Goal: Task Accomplishment & Management: Complete application form

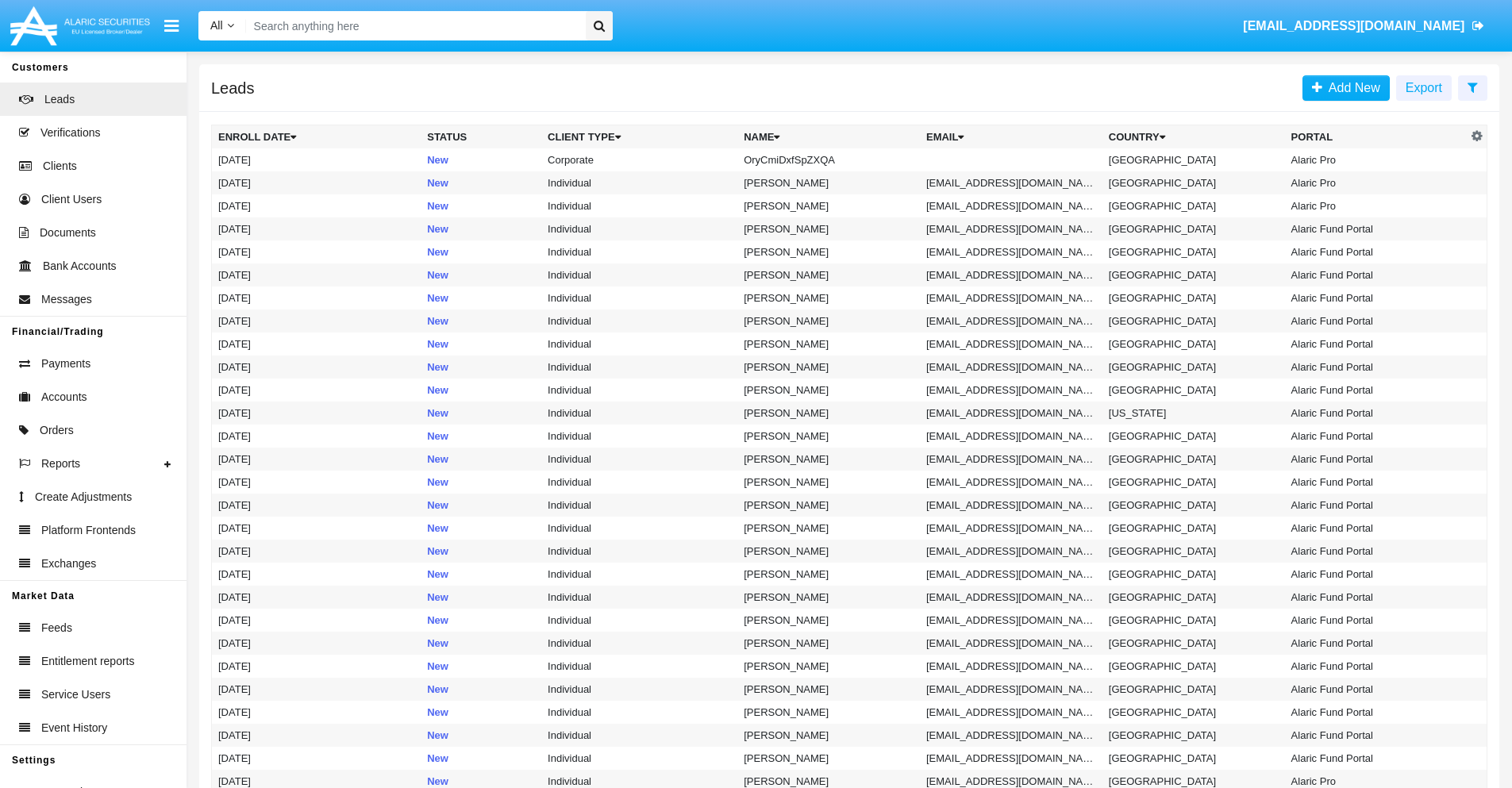
click at [1472, 86] on icon at bounding box center [1472, 86] width 10 height 12
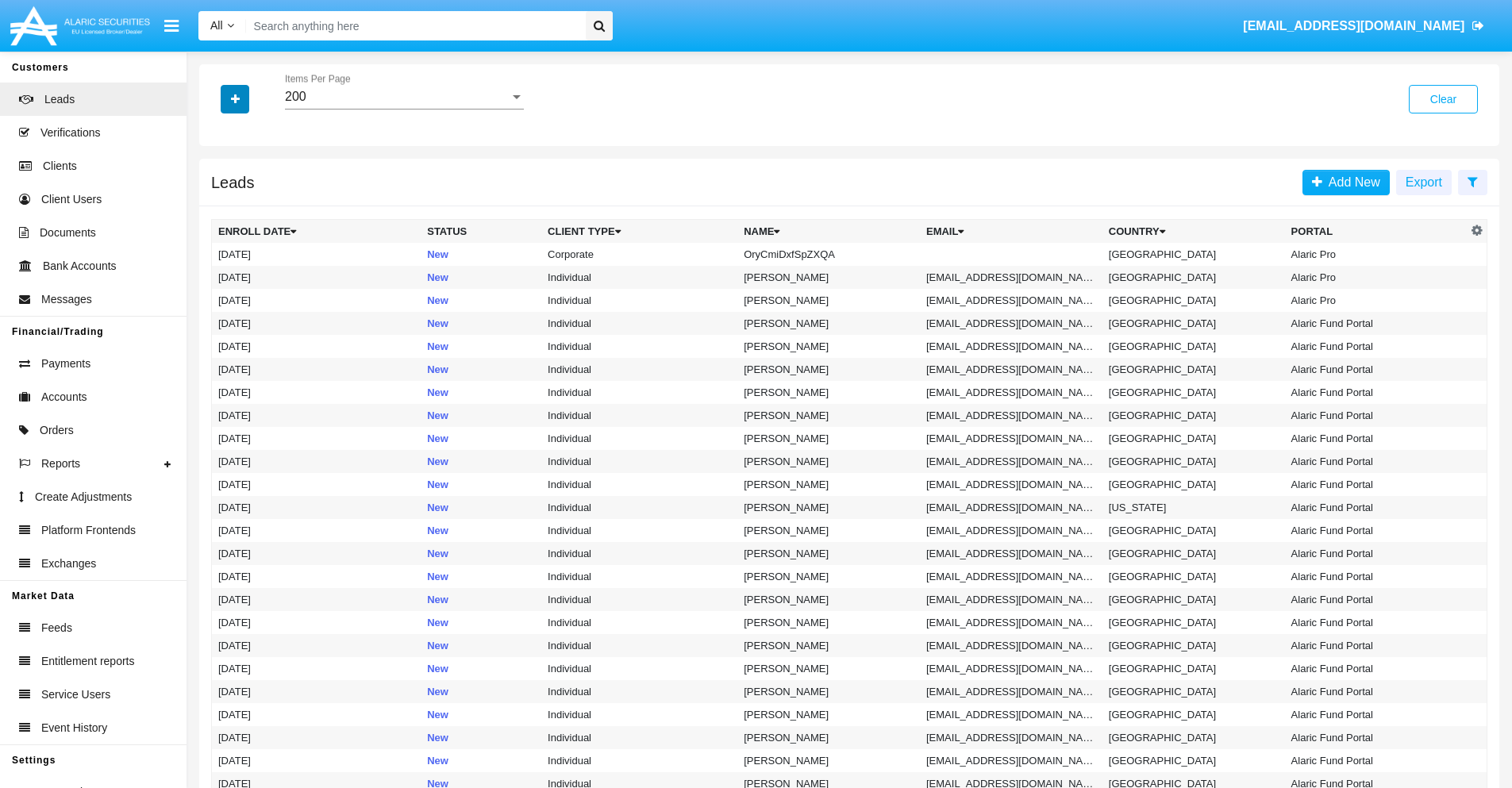
click at [235, 99] on icon "button" at bounding box center [235, 100] width 9 height 11
click at [248, 178] on span "Name" at bounding box center [248, 178] width 34 height 19
click at [218, 184] on input "Name" at bounding box center [217, 184] width 1 height 1
checkbox input "true"
click at [235, 99] on icon "button" at bounding box center [235, 100] width 9 height 11
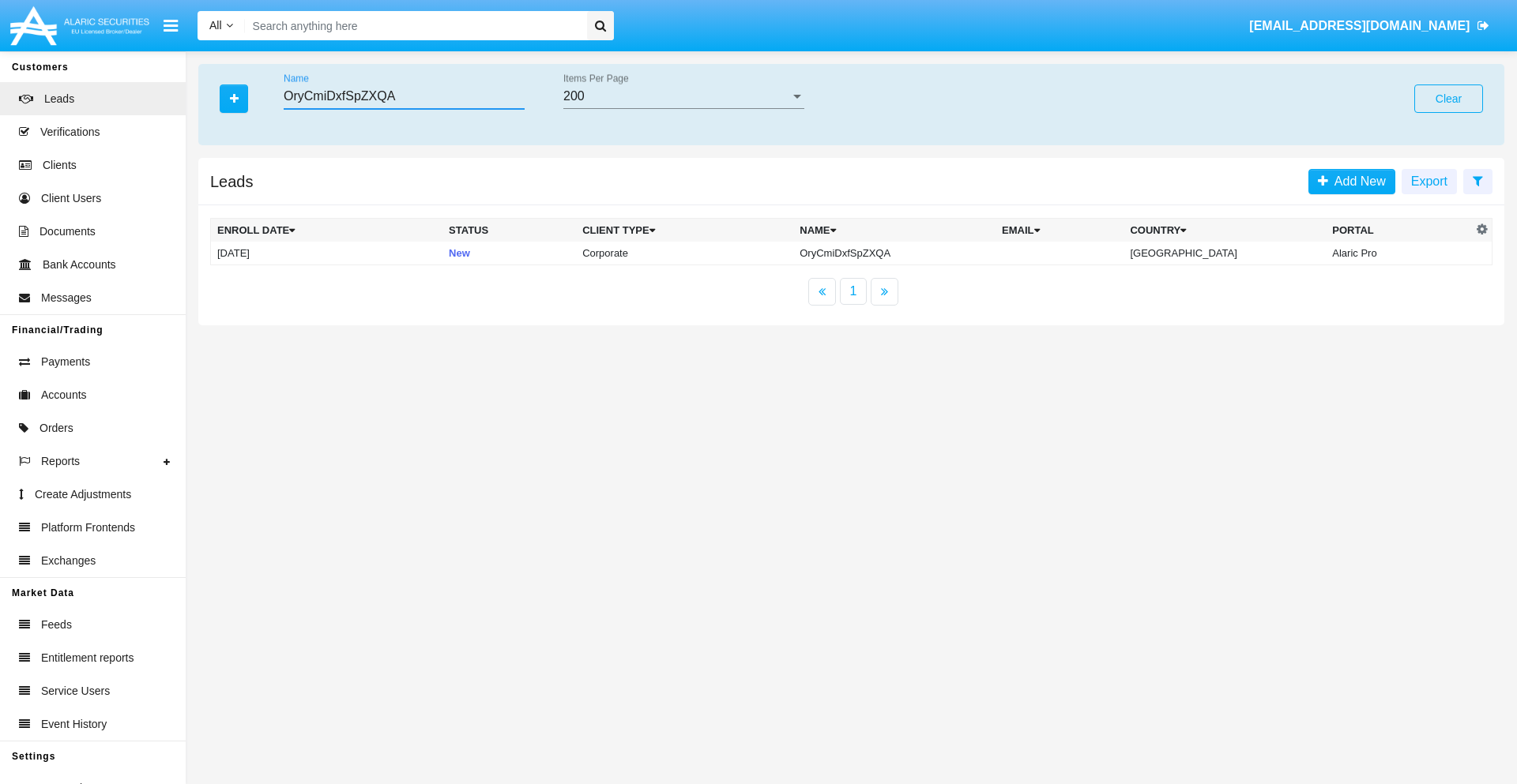
type input "OryCmiDxfSpZXQA"
click at [907, 252] on td "OryCmiDxfSpZXQA" at bounding box center [894, 253] width 202 height 24
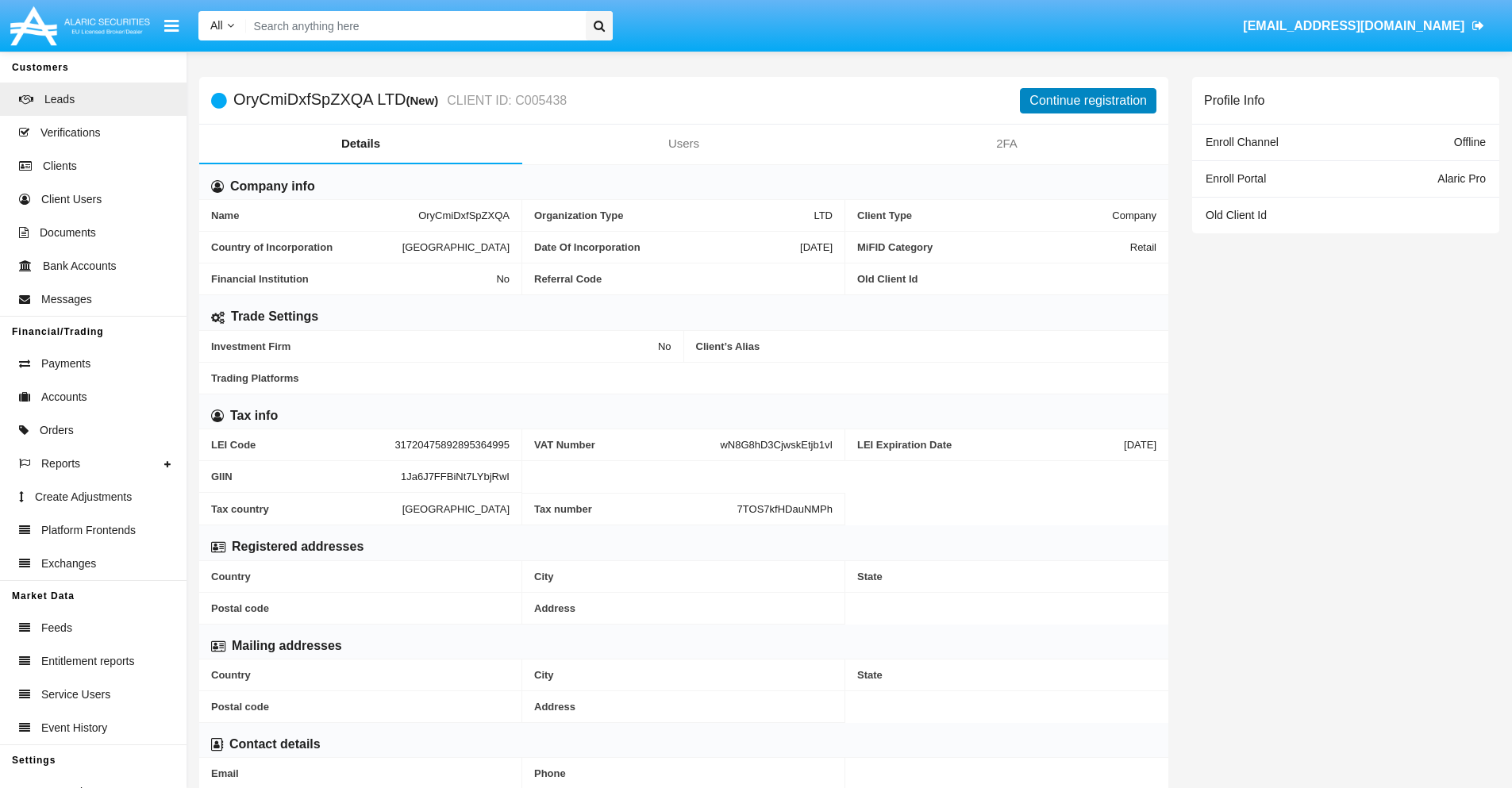
click at [1088, 100] on button "Continue registration" at bounding box center [1088, 101] width 137 height 26
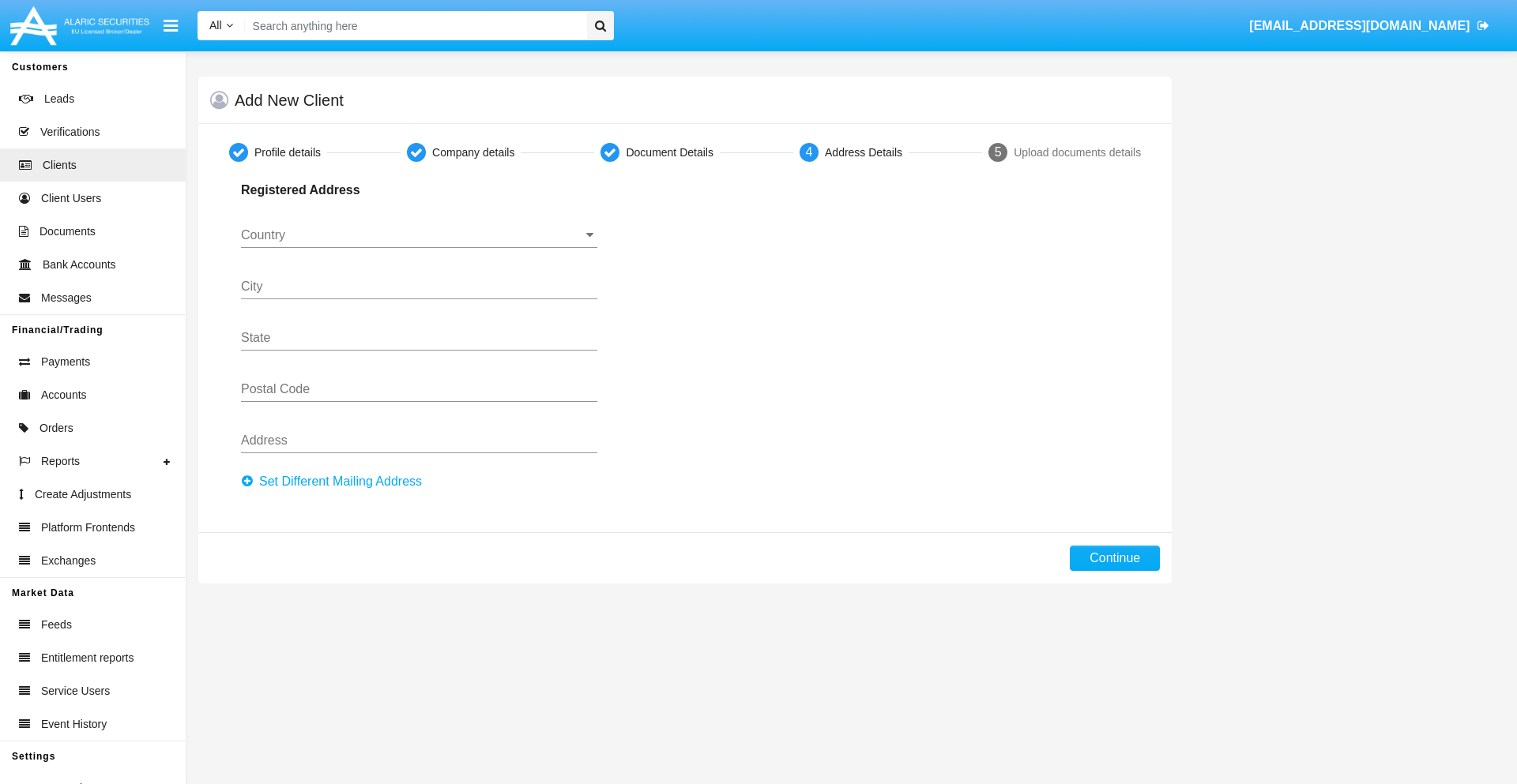
click at [336, 482] on button "Set Different Mailing Address" at bounding box center [336, 481] width 190 height 26
click at [419, 235] on input "Country" at bounding box center [419, 235] width 356 height 14
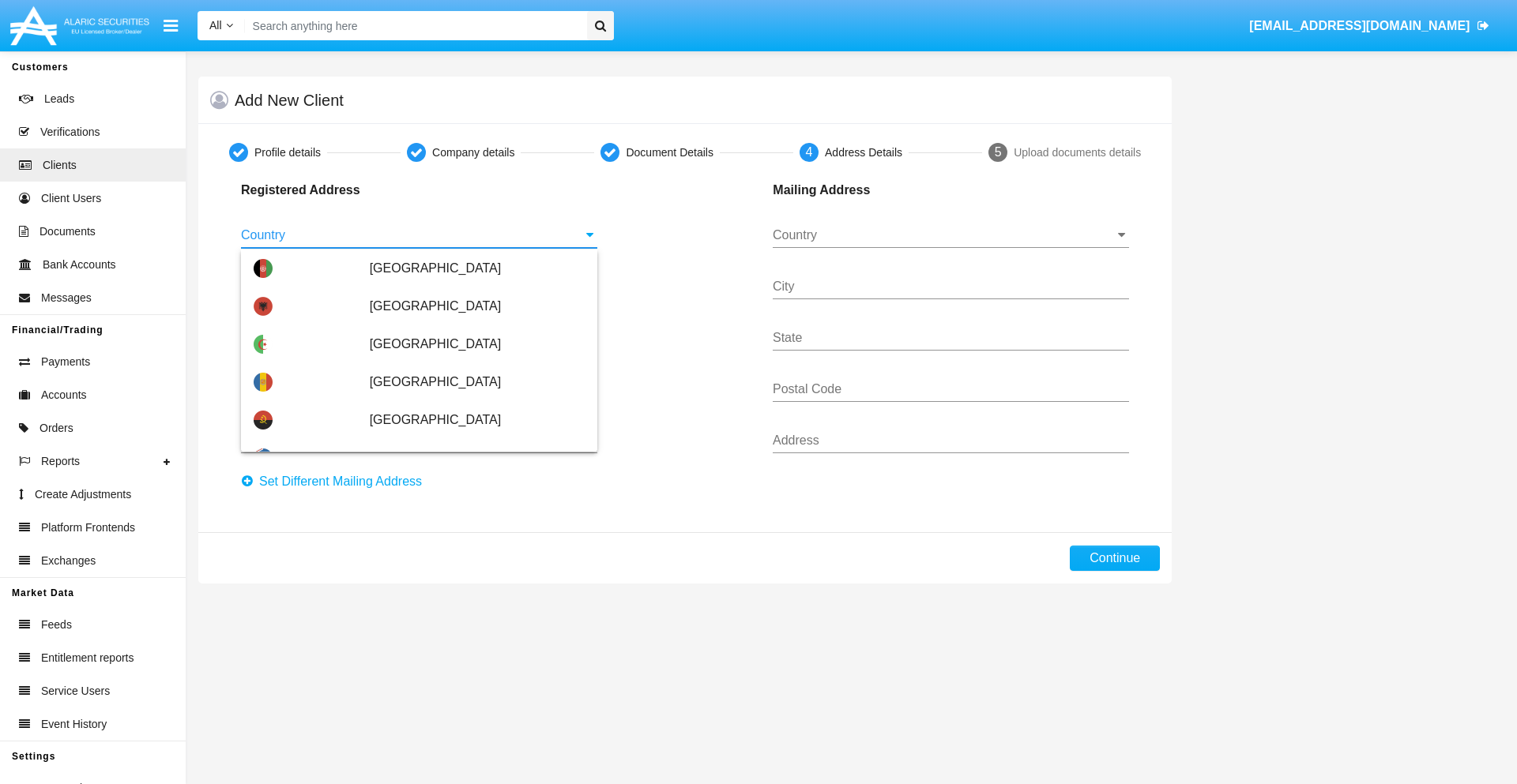
scroll to position [934, 0]
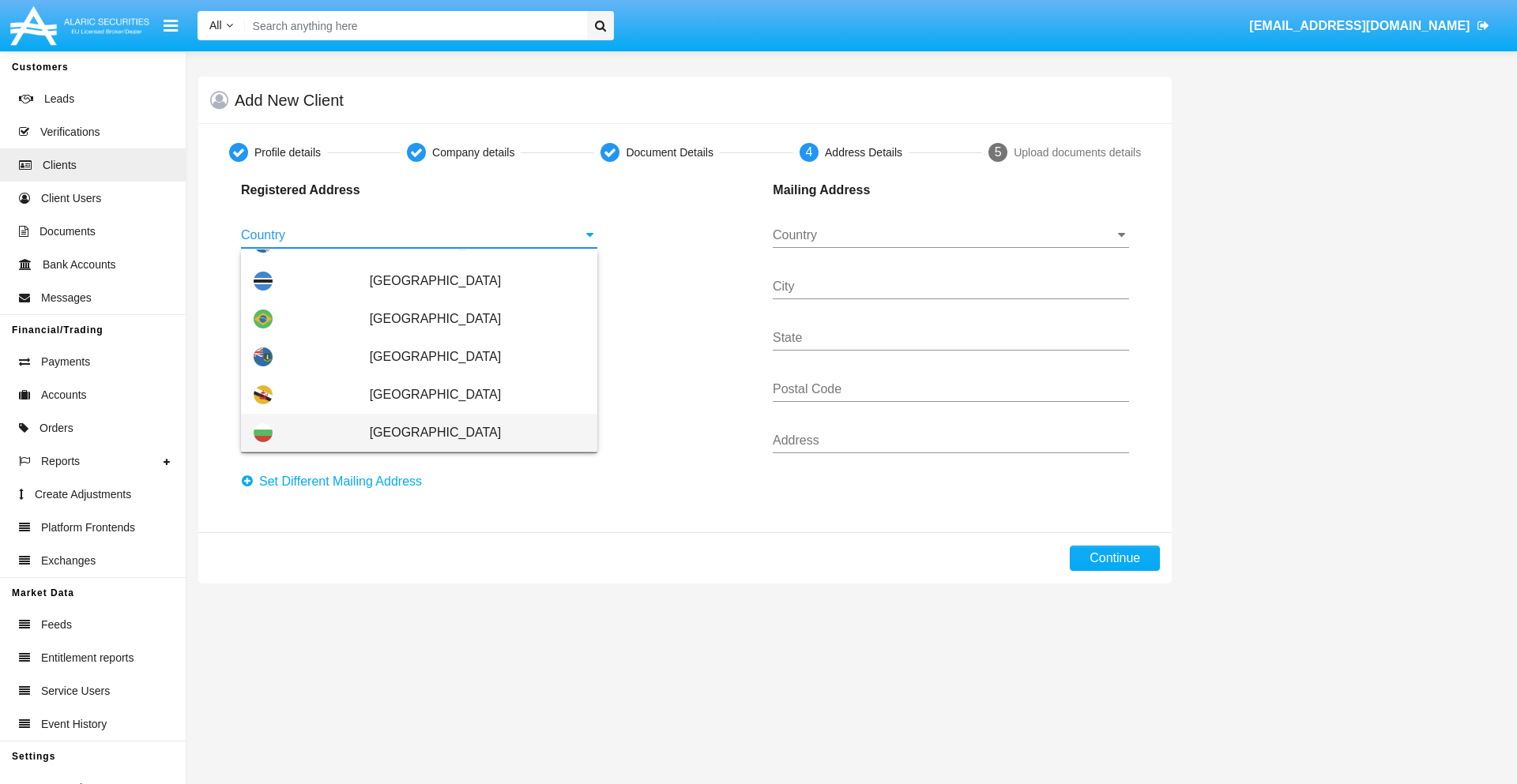
click at [469, 433] on span "[GEOGRAPHIC_DATA]" at bounding box center [476, 433] width 215 height 38
type input "[GEOGRAPHIC_DATA]"
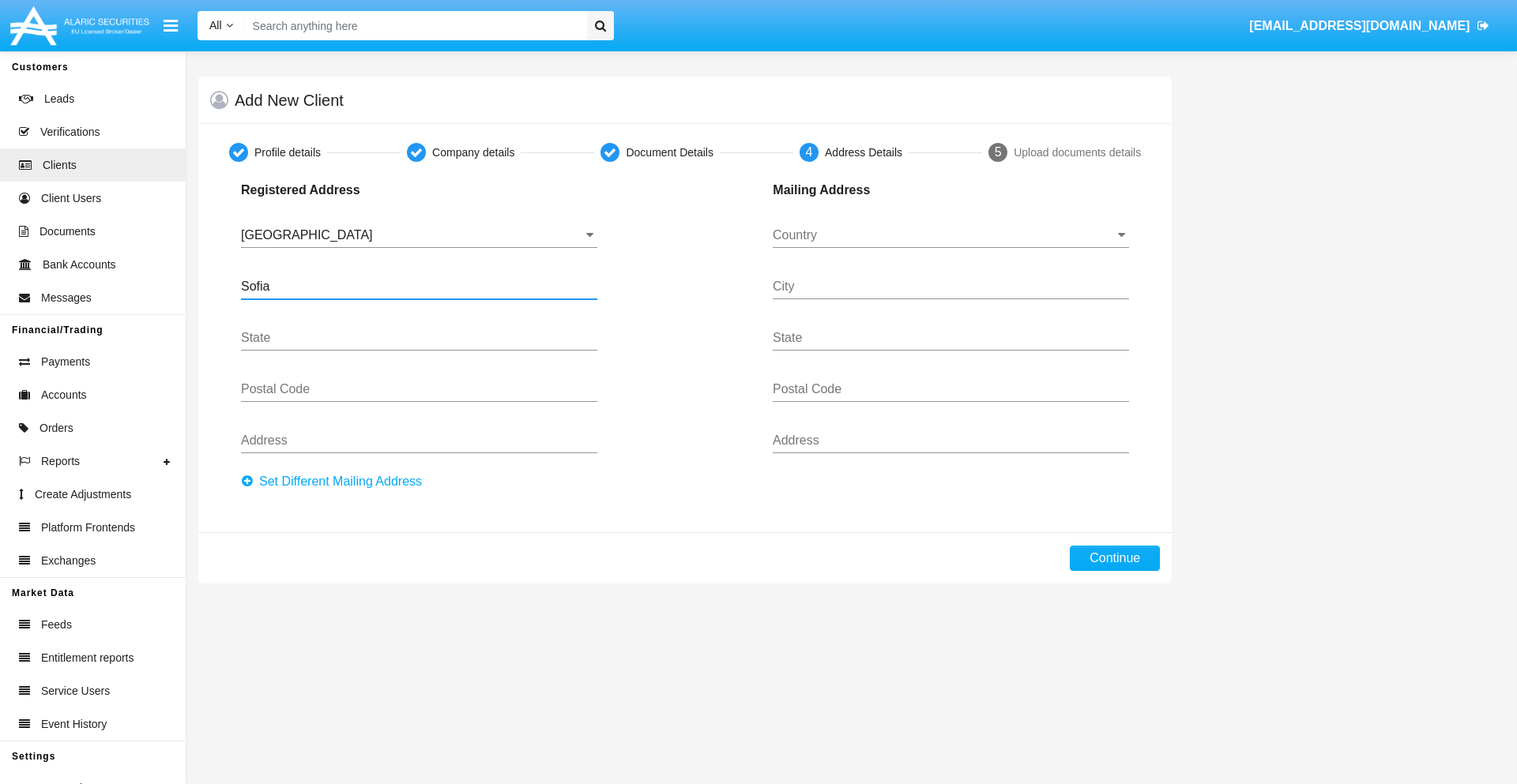
type input "Sofia"
type input "1000"
type input "Vasil Levski"
click at [950, 235] on input "Country" at bounding box center [950, 235] width 356 height 14
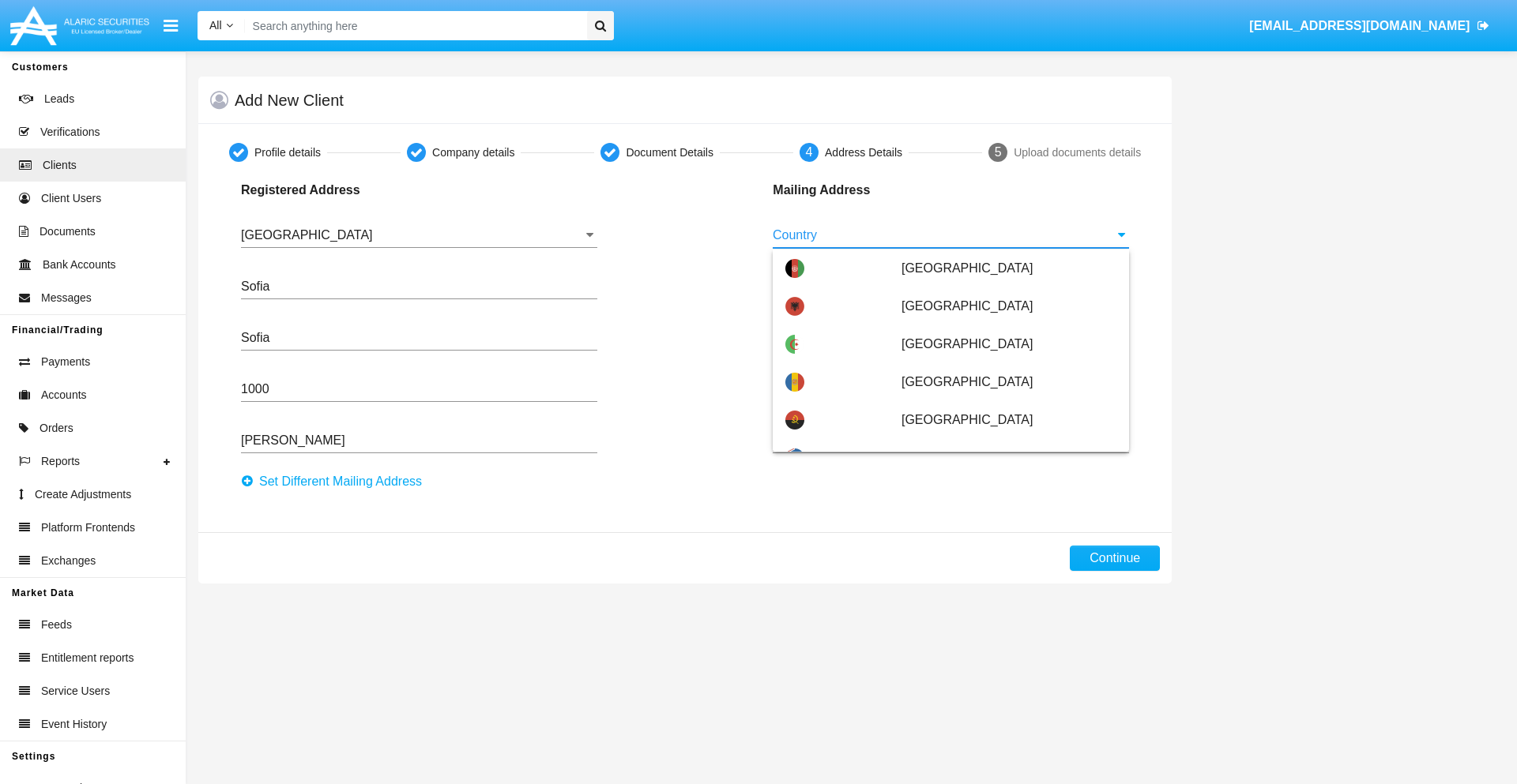
click at [1000, 515] on span "[GEOGRAPHIC_DATA]" at bounding box center [1008, 534] width 215 height 38
type input "[GEOGRAPHIC_DATA]"
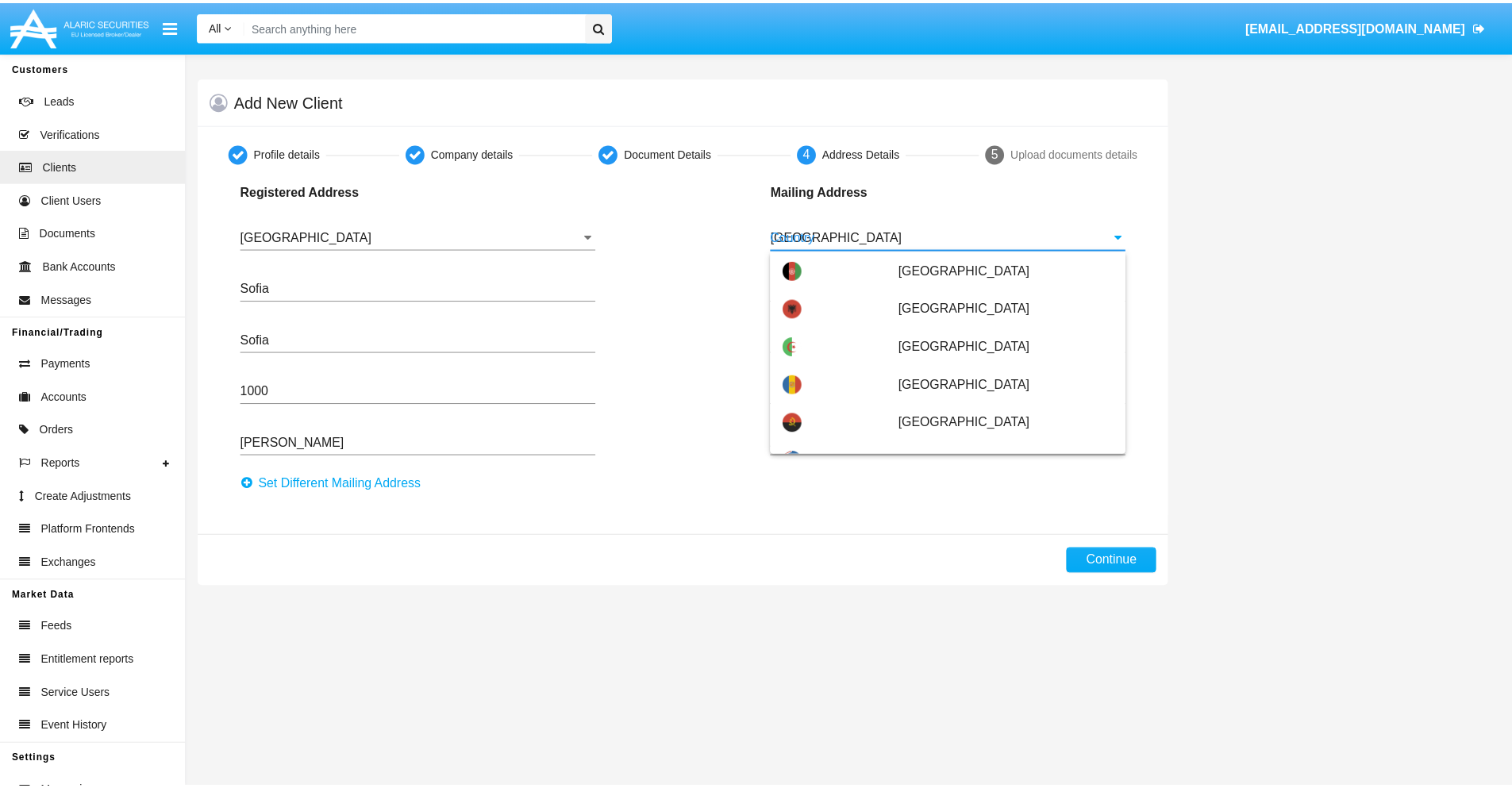
scroll to position [0, 0]
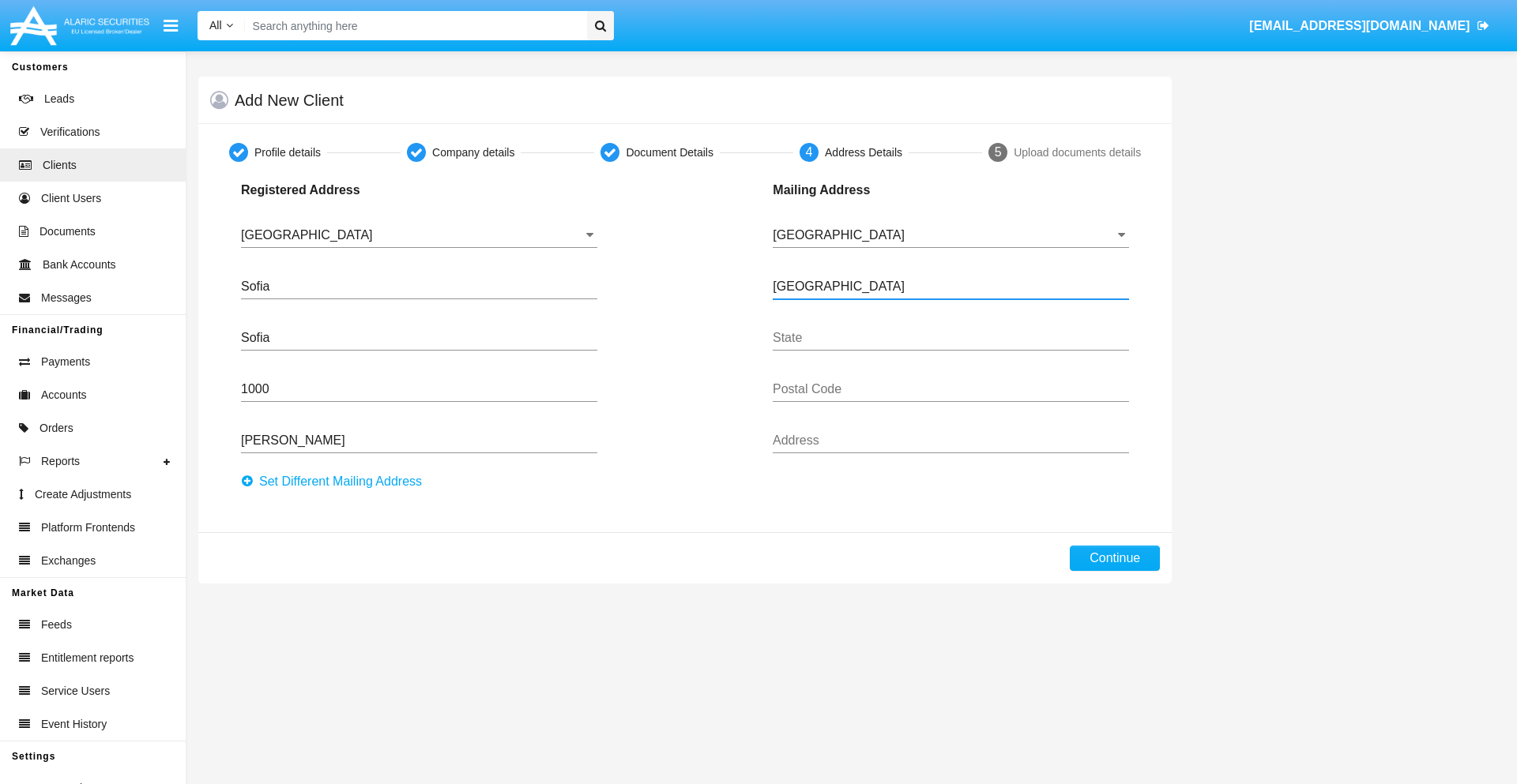
type input "Buenos Aires"
type input "7777"
type input "Test Mail Address"
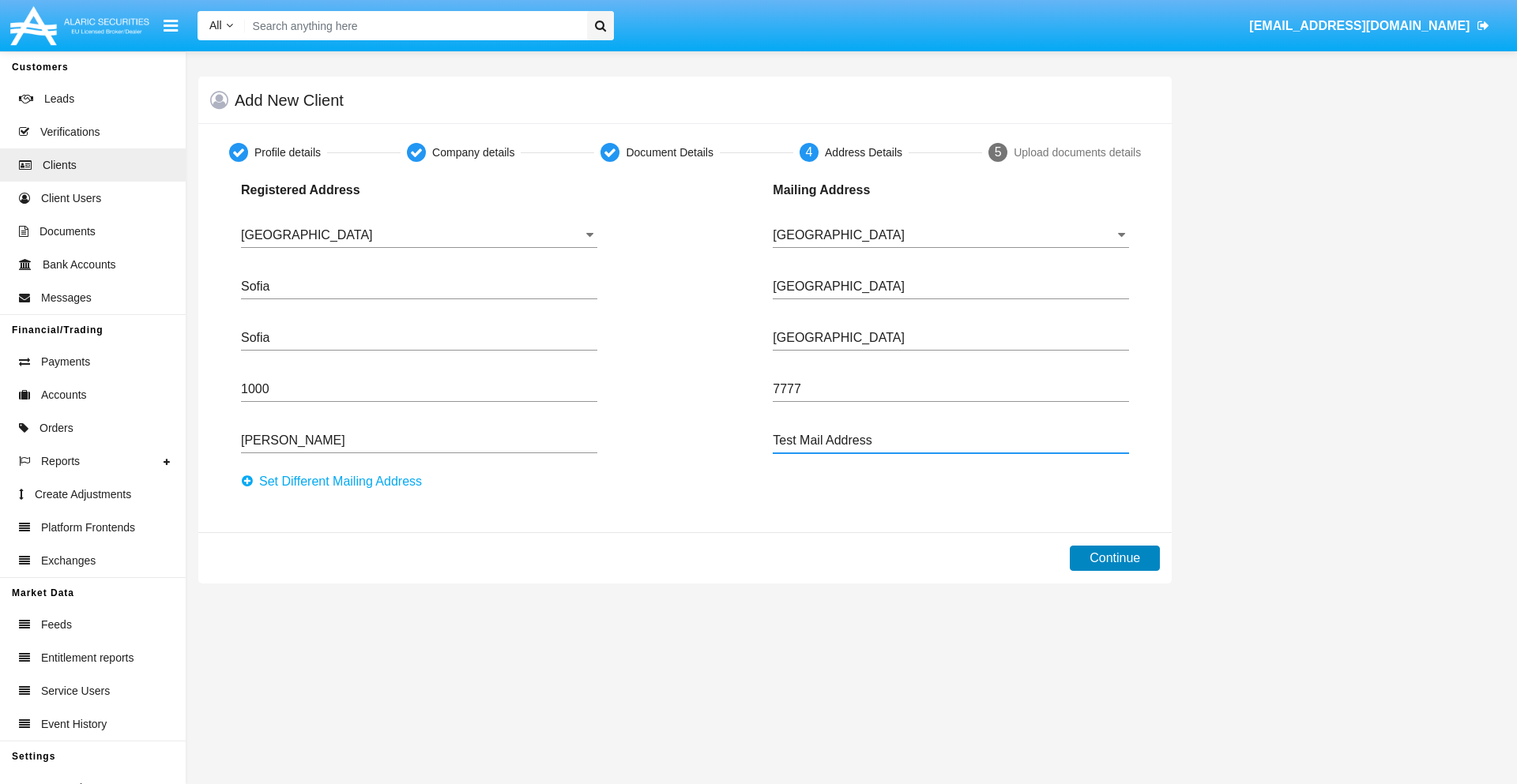
click at [1114, 558] on button "Continue" at bounding box center [1114, 557] width 90 height 26
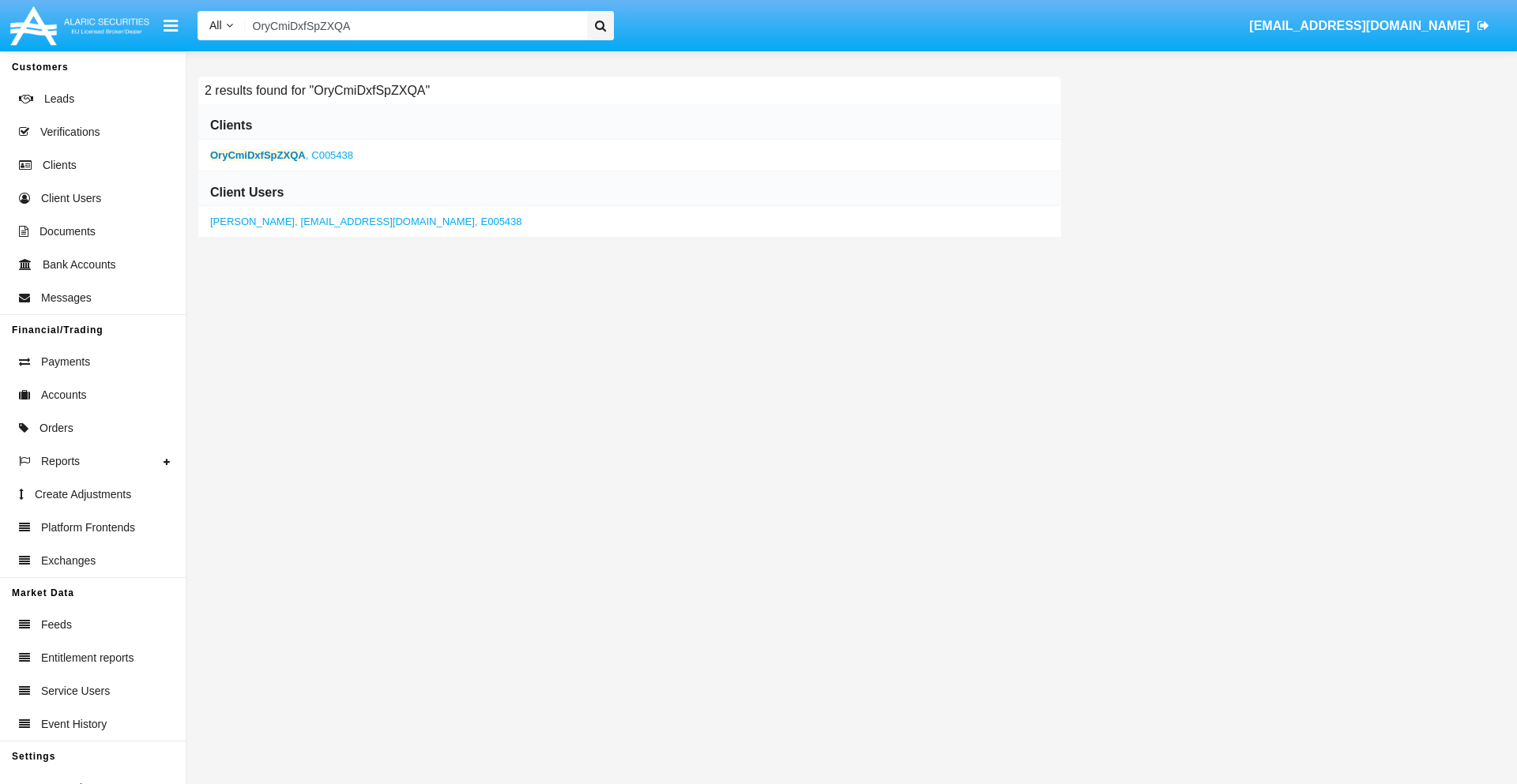
type input "OryCmiDxfSpZXQA"
click at [257, 155] on b "OryCmiDxfSpZXQA" at bounding box center [257, 155] width 95 height 12
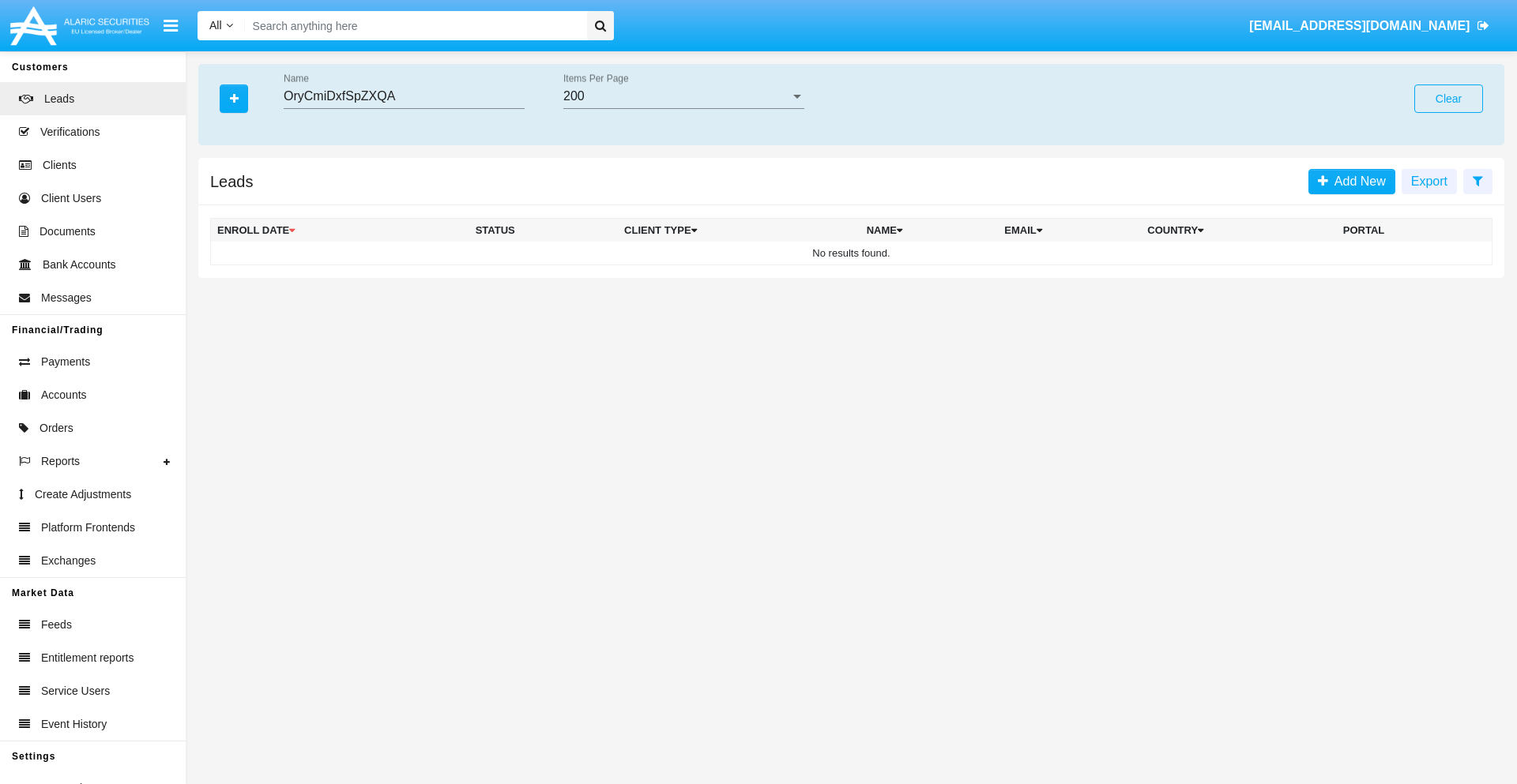
click at [1448, 98] on button "Clear" at bounding box center [1448, 98] width 69 height 28
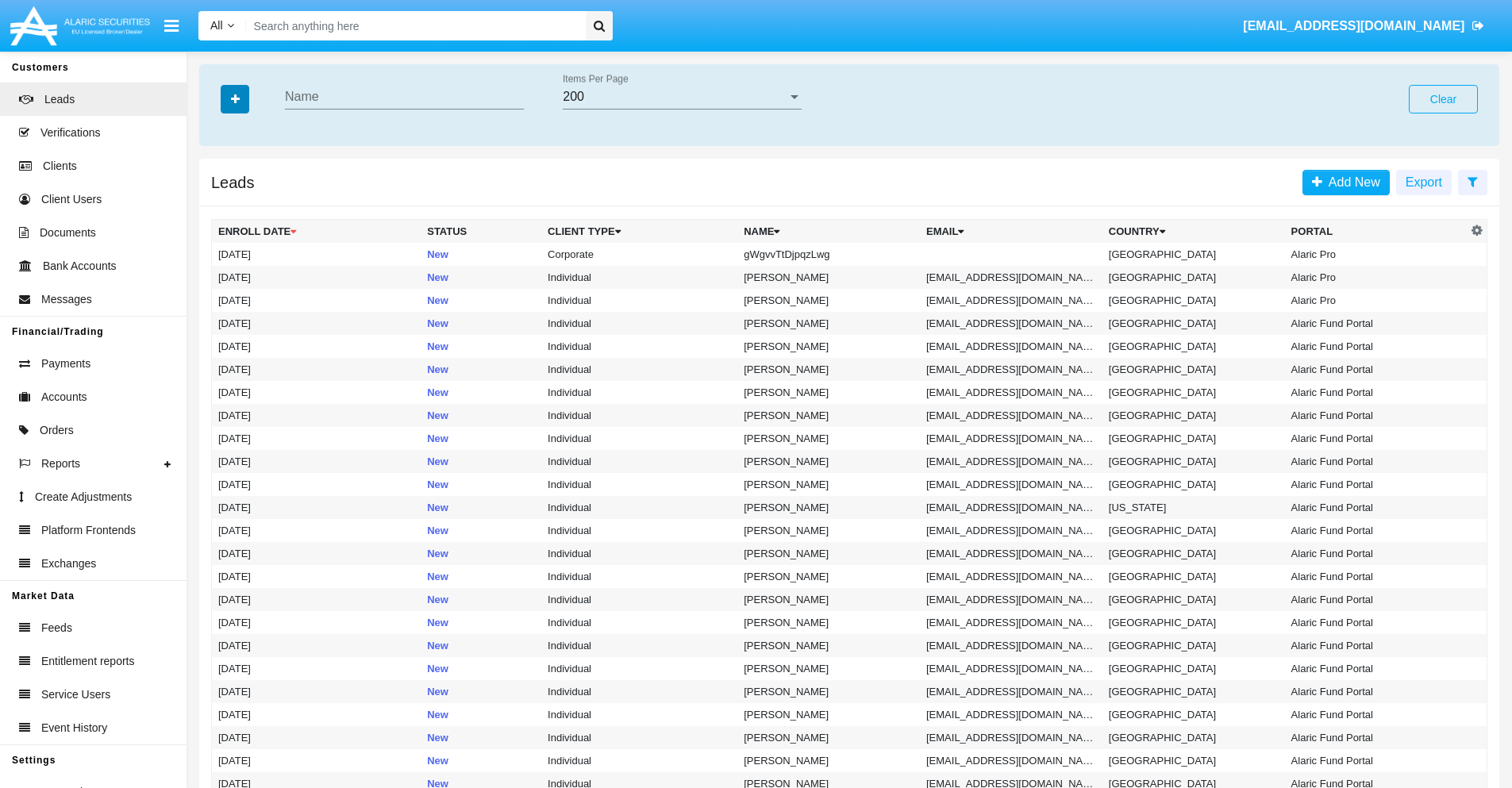
click at [235, 99] on icon "button" at bounding box center [235, 100] width 9 height 11
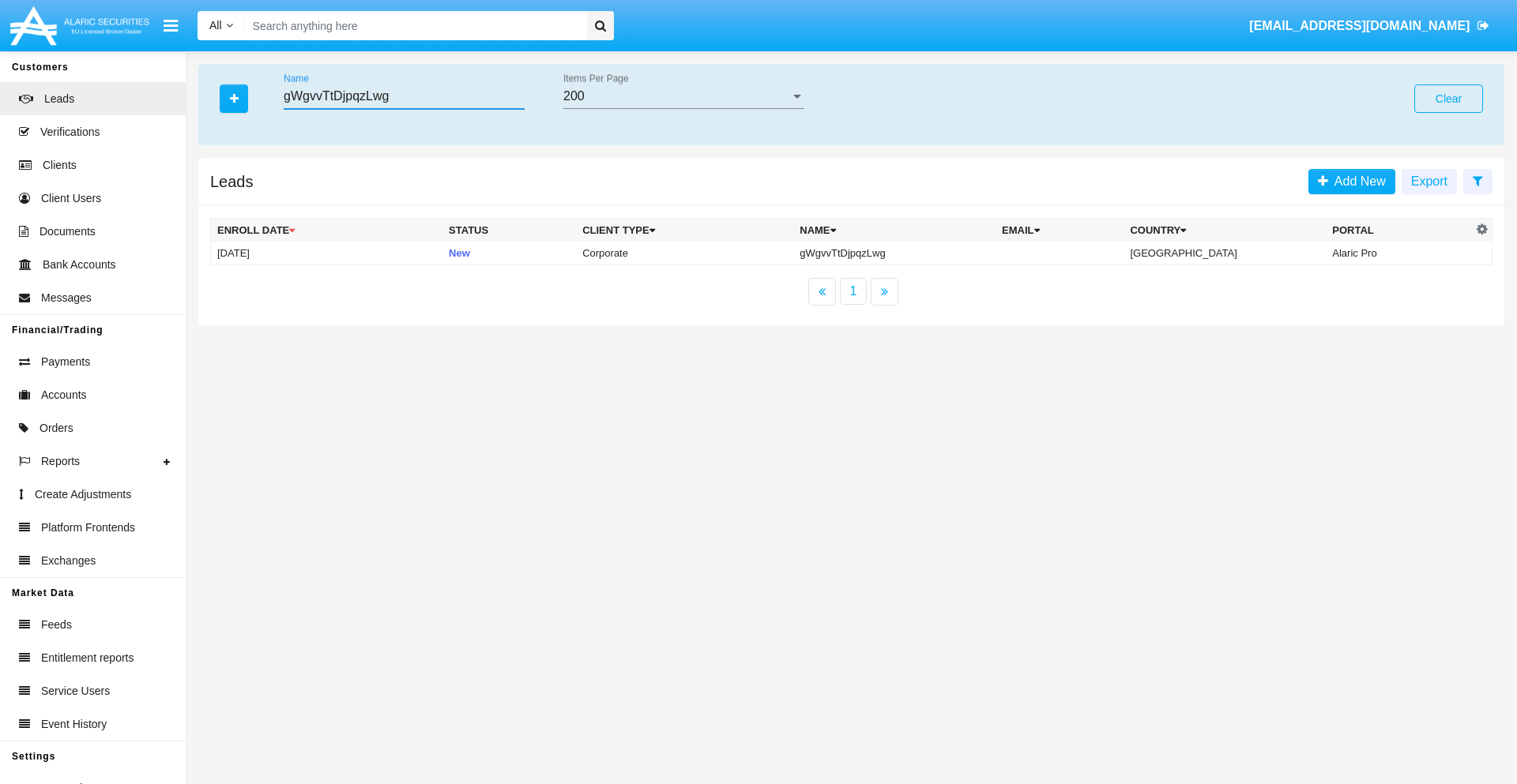
type input "gWgvvTtDjpqzLwg"
click at [907, 252] on td "gWgvvTtDjpqzLwg" at bounding box center [894, 253] width 202 height 24
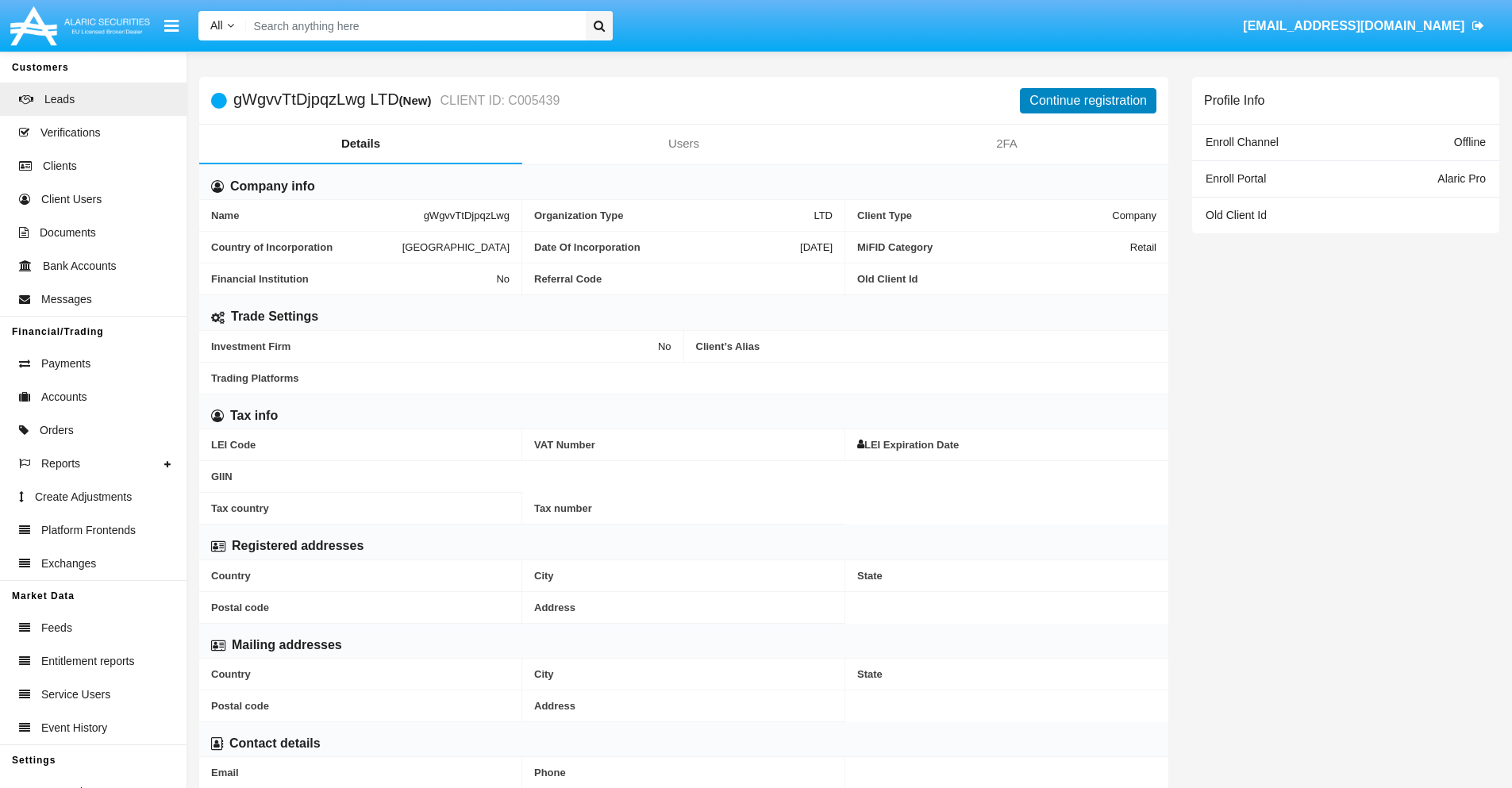
click at [1088, 100] on button "Continue registration" at bounding box center [1088, 101] width 137 height 26
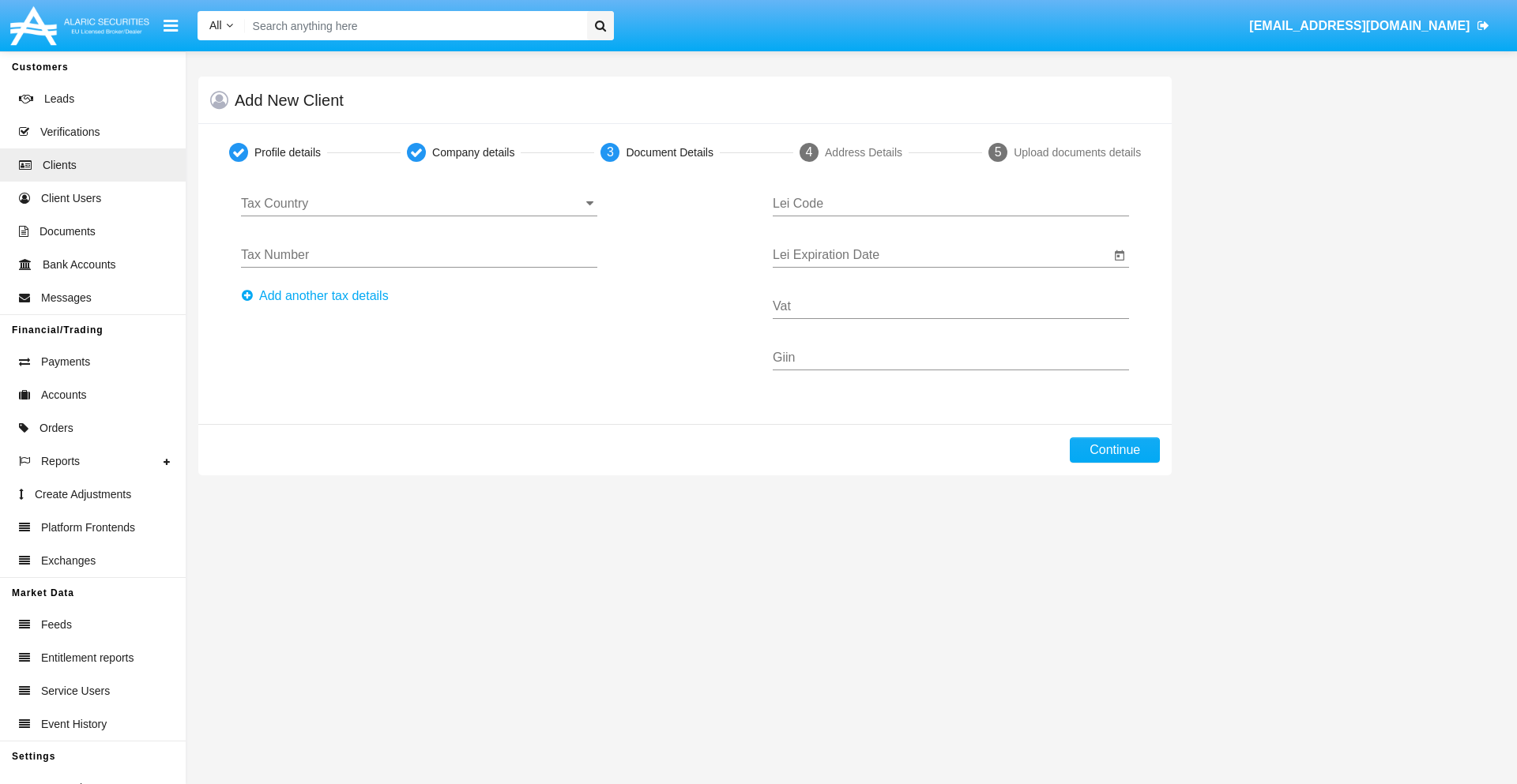
click at [419, 204] on input "Tax Country" at bounding box center [419, 203] width 356 height 14
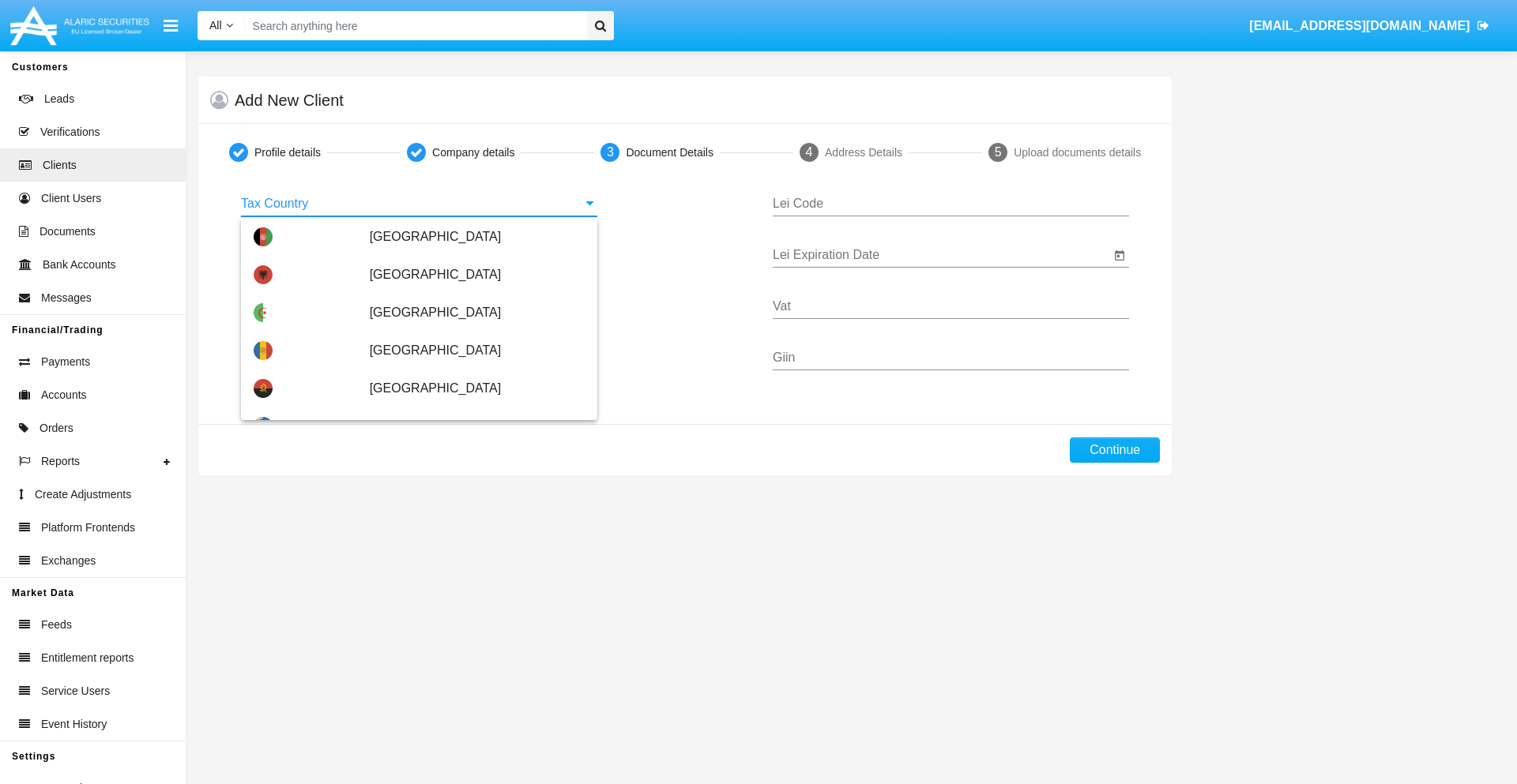
scroll to position [934, 0]
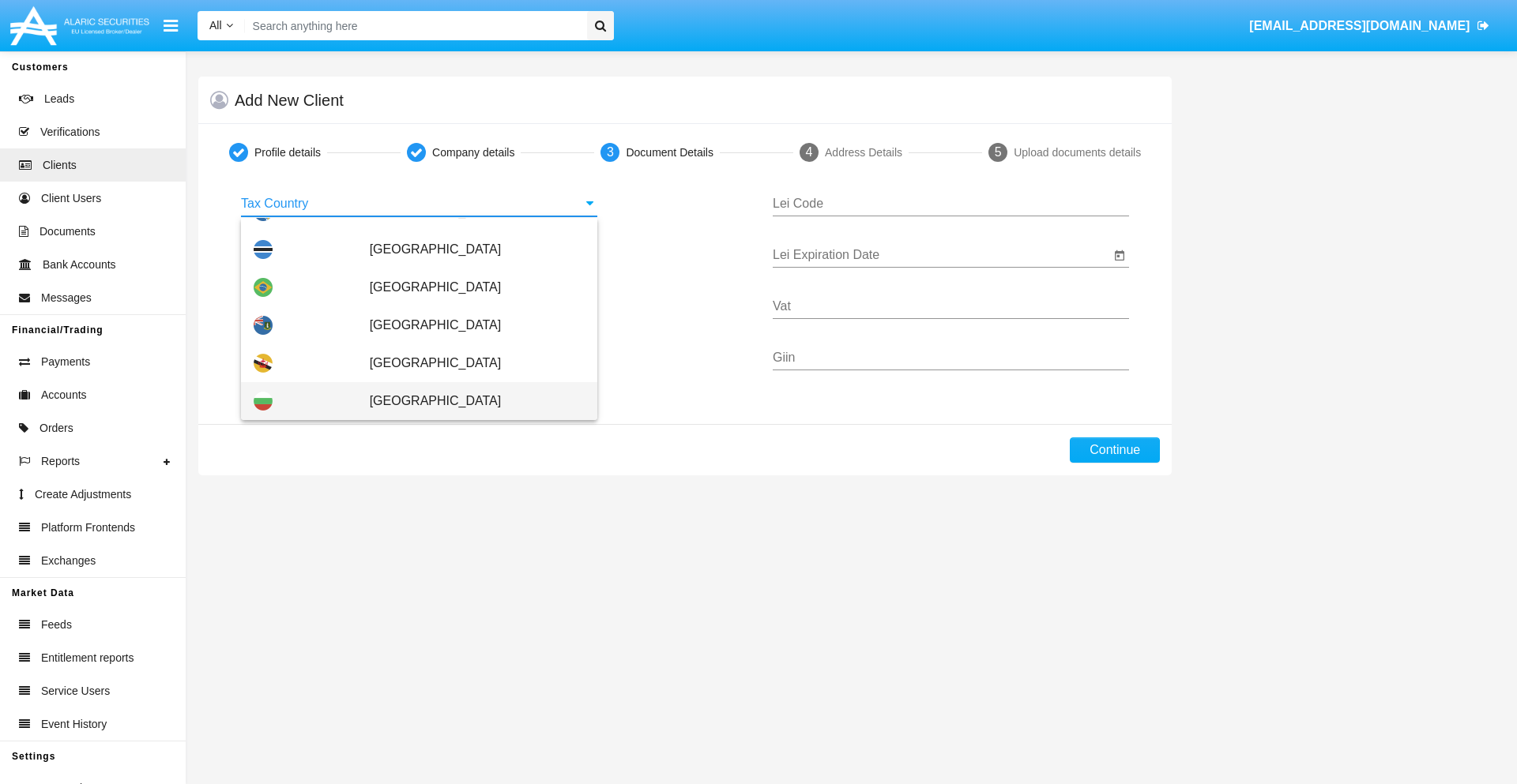
click at [469, 401] on span "[GEOGRAPHIC_DATA]" at bounding box center [476, 401] width 215 height 38
type input "[GEOGRAPHIC_DATA]"
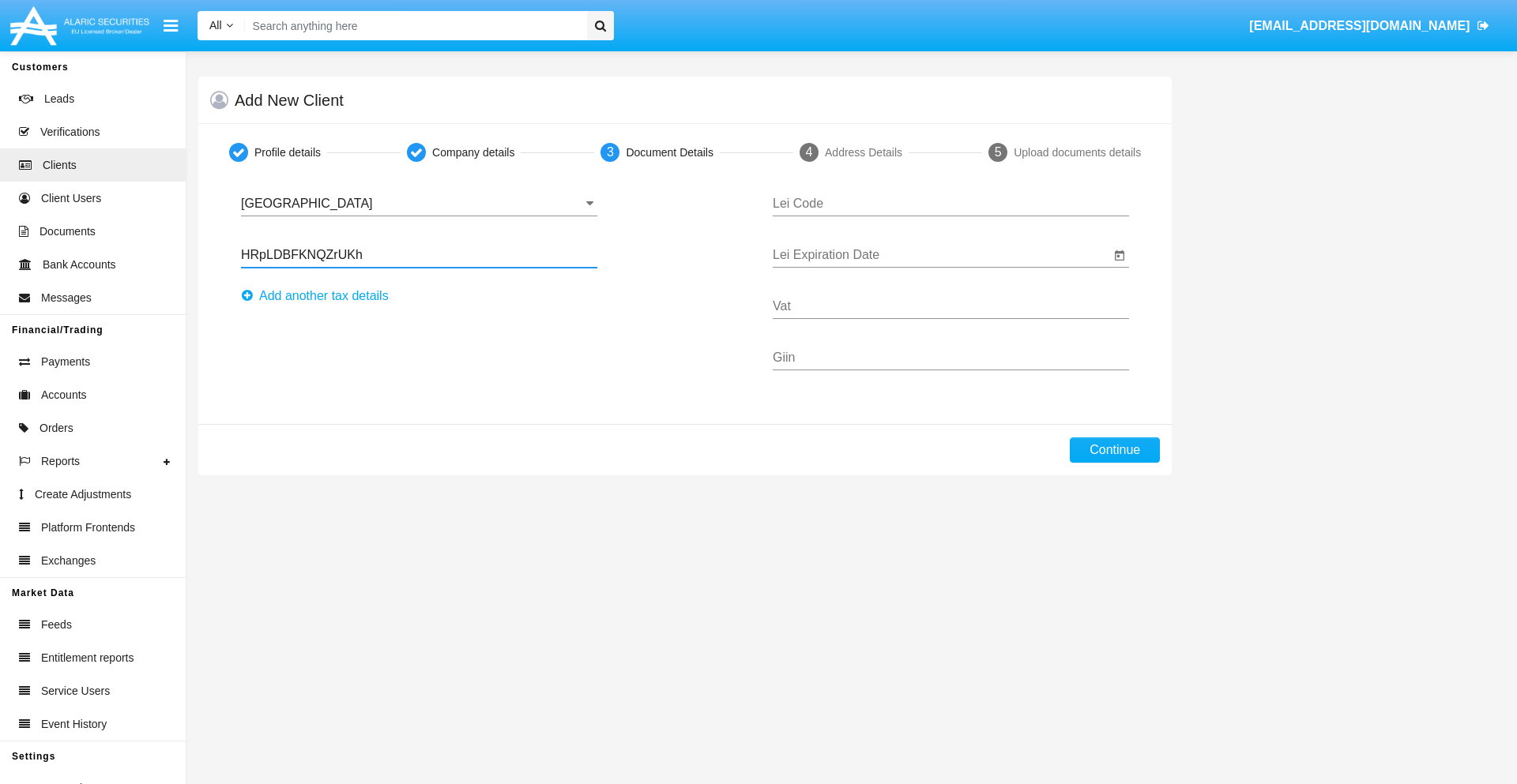
type input "HRpLDBFKNQZrUKh"
click at [319, 296] on button "Аdd another tax details" at bounding box center [319, 296] width 157 height 26
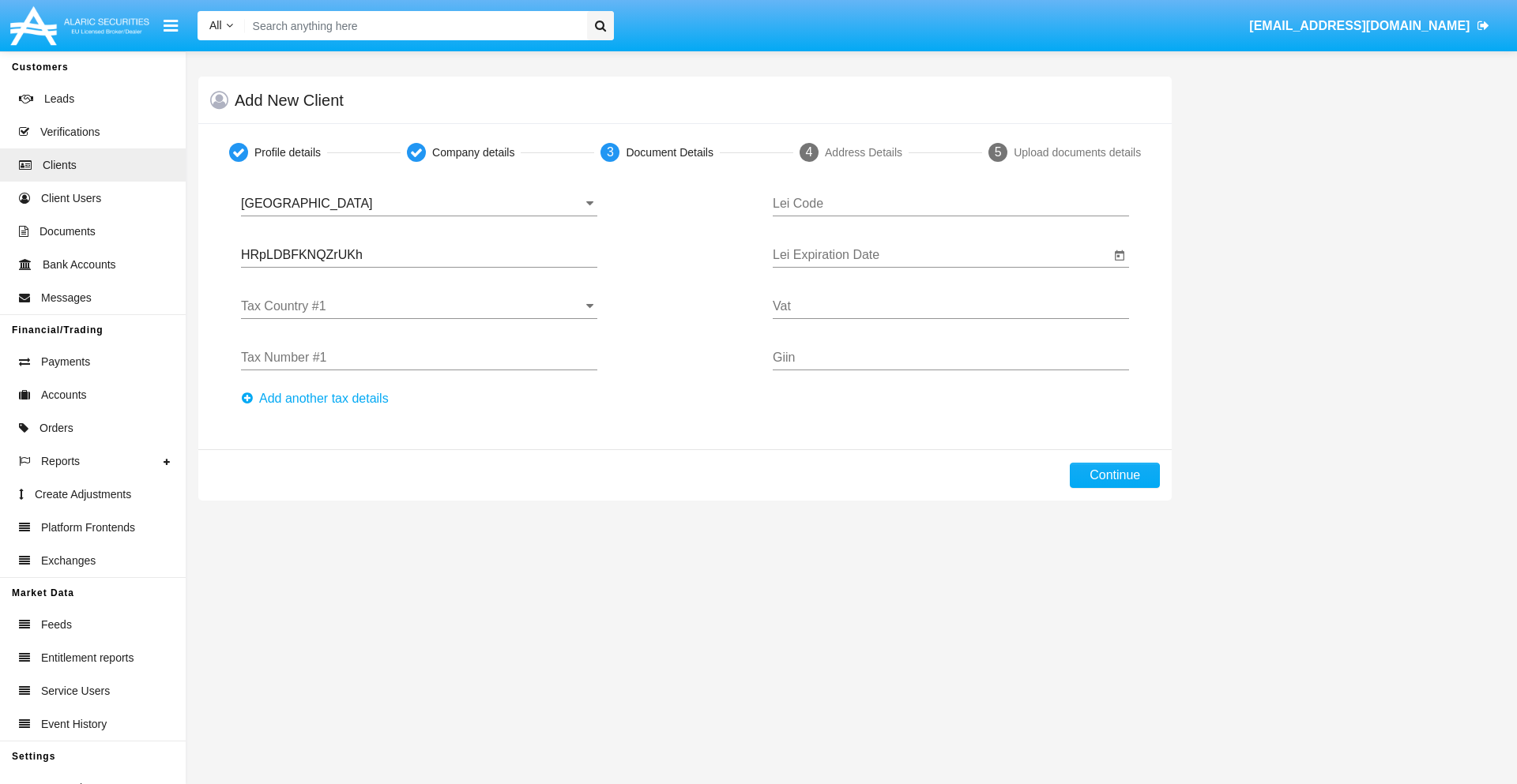
click at [419, 306] on input "Tax Country #1" at bounding box center [419, 306] width 356 height 14
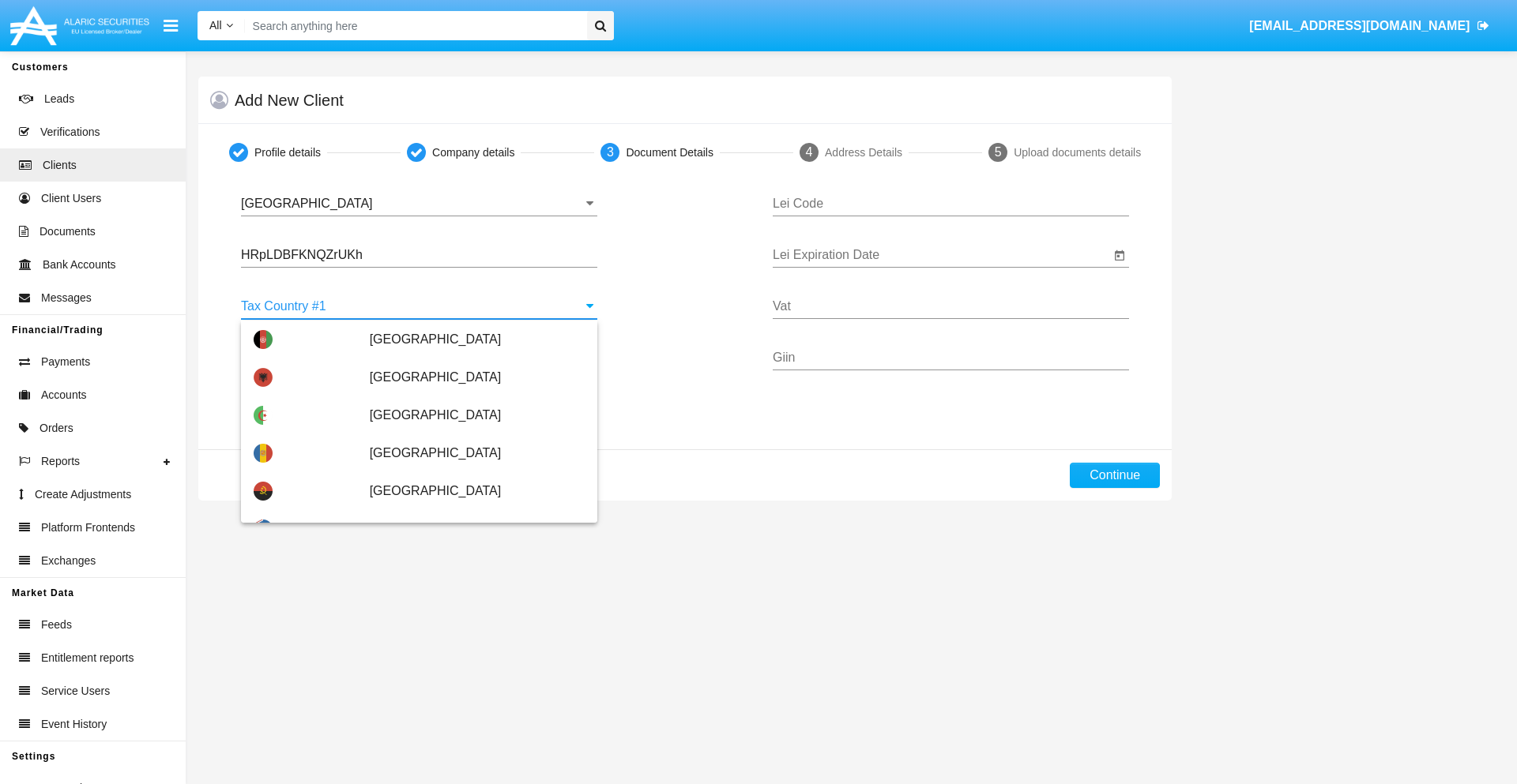
scroll to position [3511, 0]
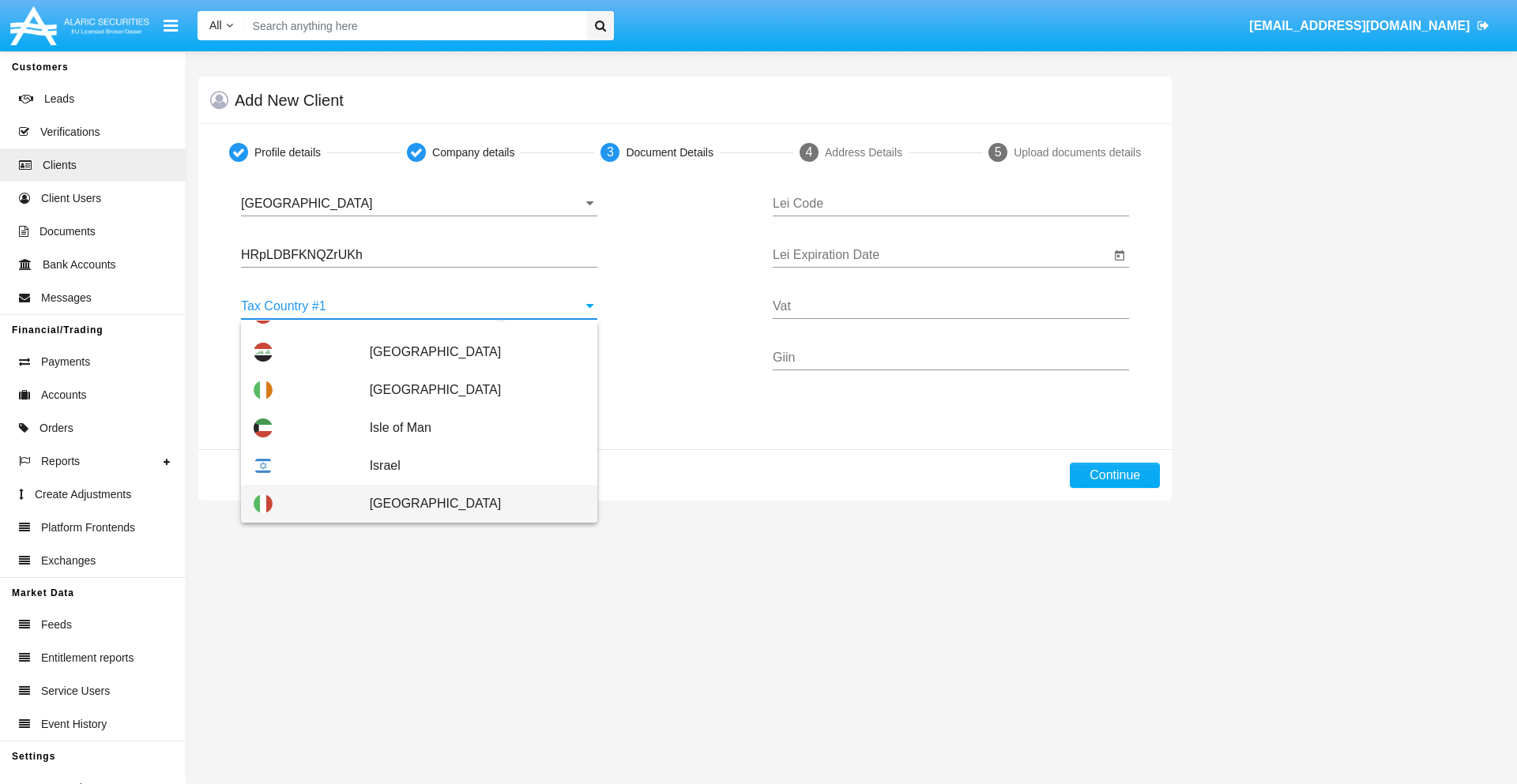
click at [469, 503] on span "[GEOGRAPHIC_DATA]" at bounding box center [476, 503] width 215 height 38
type input "[GEOGRAPHIC_DATA]"
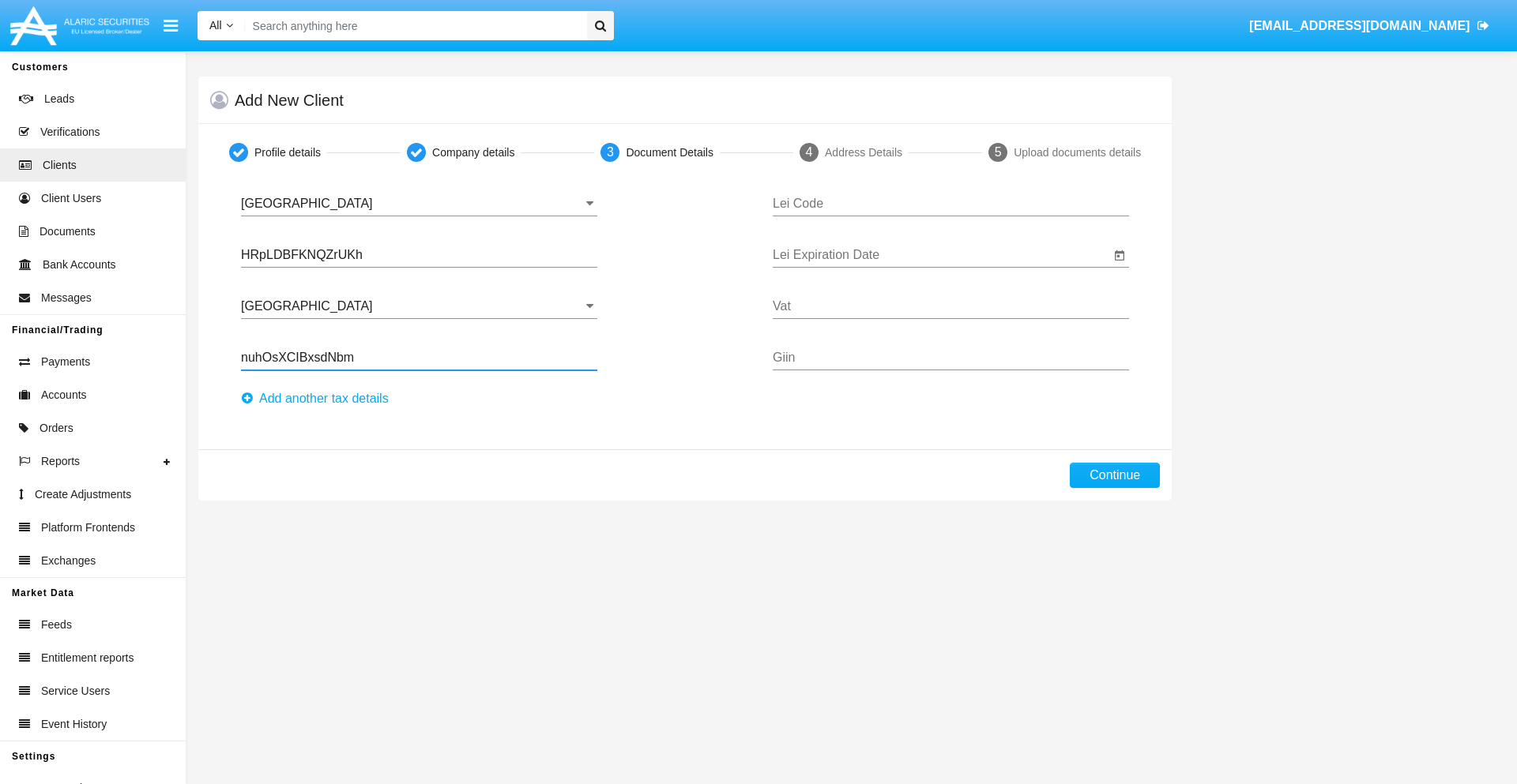
type input "nuhOsXCIBxsdNbm"
click at [319, 399] on button "Аdd another tax details" at bounding box center [319, 399] width 157 height 26
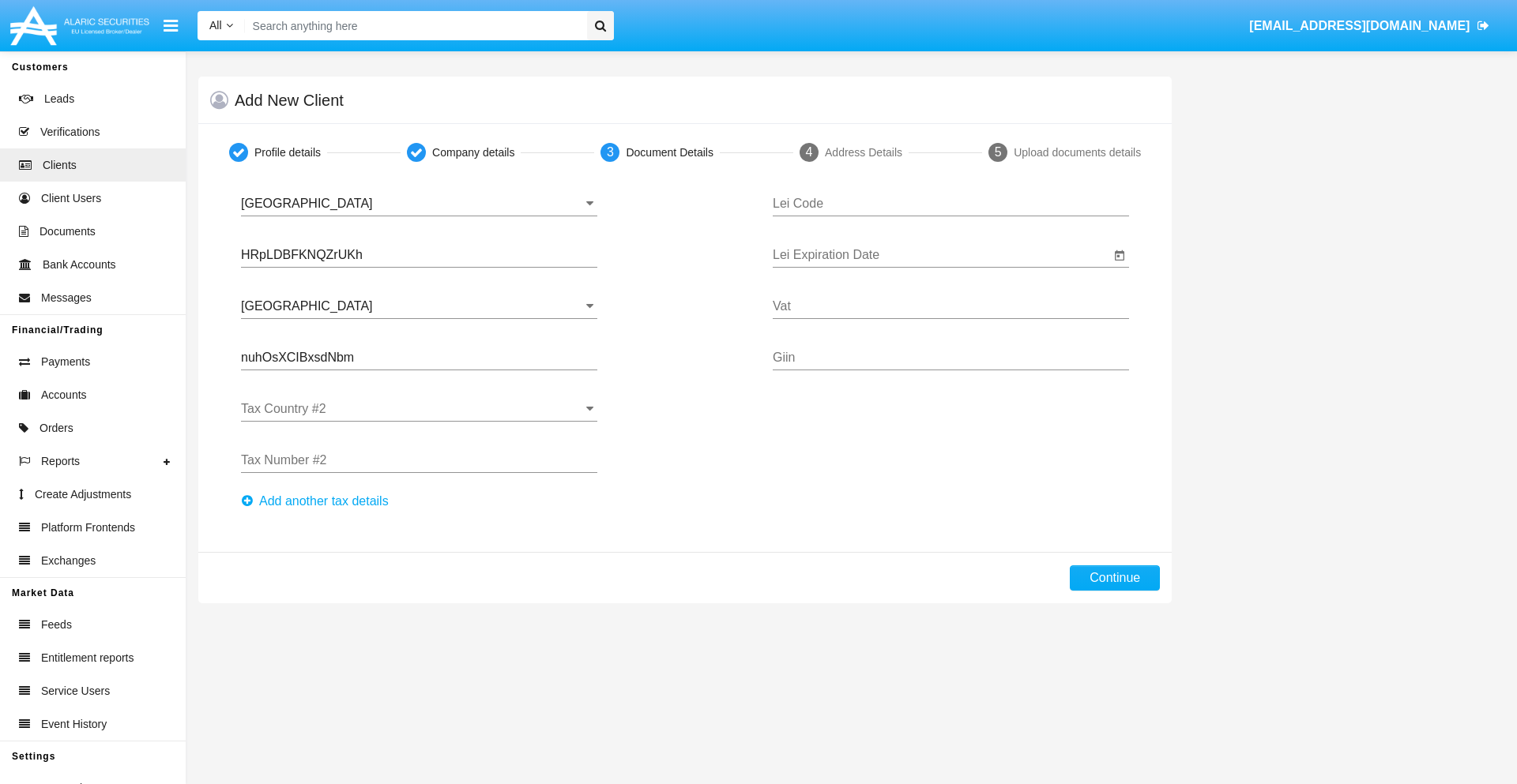
click at [419, 409] on input "Tax Country #2" at bounding box center [419, 408] width 356 height 14
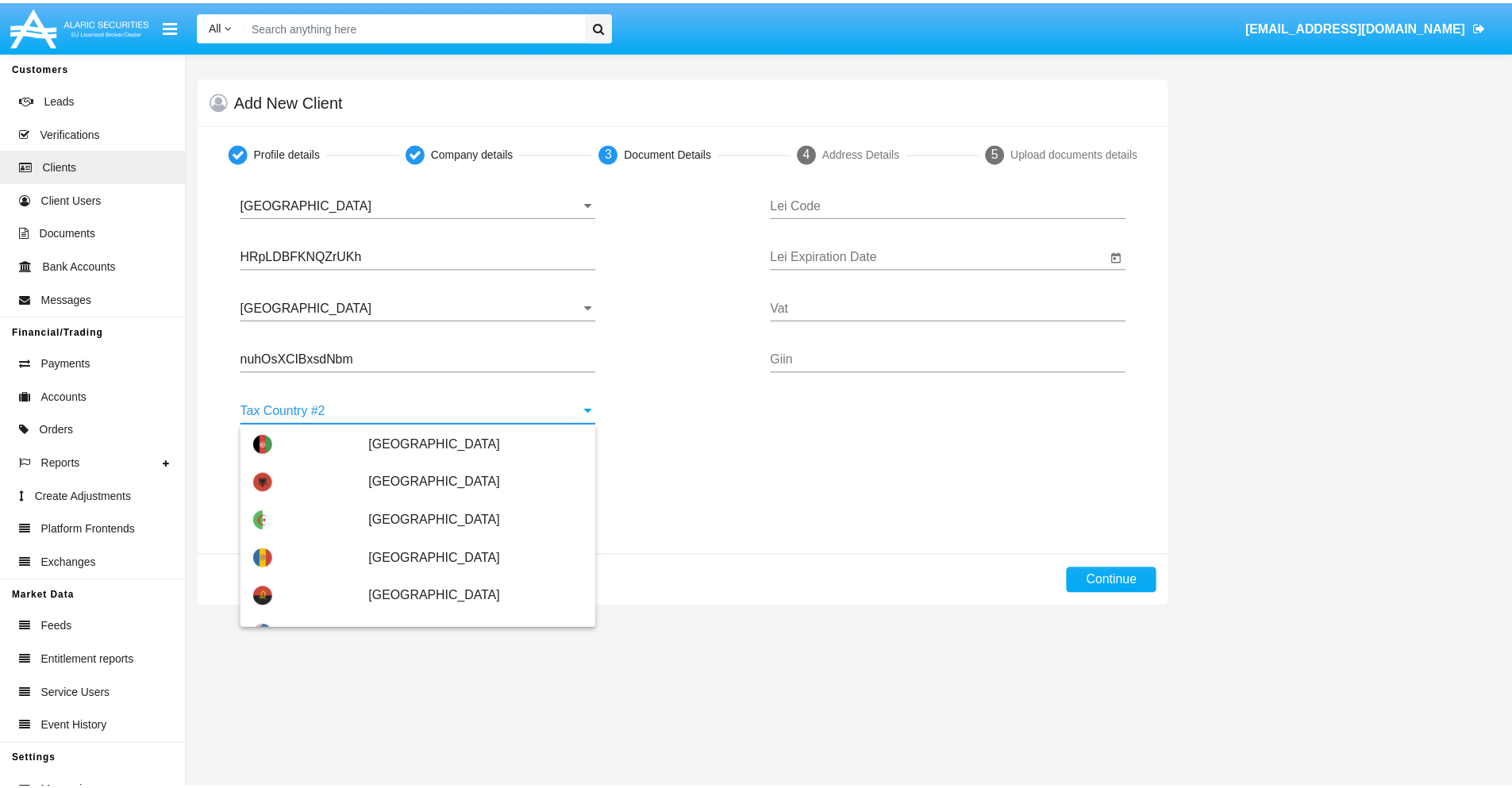
scroll to position [7071, 0]
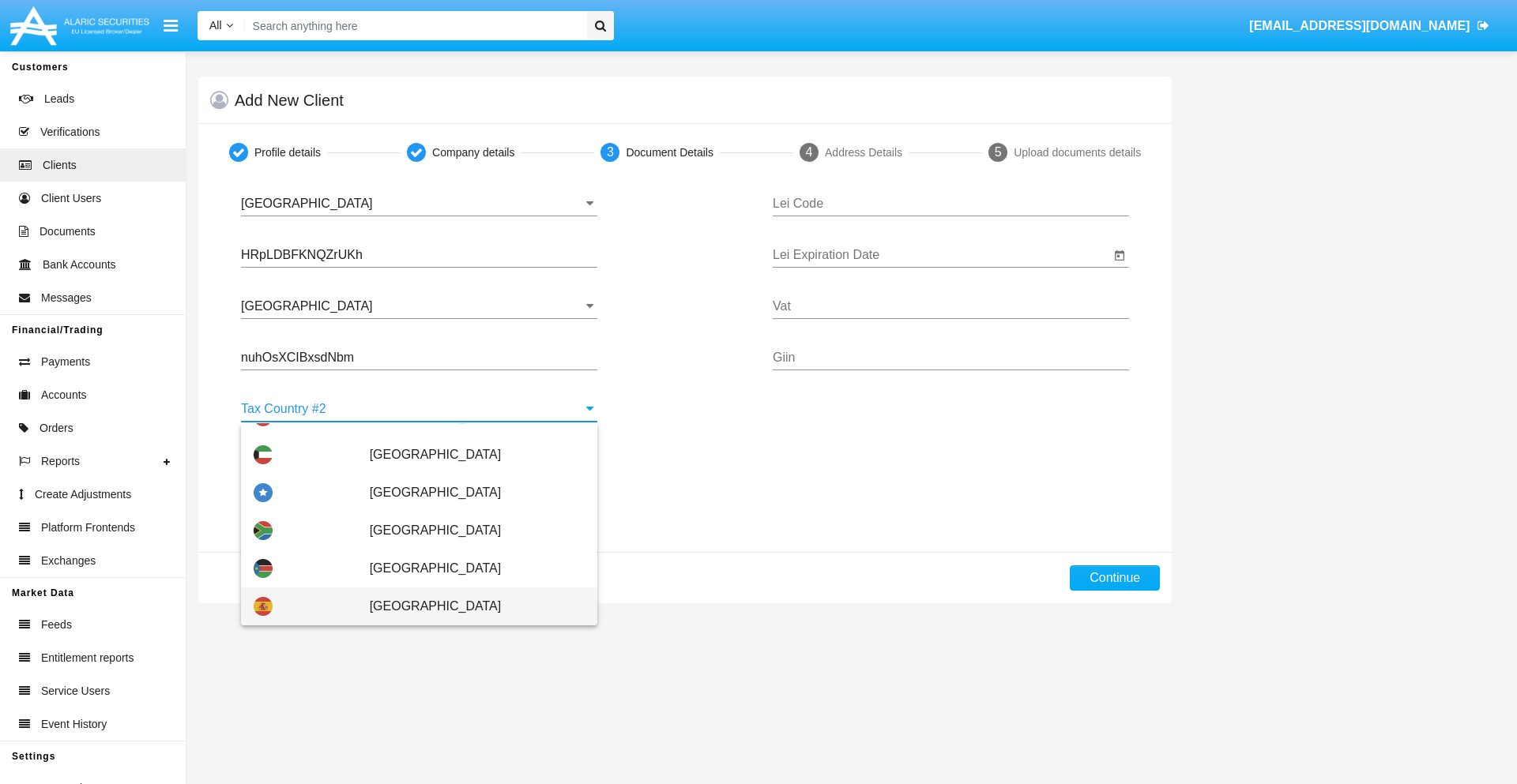
click at [469, 606] on span "[GEOGRAPHIC_DATA]" at bounding box center [476, 606] width 215 height 38
type input "[GEOGRAPHIC_DATA]"
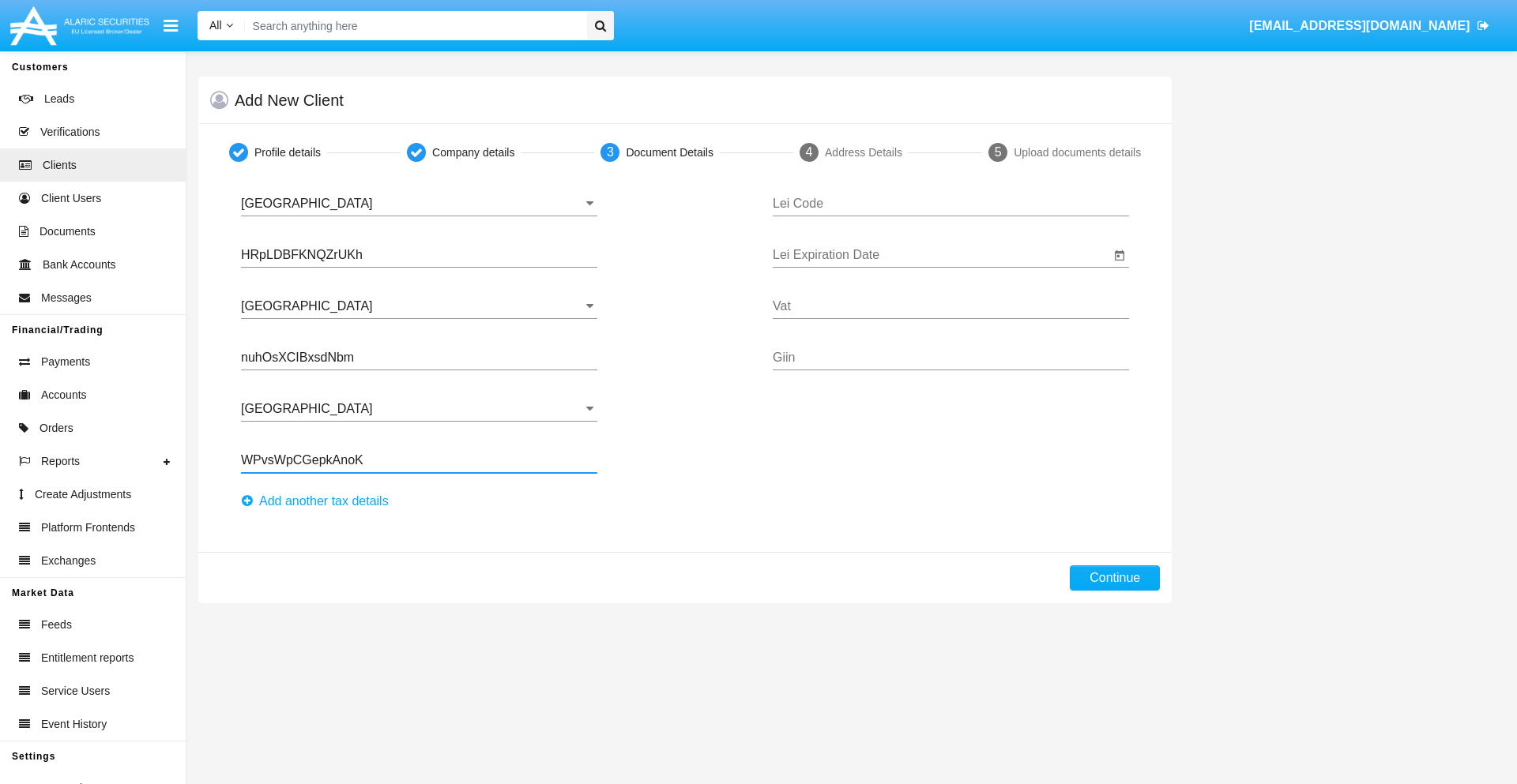
type input "WPvsWpCGepkAnoK"
type input "LIVUZCAVUNOJBFIUIDNE"
click at [940, 255] on input "Lei Expiration Date" at bounding box center [940, 254] width 337 height 14
click at [820, 300] on span "[DATE]" at bounding box center [807, 301] width 35 height 12
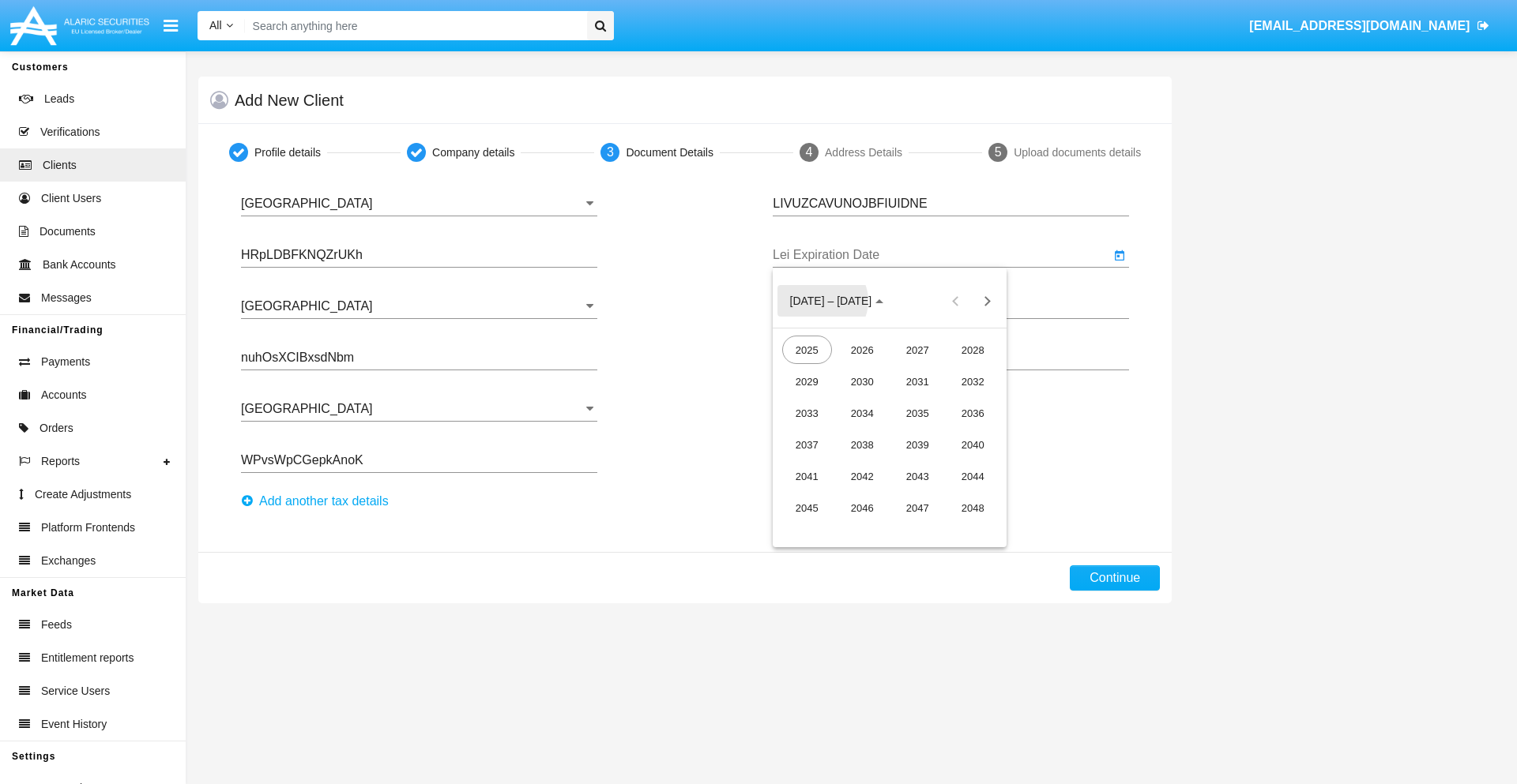
click at [973, 444] on div "2040" at bounding box center [973, 444] width 50 height 28
click at [862, 413] on div "JUN" at bounding box center [862, 413] width 50 height 28
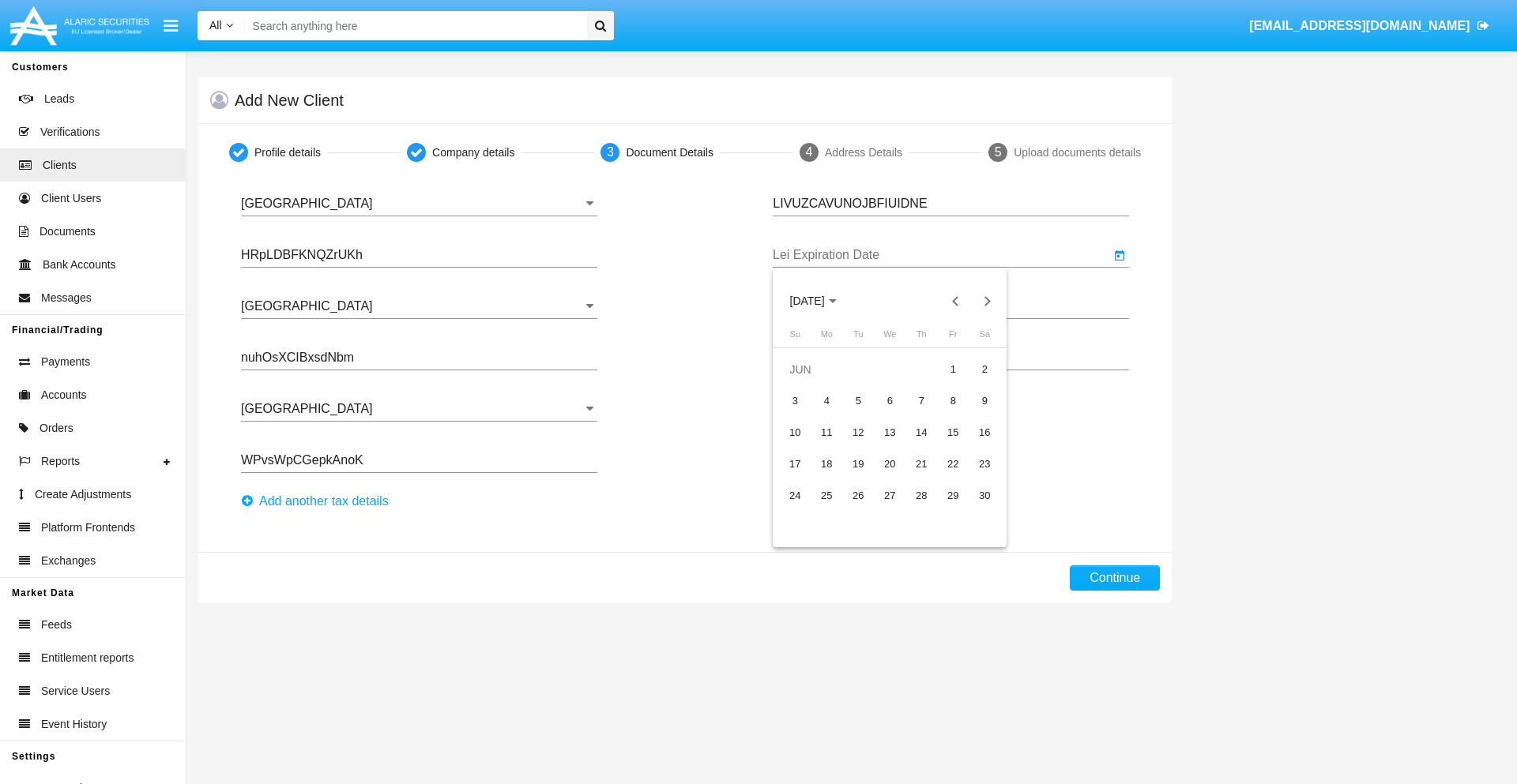
click at [953, 432] on div "15" at bounding box center [953, 433] width 28 height 28
type input "06/15/40"
type input "JJVZYzQxYEuUBVd"
type input "sOGZOncfGiLQIPl"
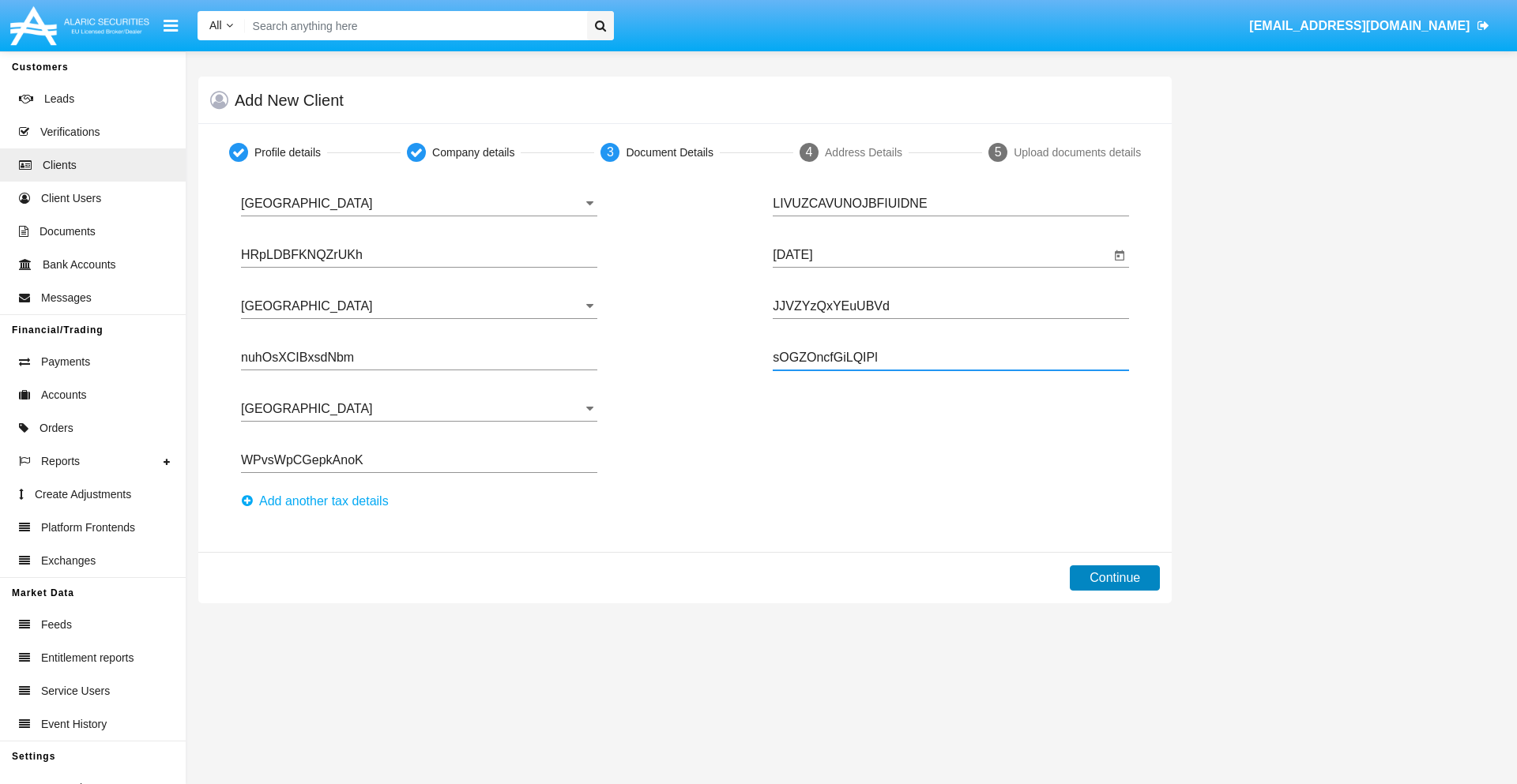
click at [1114, 578] on button "Continue" at bounding box center [1114, 577] width 90 height 26
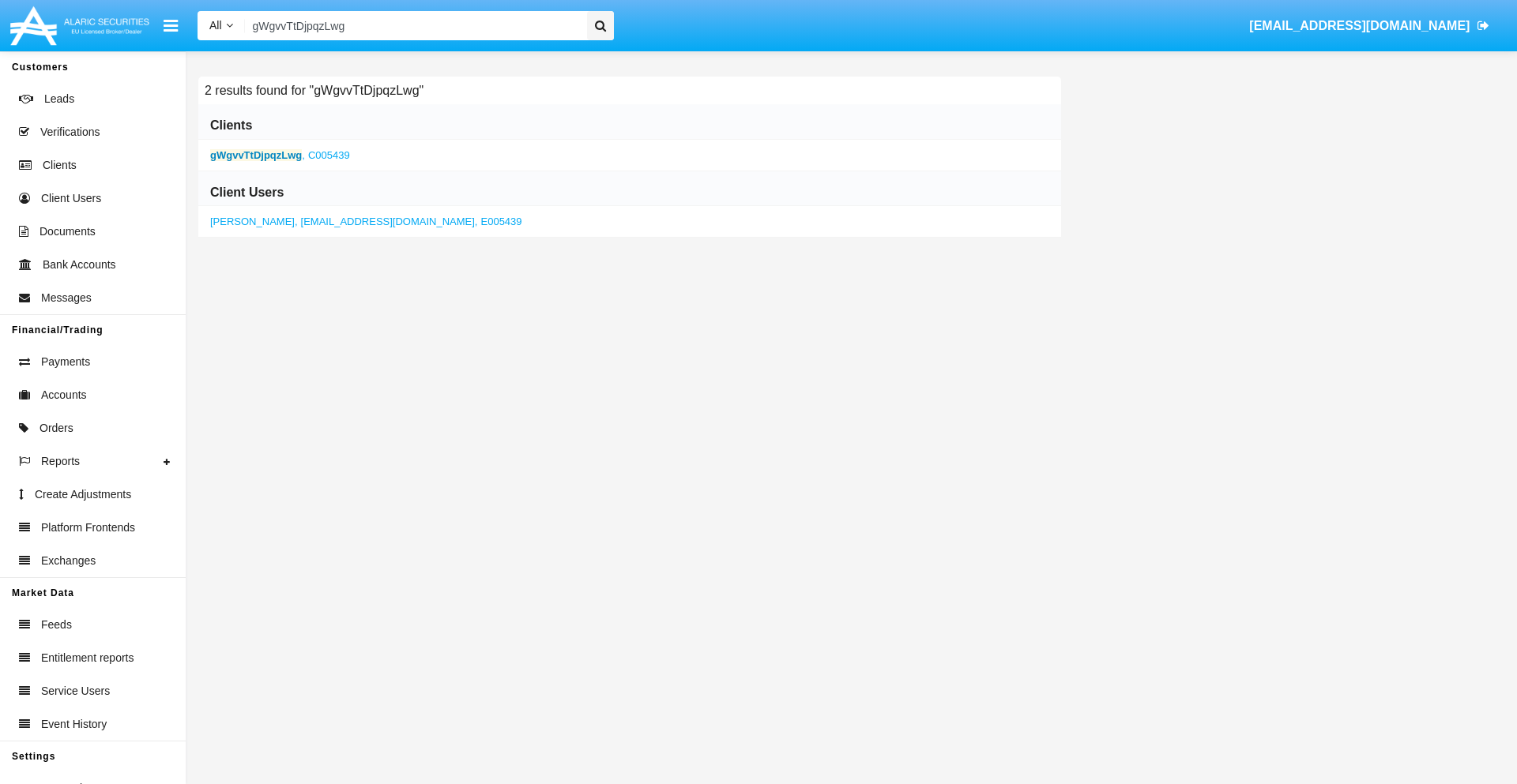
type input "gWgvvTtDjpqzLwg"
click at [256, 155] on b "gWgvvTtDjpqzLwg" at bounding box center [255, 155] width 92 height 12
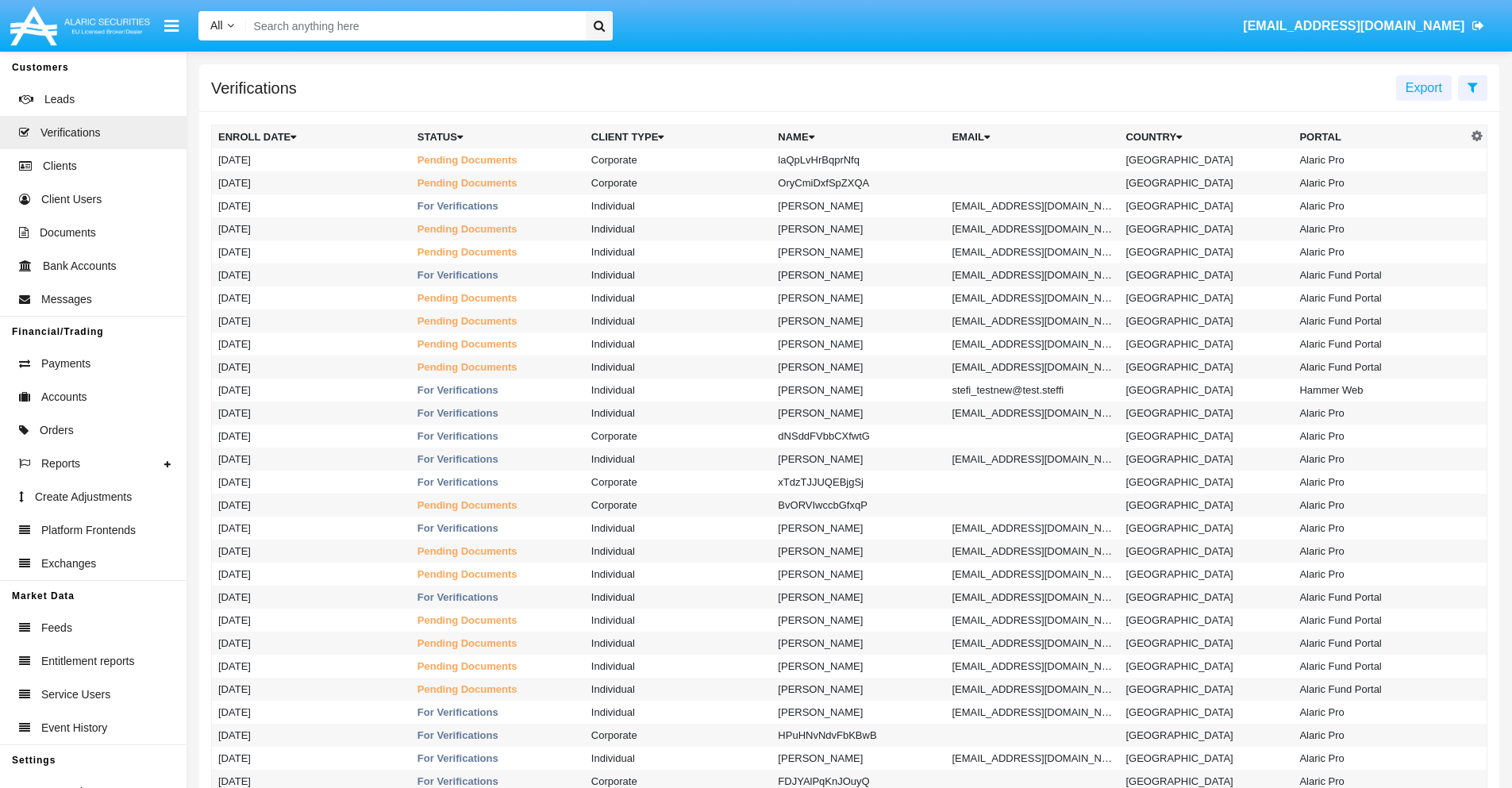
click at [1472, 86] on icon at bounding box center [1472, 86] width 10 height 12
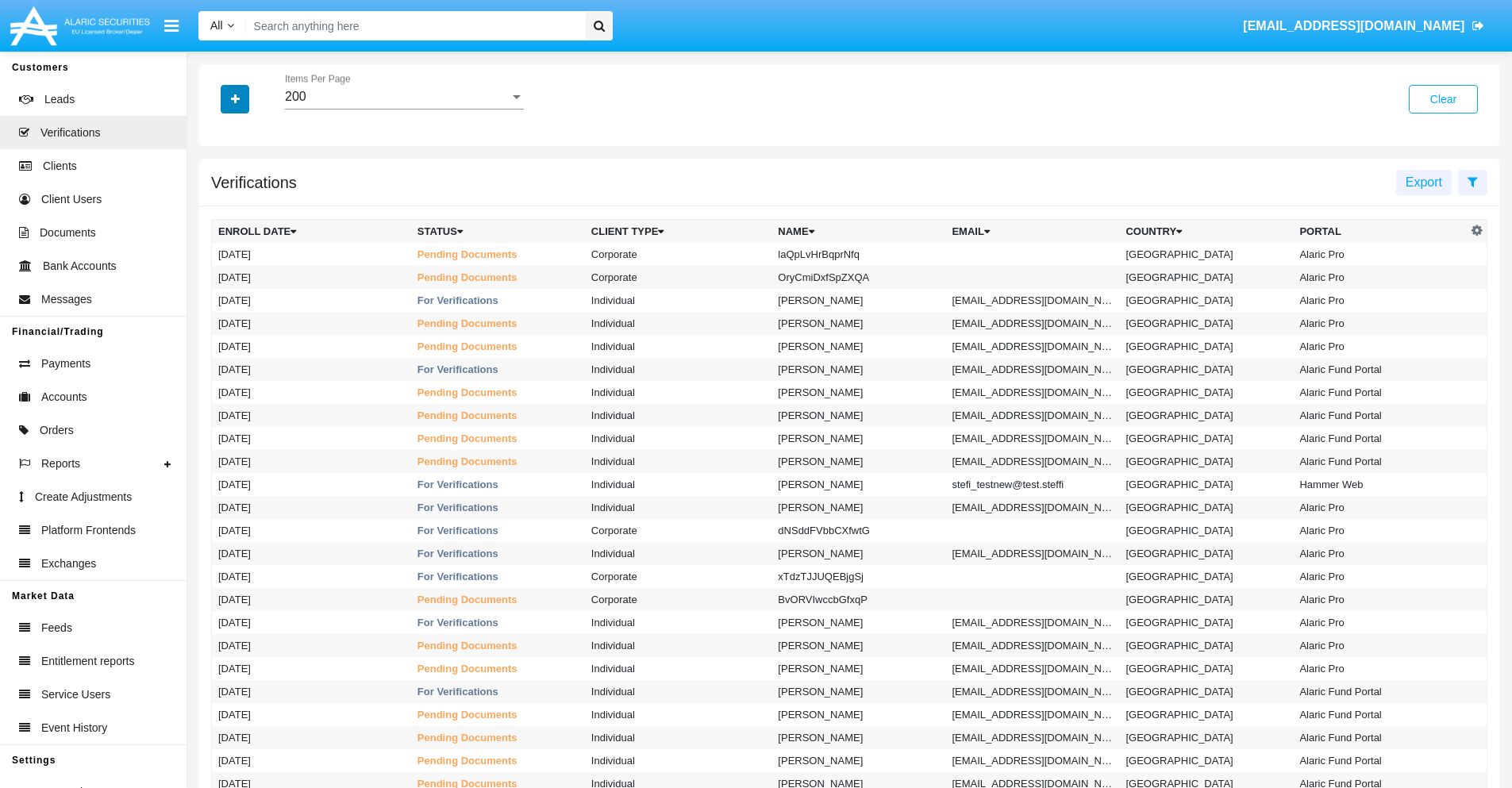
click at [235, 99] on icon "button" at bounding box center [235, 100] width 9 height 11
click at [248, 200] on span "Name" at bounding box center [248, 200] width 34 height 19
click at [218, 207] on input "Name" at bounding box center [217, 207] width 1 height 1
checkbox input "true"
click at [235, 99] on icon "button" at bounding box center [235, 100] width 9 height 11
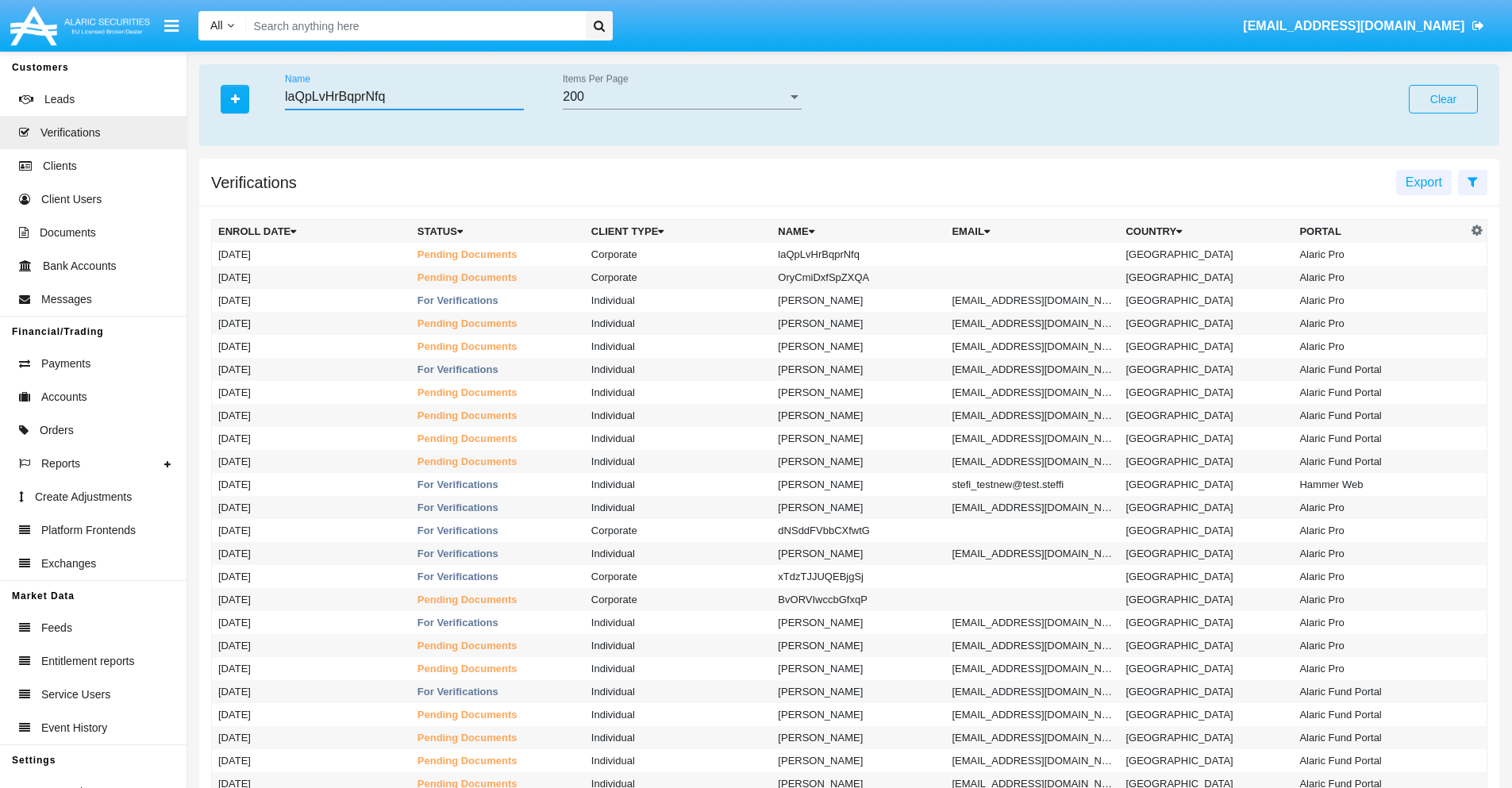
type input "laQpLvHrBqprNfq"
click at [865, 253] on td "laQpLvHrBqprNfq" at bounding box center [858, 254] width 174 height 23
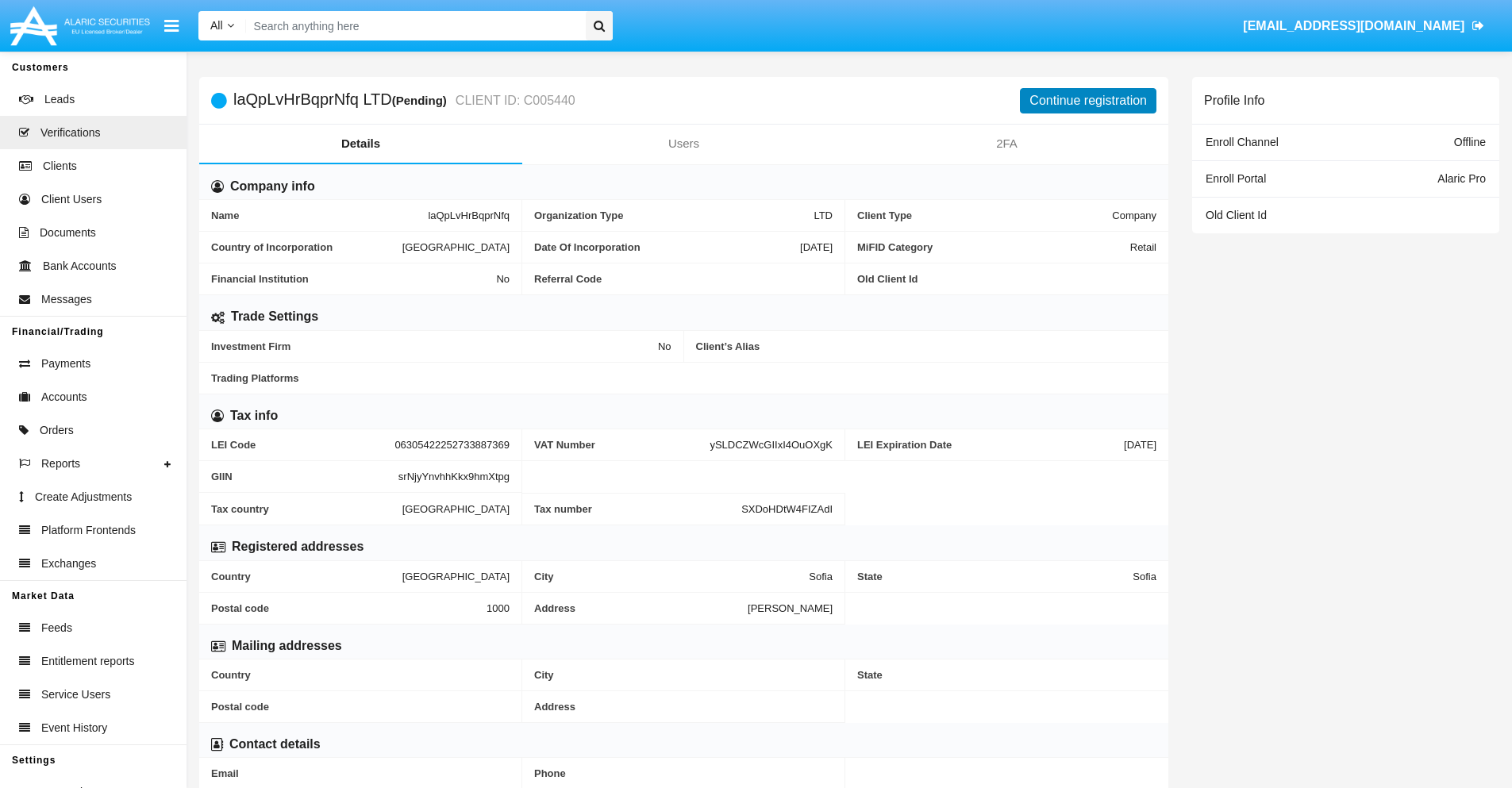
click at [1088, 100] on button "Continue registration" at bounding box center [1088, 101] width 137 height 26
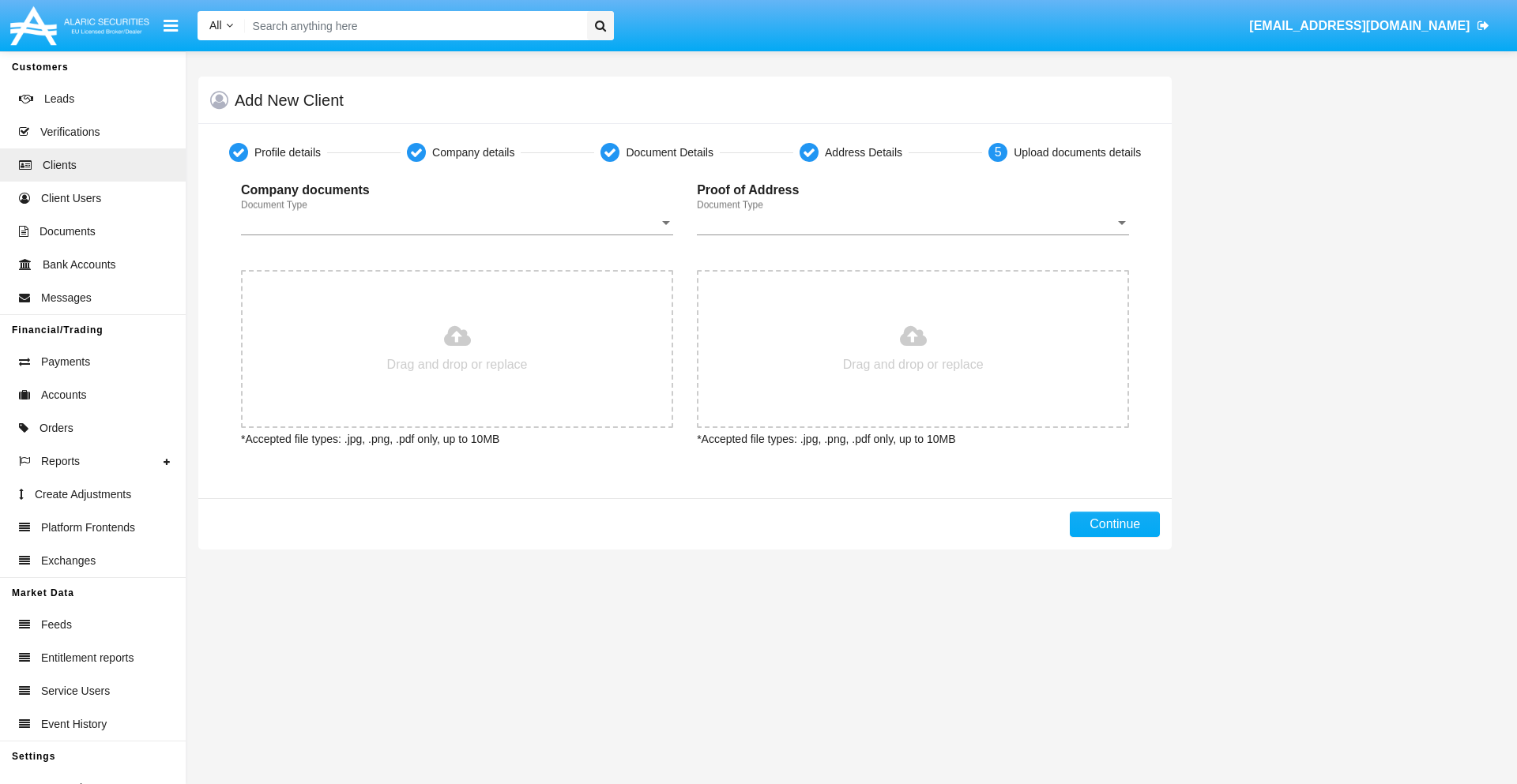
click at [457, 223] on span "Document Type" at bounding box center [450, 222] width 418 height 14
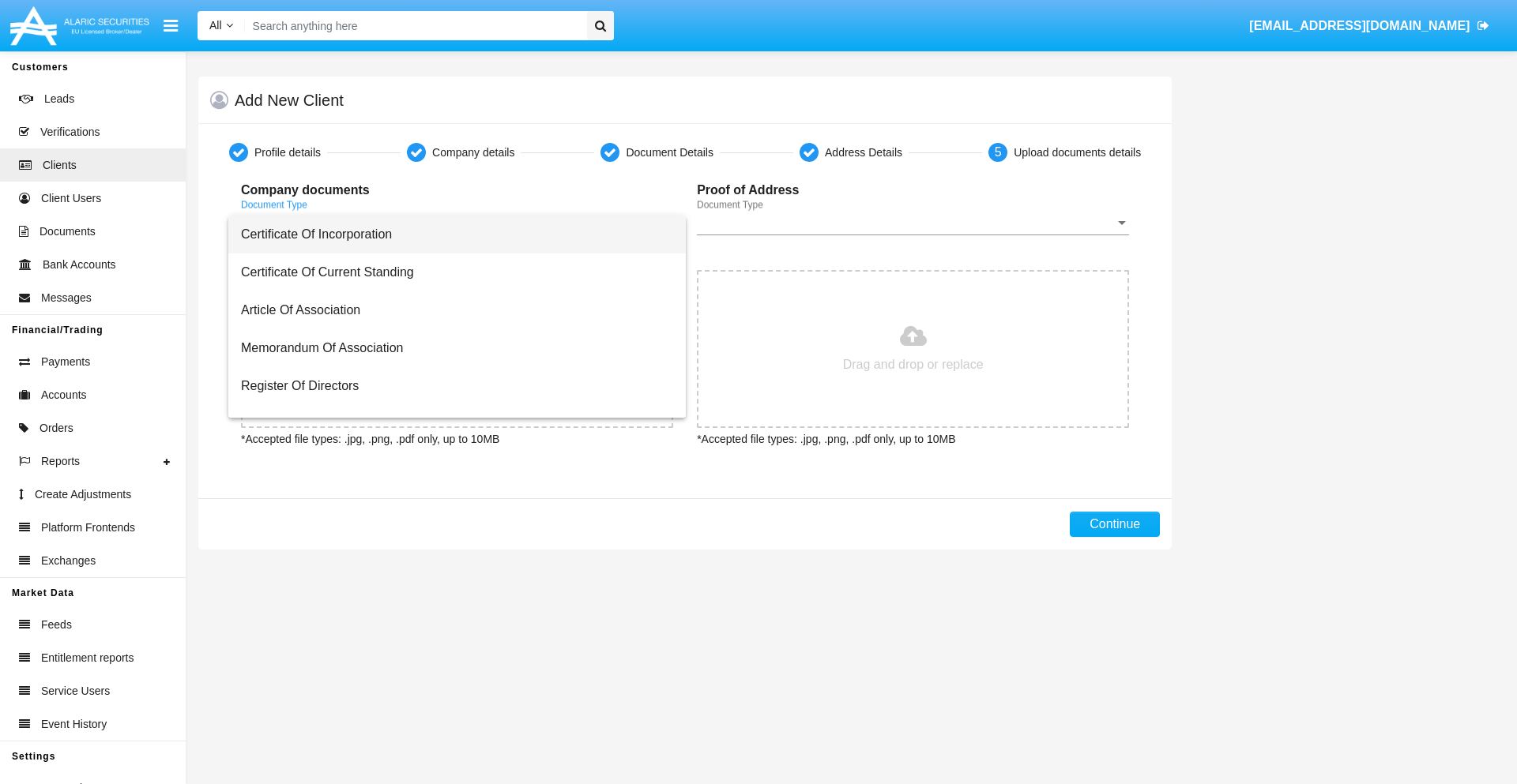
click at [451, 234] on span "Certificate Of Incorporation" at bounding box center [457, 234] width 432 height 38
type input "C:\fakepath\passport.png"
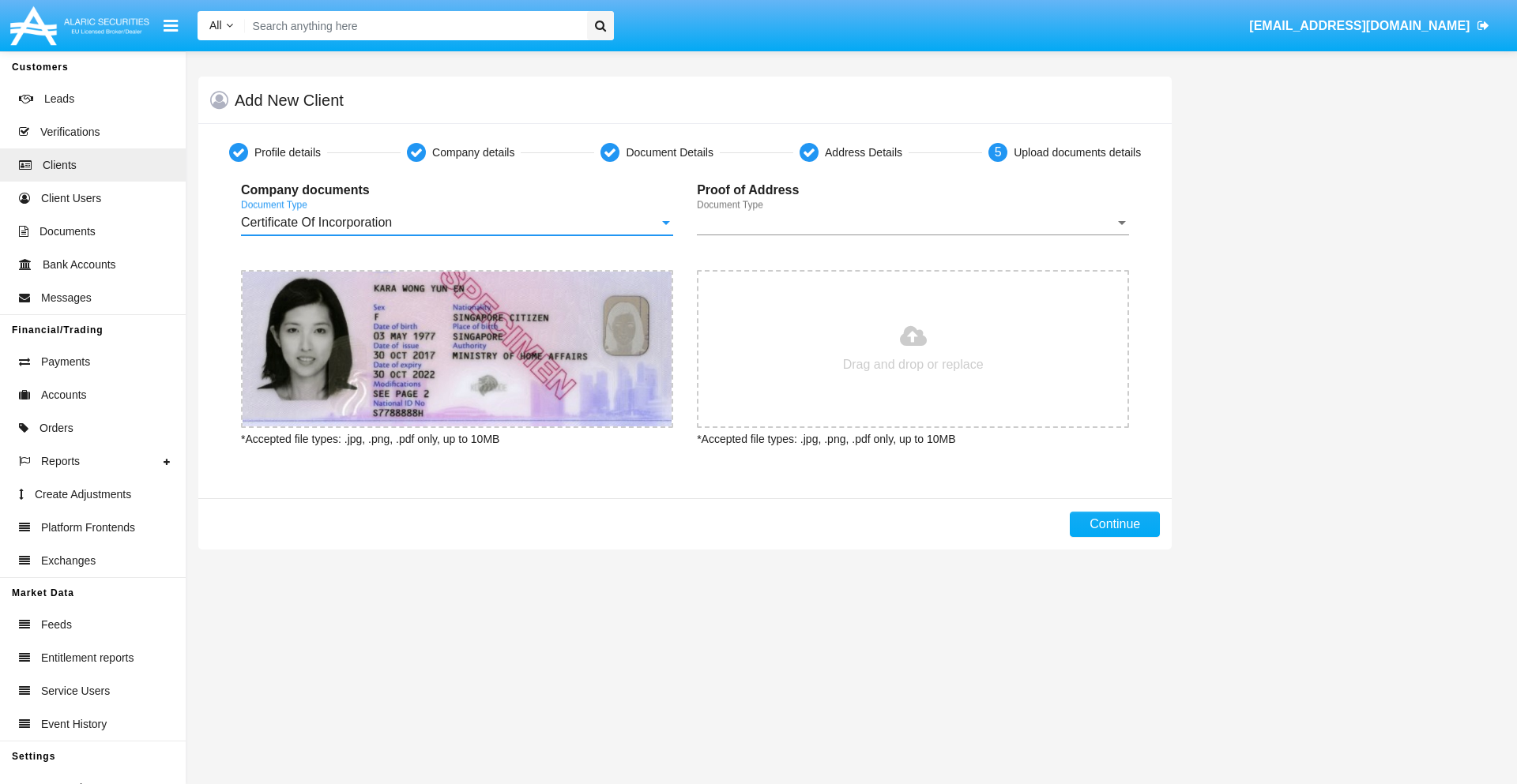
click at [912, 223] on span "Document Type" at bounding box center [905, 222] width 418 height 14
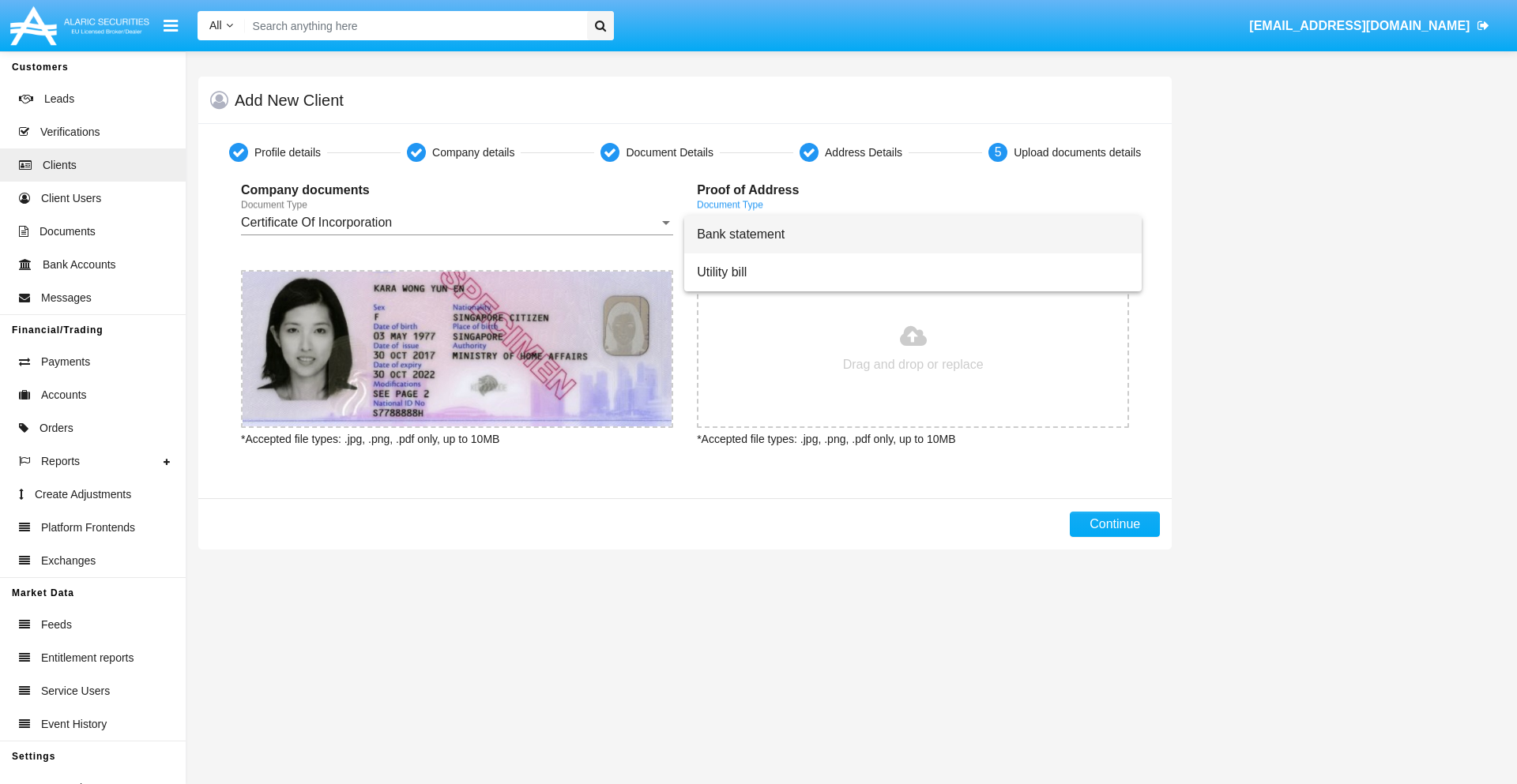
click at [912, 234] on span "Bank statement" at bounding box center [912, 234] width 432 height 38
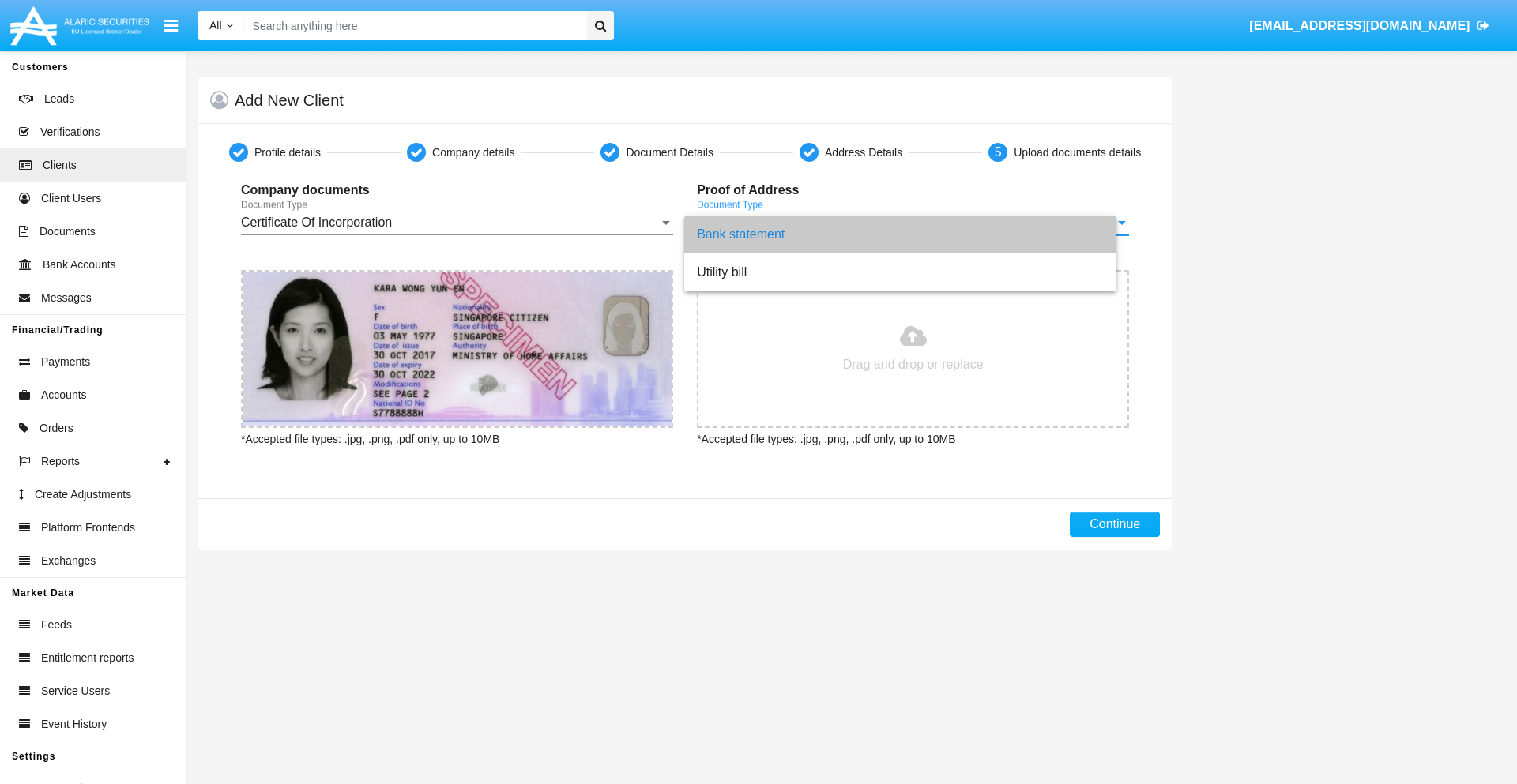
type input "C:\fakepath\bank-statement.png"
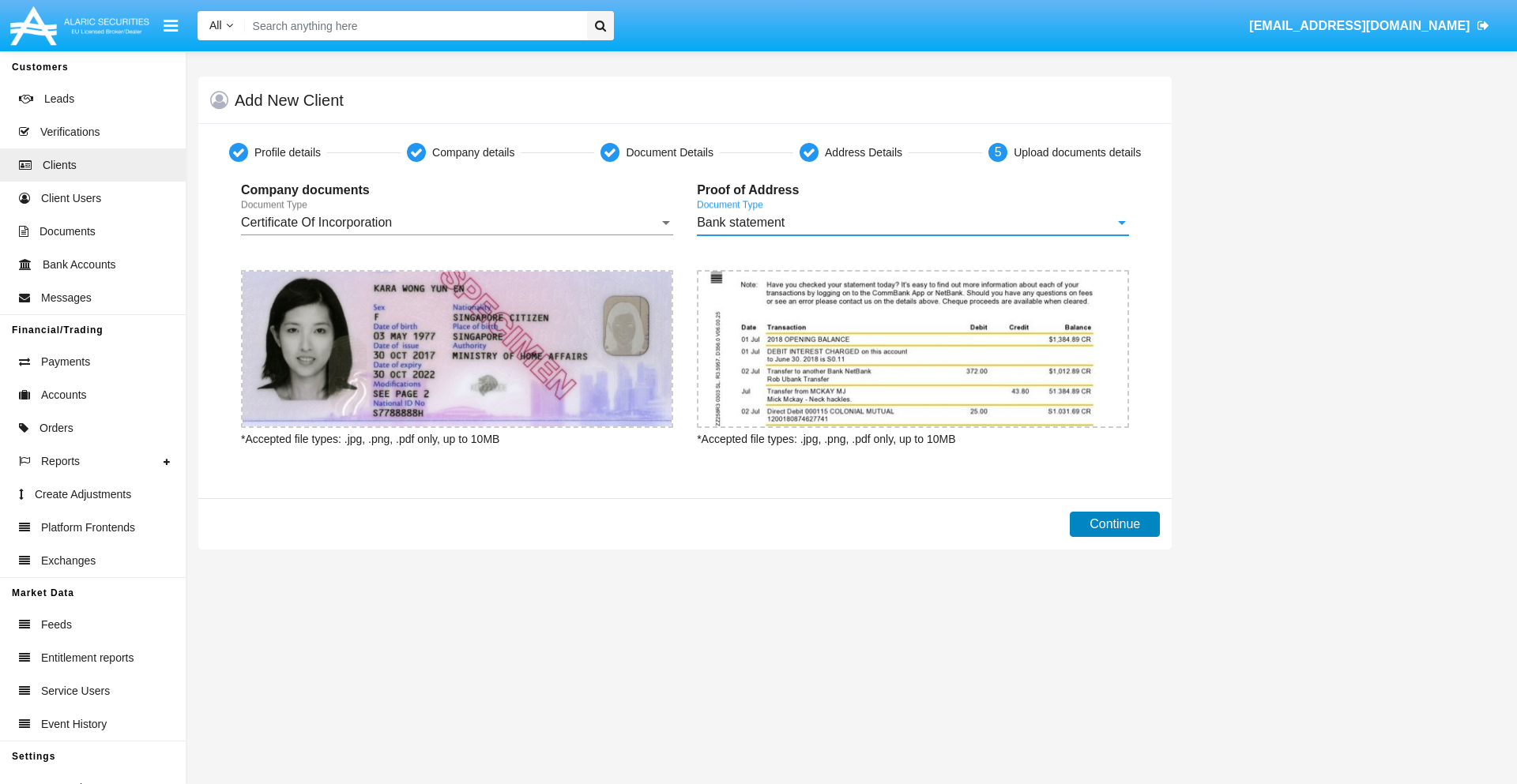
click at [1114, 524] on button "Continue" at bounding box center [1114, 524] width 90 height 26
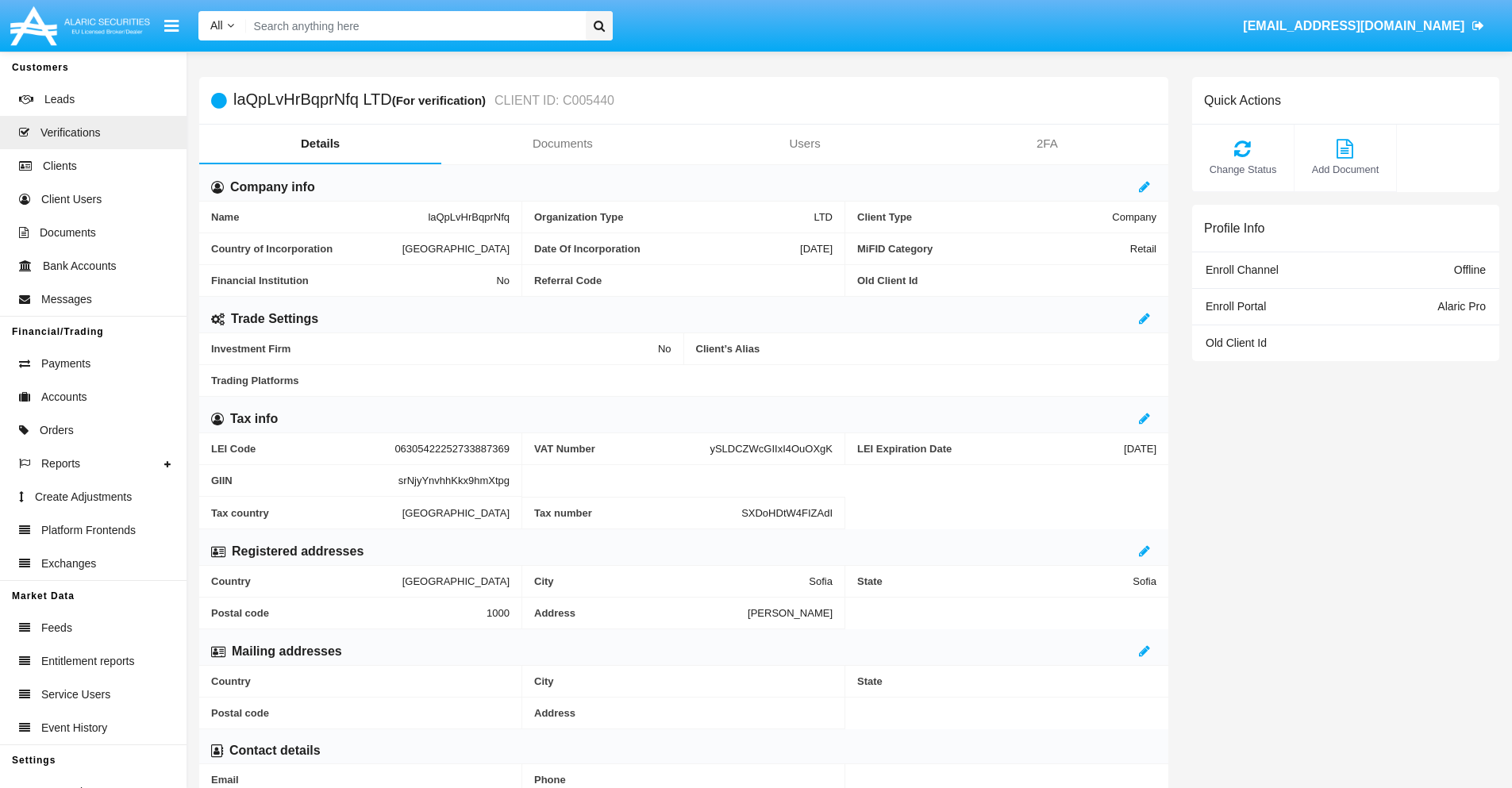
click at [562, 143] on link "Documents" at bounding box center [562, 143] width 242 height 38
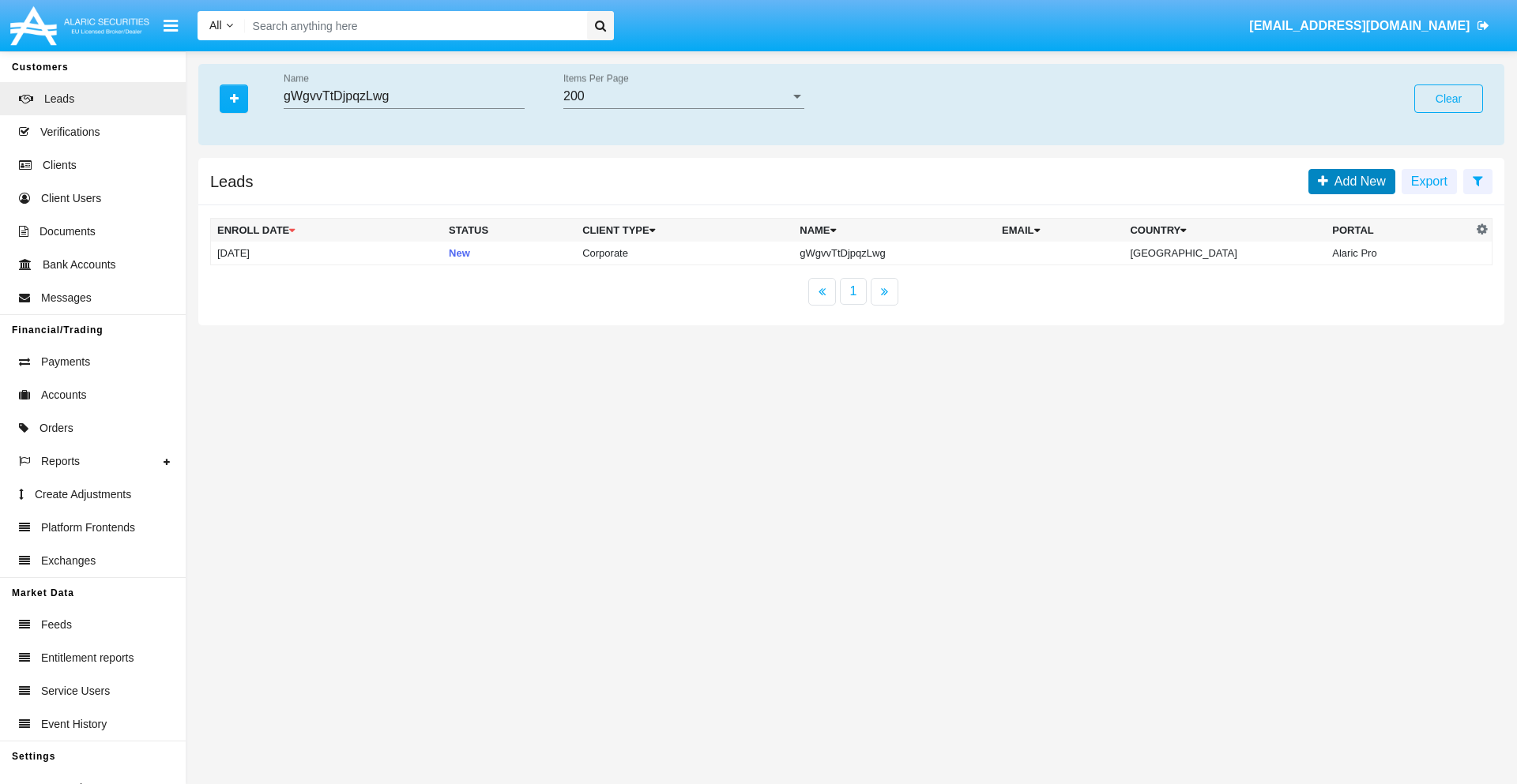
click at [1356, 180] on span "Add New" at bounding box center [1356, 181] width 58 height 13
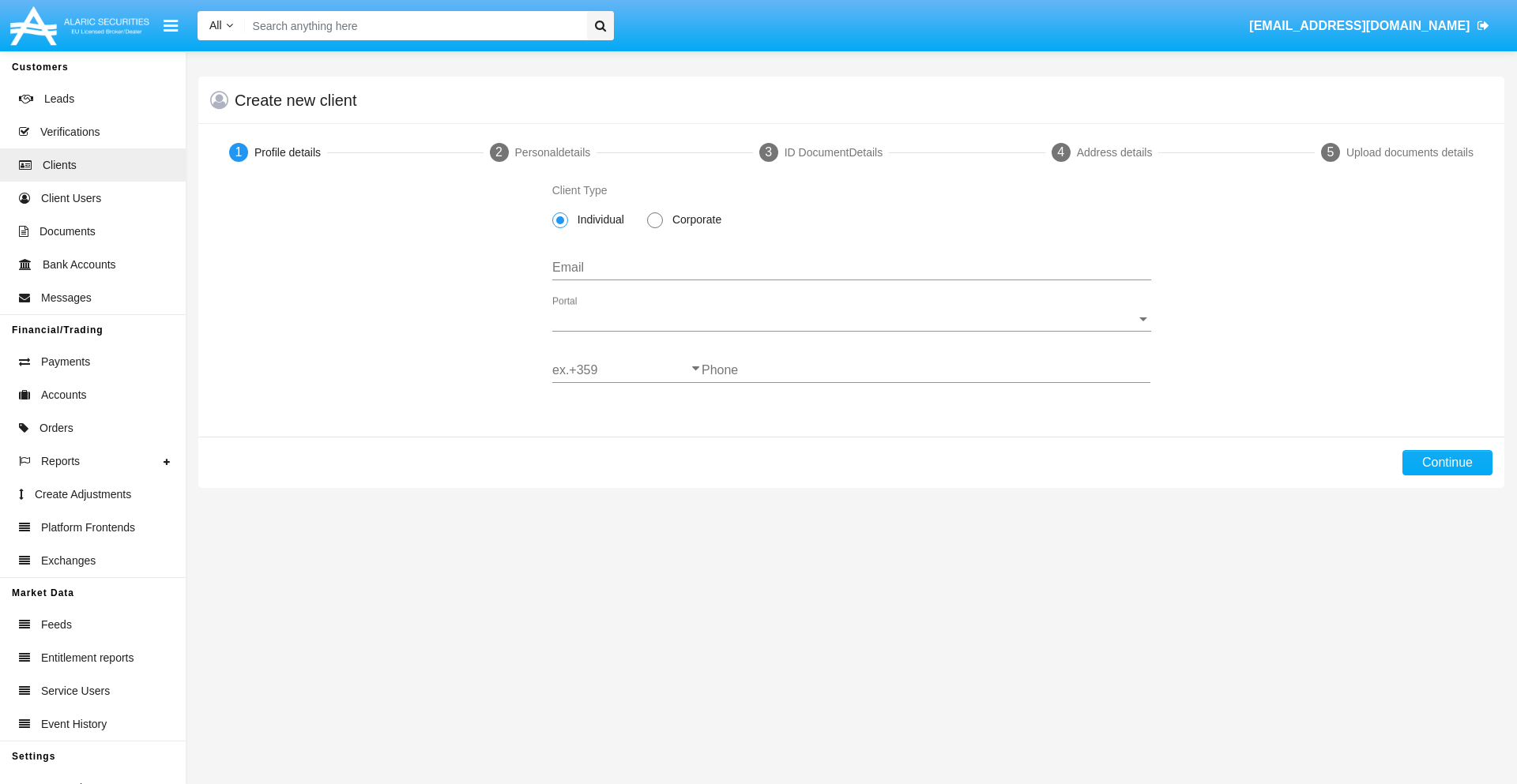
click at [694, 219] on span "Corporate" at bounding box center [694, 220] width 62 height 17
click at [655, 229] on input "Corporate" at bounding box center [654, 229] width 1 height 1
radio input "true"
type input "[EMAIL_ADDRESS][DOMAIN_NAME]"
click at [851, 319] on span "Portal" at bounding box center [844, 318] width 584 height 14
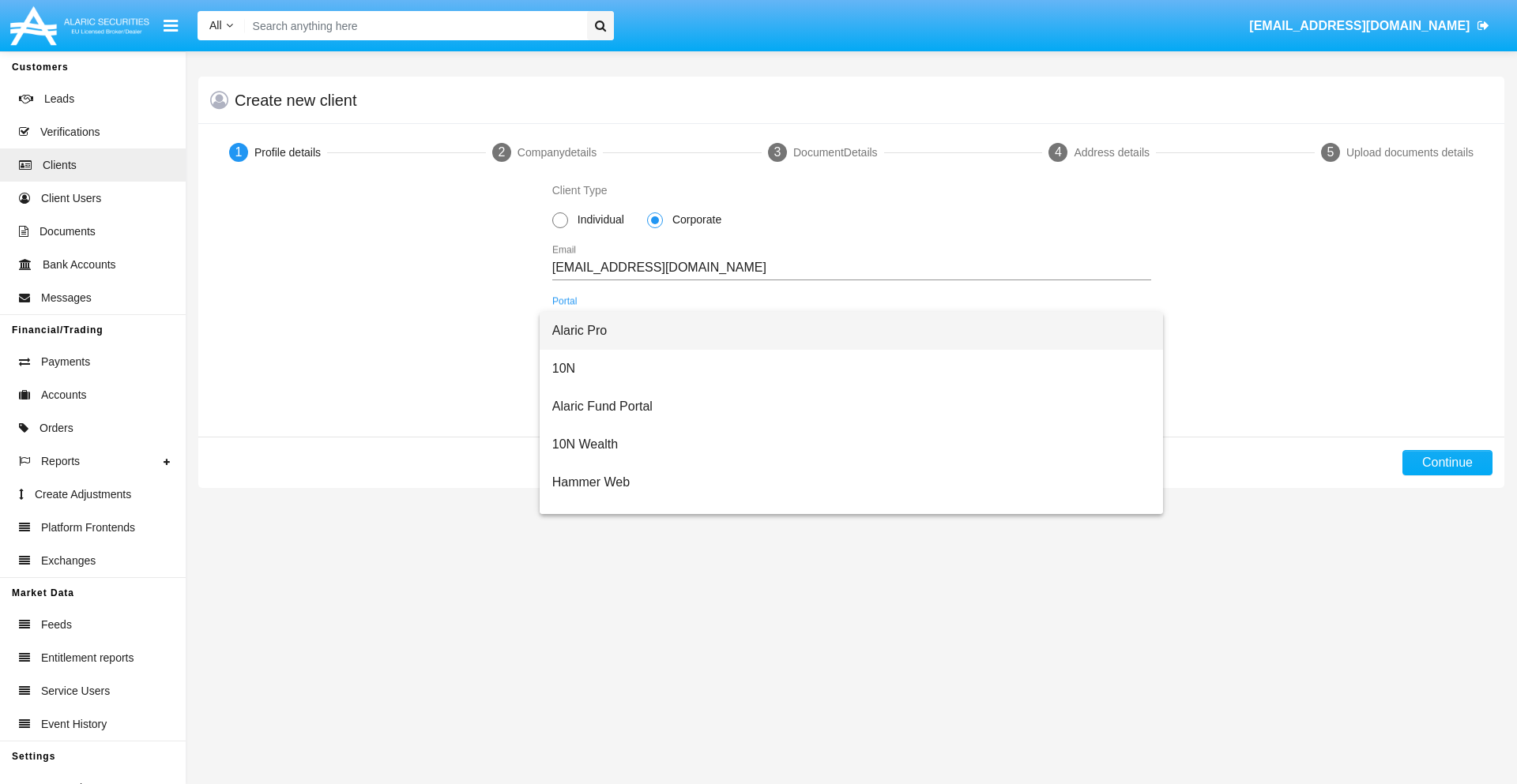
click at [845, 331] on span "Alaric Pro" at bounding box center [851, 331] width 598 height 38
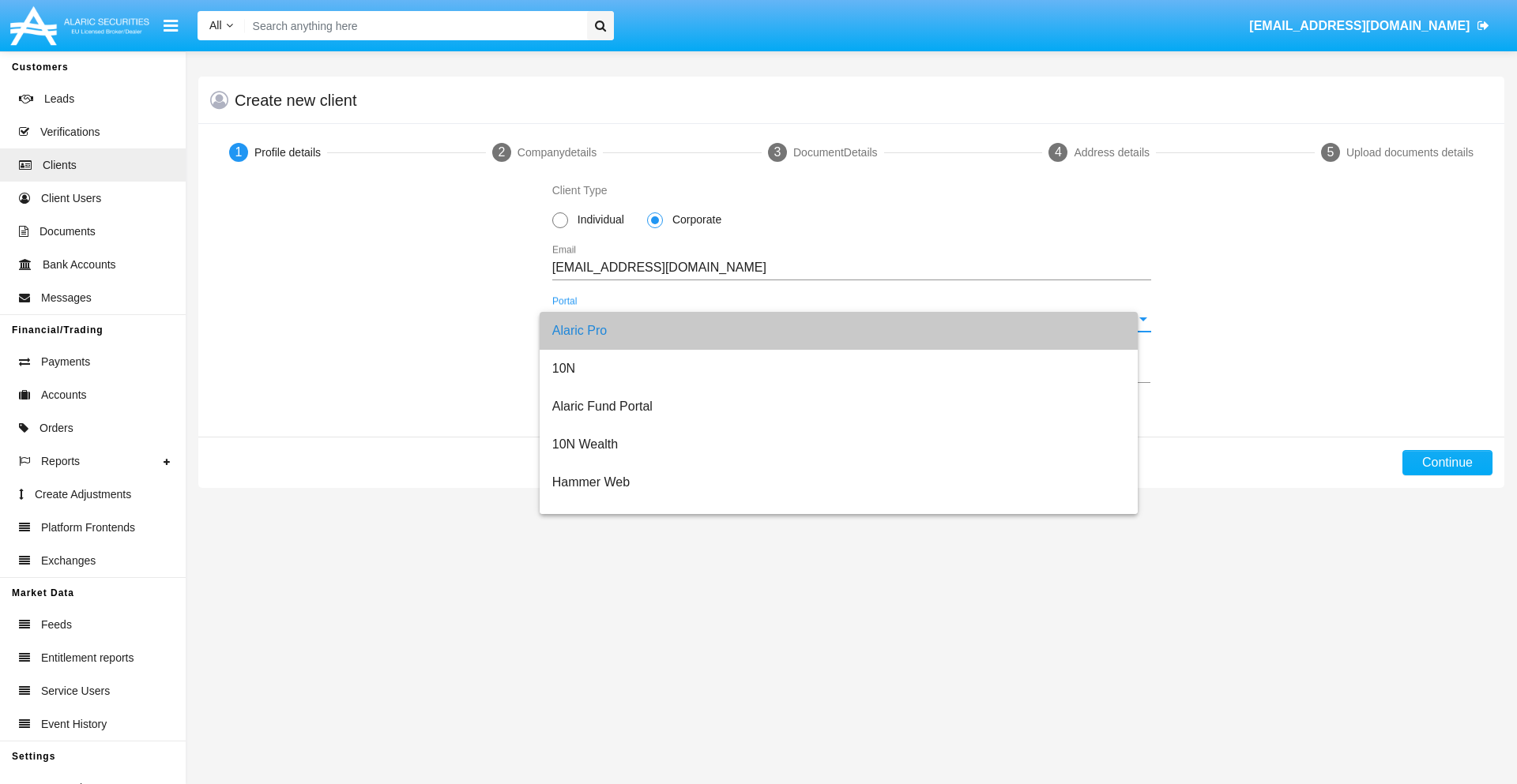
click at [627, 370] on input "ex.+359" at bounding box center [627, 369] width 149 height 14
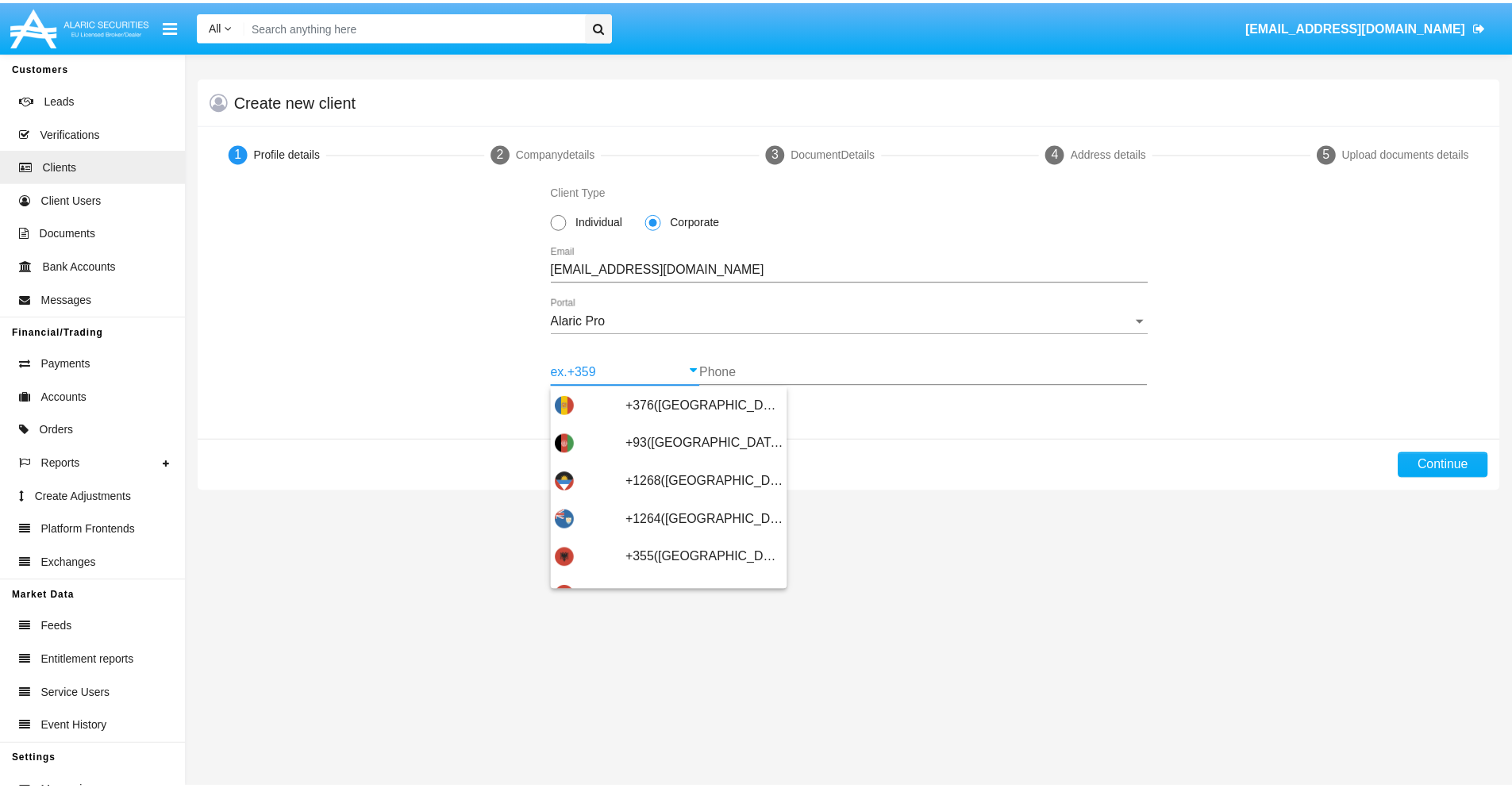
scroll to position [520, 0]
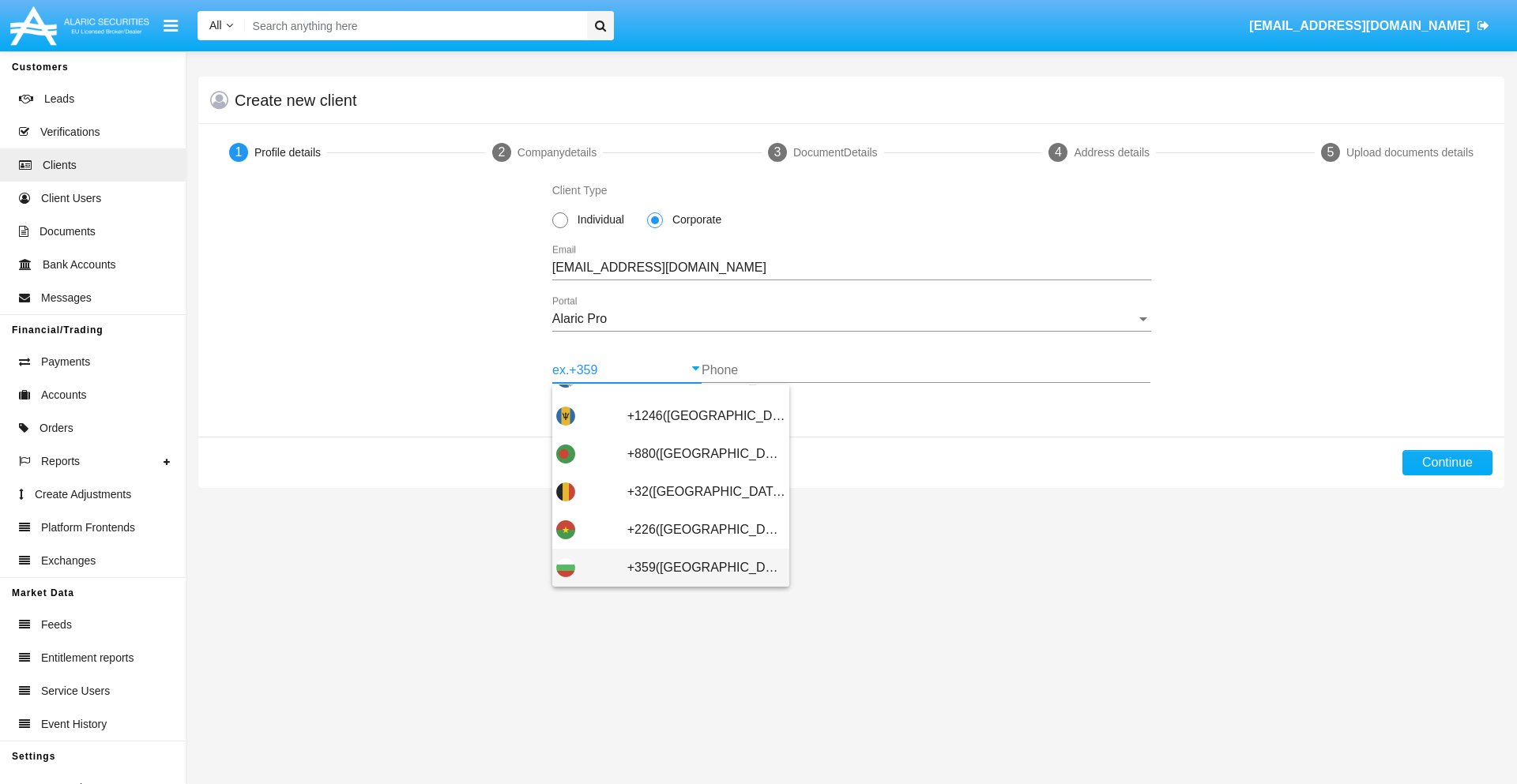
click at [694, 568] on span "+359([GEOGRAPHIC_DATA])" at bounding box center [706, 568] width 158 height 38
type input "+359([GEOGRAPHIC_DATA])"
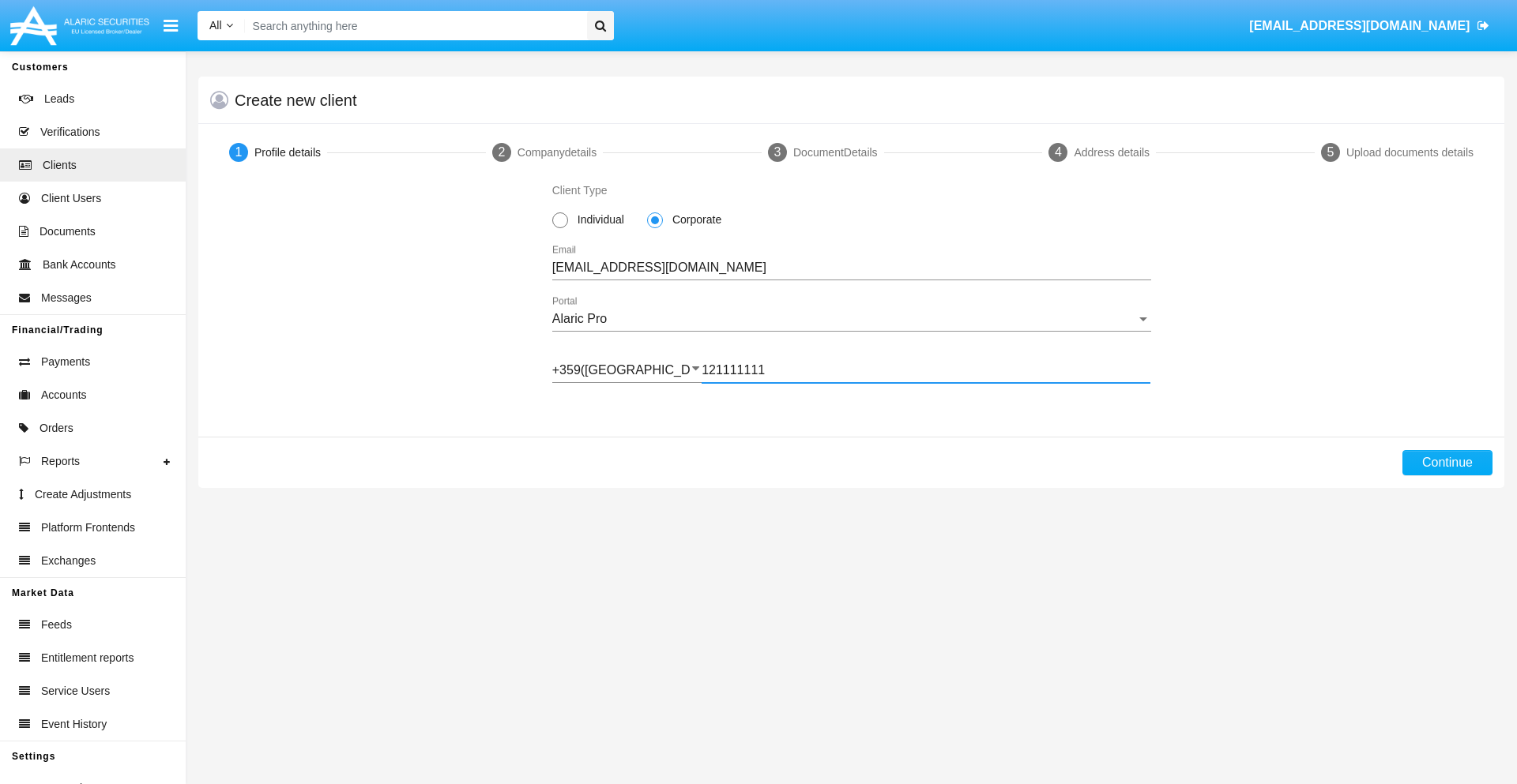
type input "121111111"
click at [1446, 463] on button "Continue" at bounding box center [1446, 462] width 90 height 26
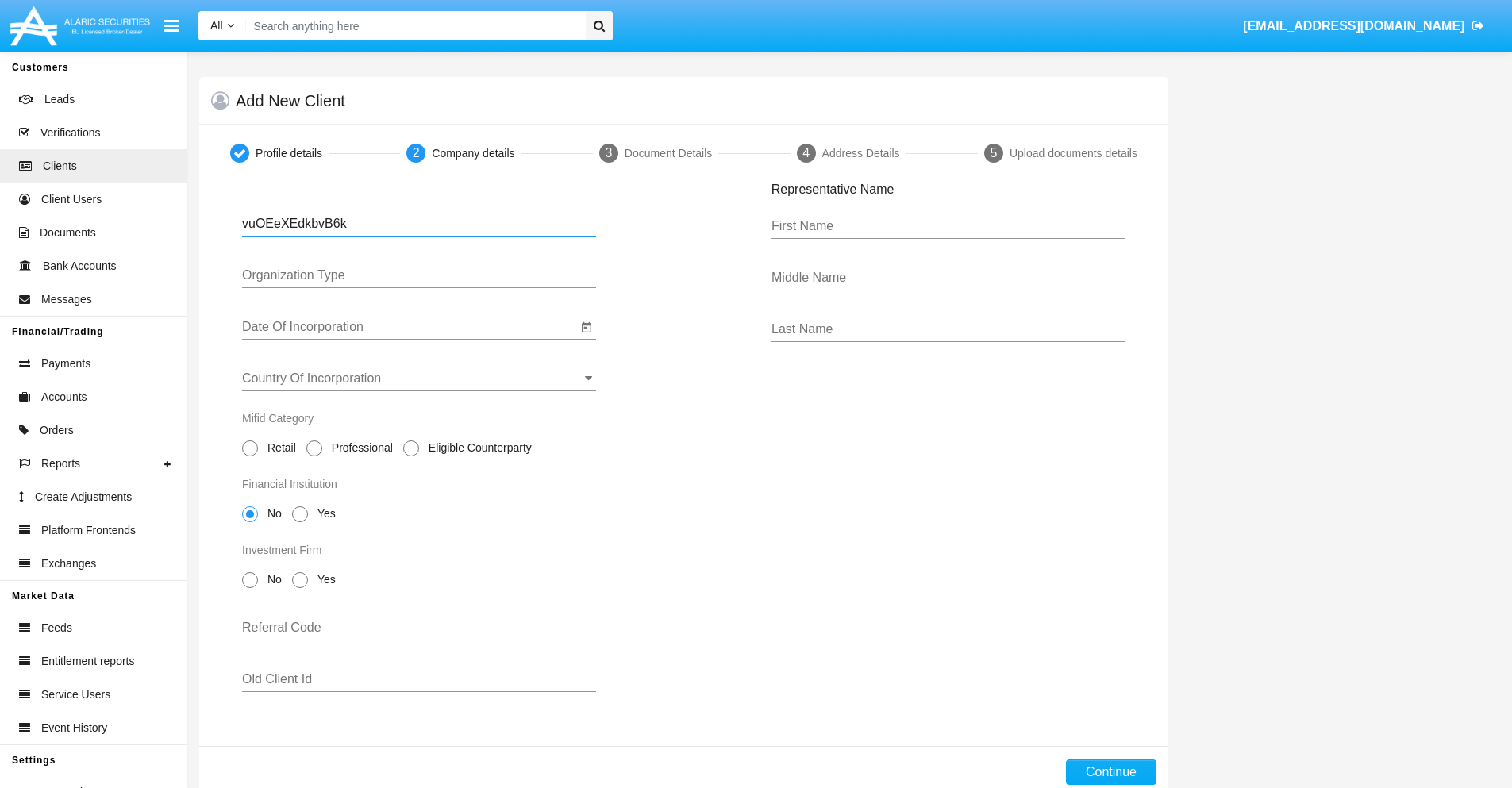
type input "vuOEeXEdkbvB6k"
type input "LTD"
click at [409, 327] on input "Date Of Incorporation" at bounding box center [409, 327] width 335 height 14
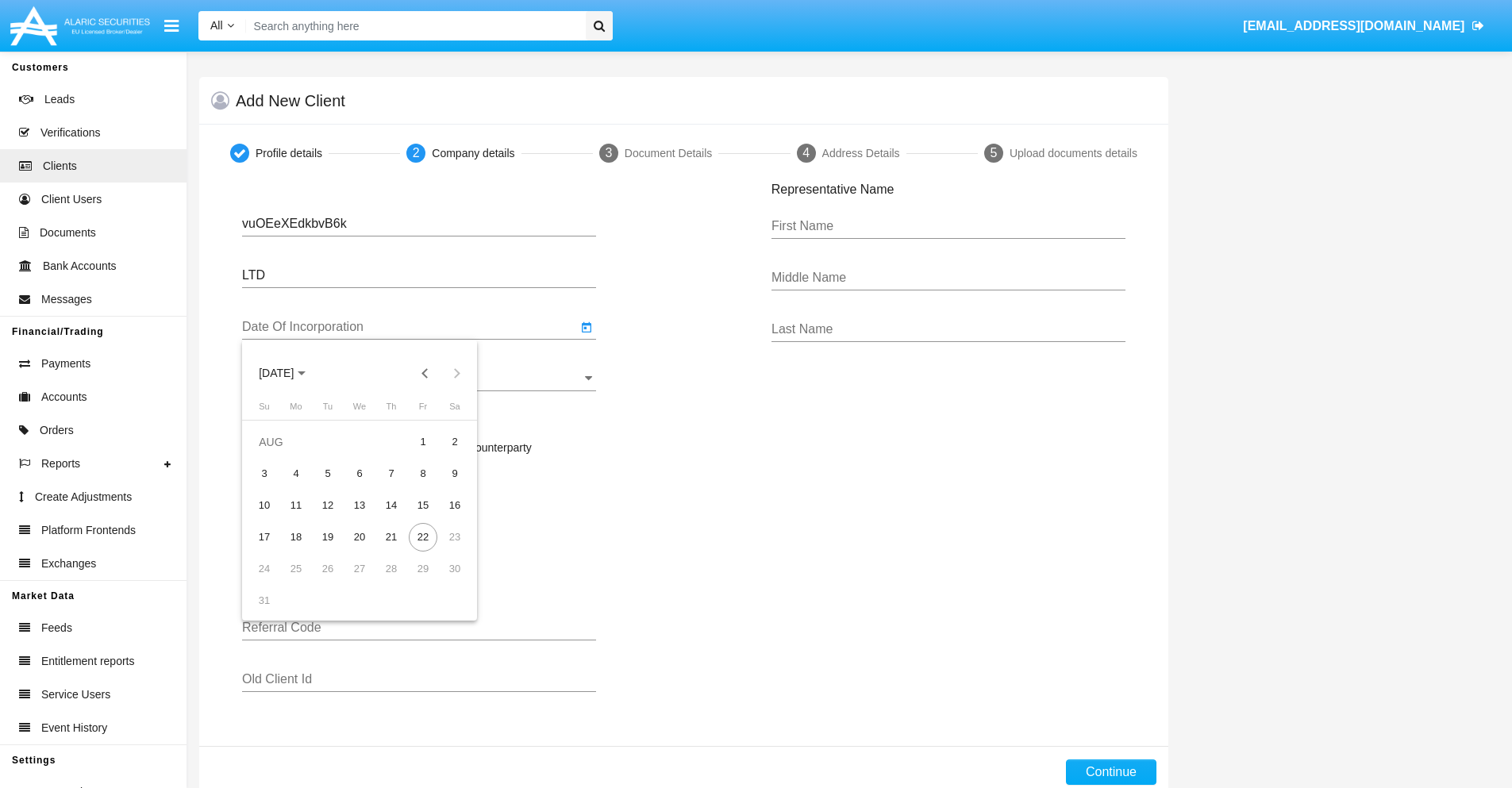
click at [291, 373] on span "[DATE]" at bounding box center [275, 373] width 35 height 12
click at [425, 373] on button "Previous 20 years" at bounding box center [425, 372] width 31 height 31
click at [387, 581] on div "2000" at bounding box center [387, 581] width 50 height 28
click at [276, 454] on div "JAN" at bounding box center [276, 454] width 50 height 28
click at [455, 441] on div "1" at bounding box center [455, 441] width 28 height 28
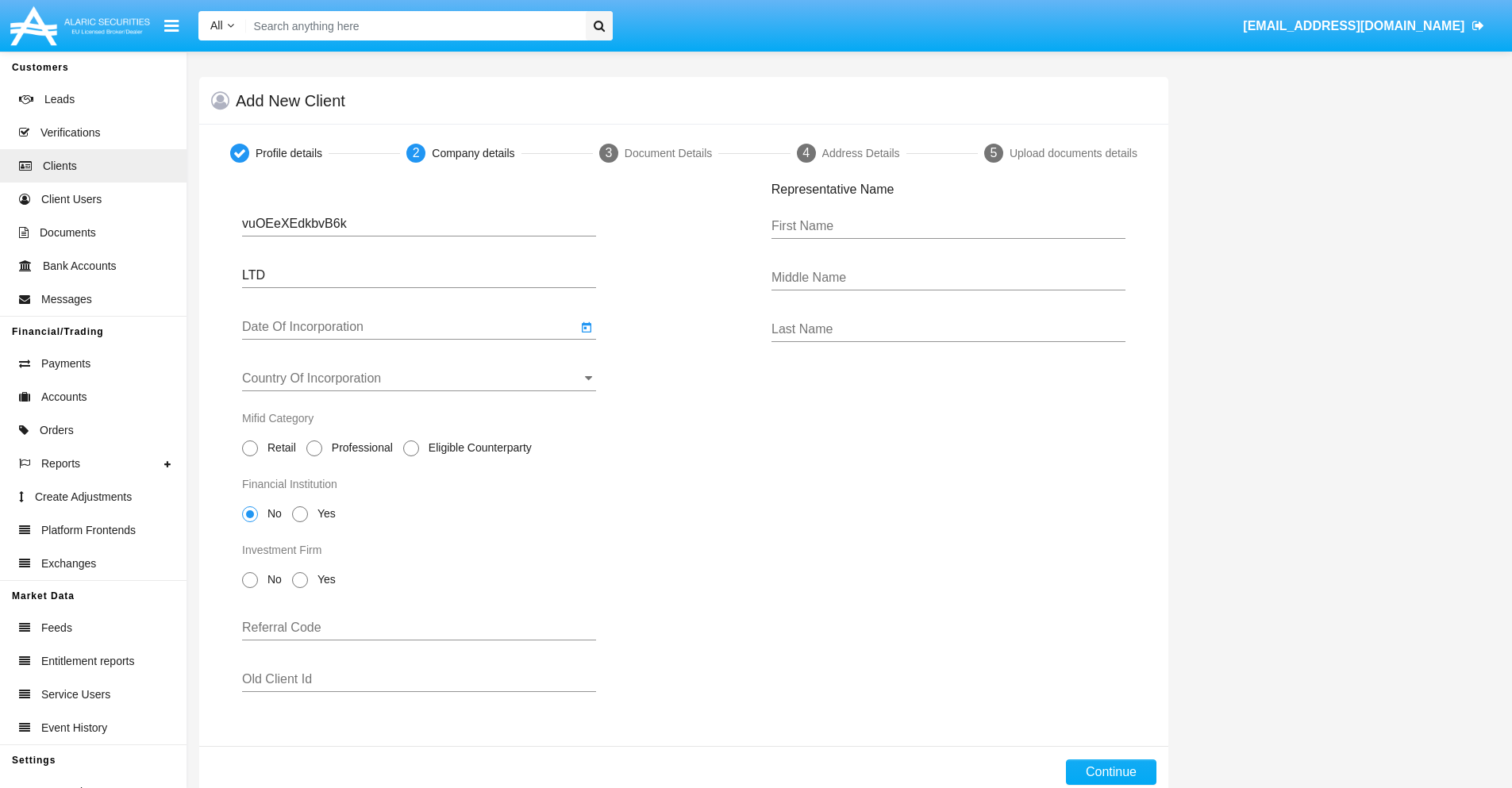
type input "[DATE]"
click at [419, 379] on input "Country Of Incorporation" at bounding box center [419, 378] width 354 height 14
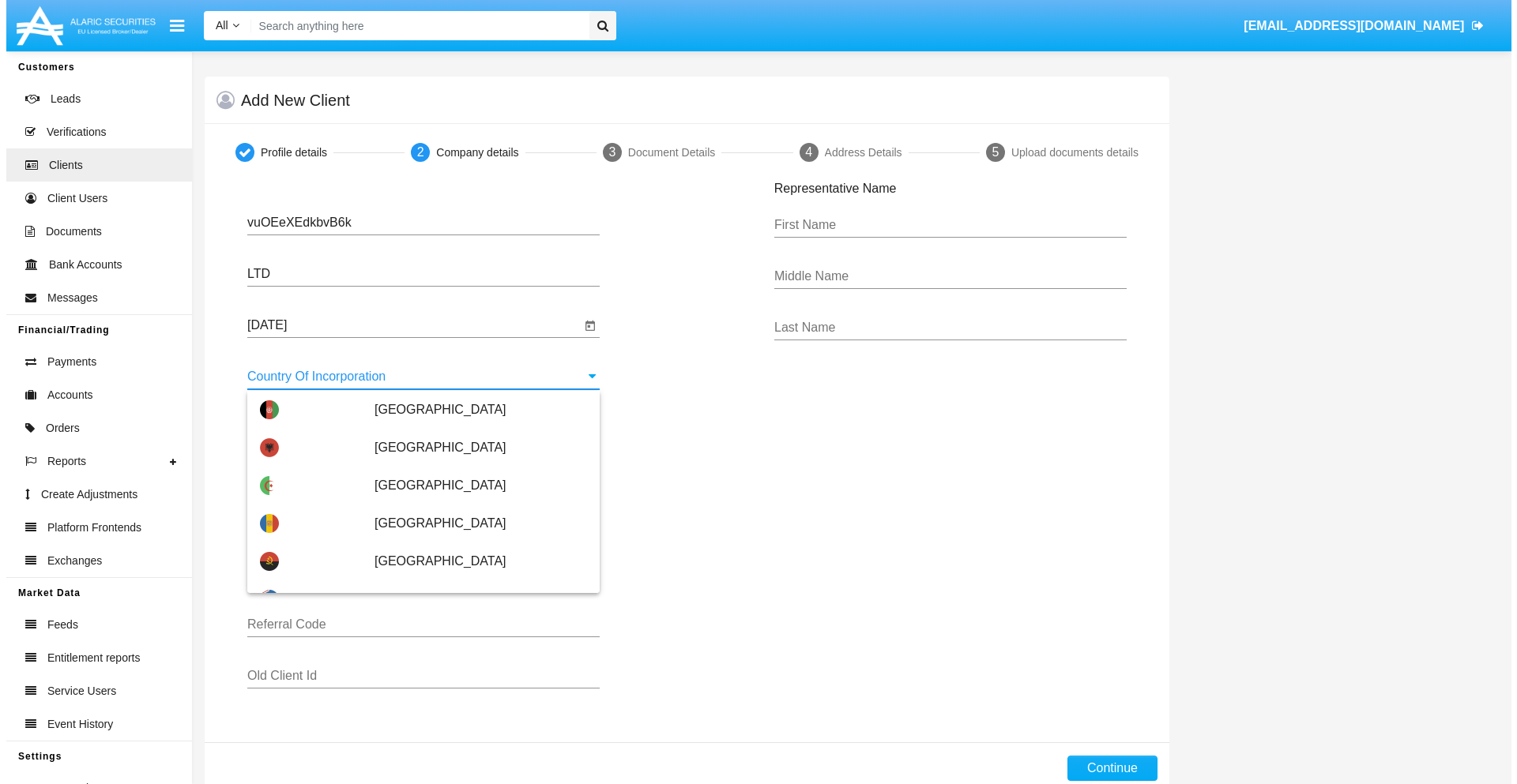
scroll to position [3246, 0]
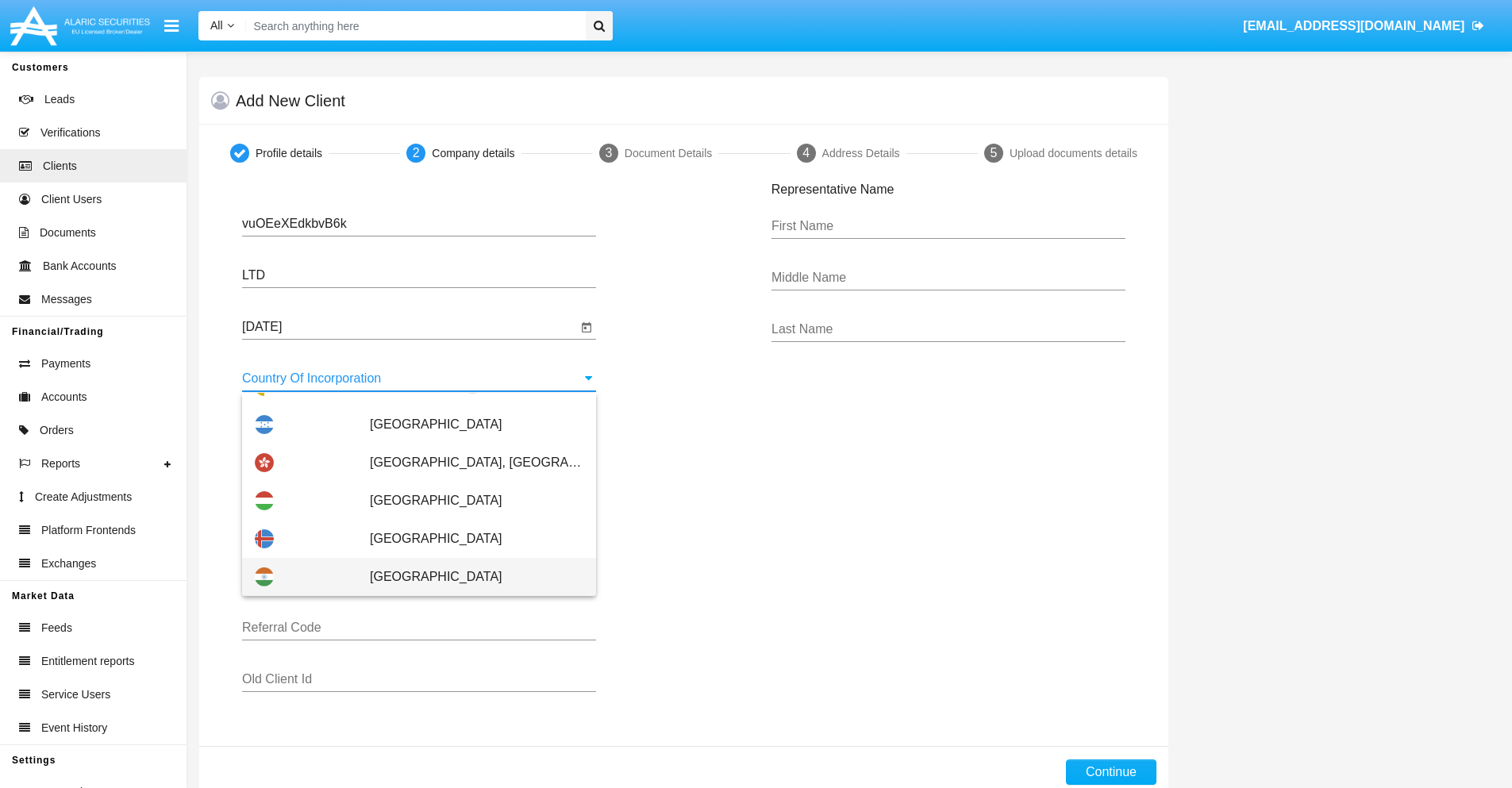
click at [468, 577] on span "[GEOGRAPHIC_DATA]" at bounding box center [476, 576] width 214 height 38
type input "[GEOGRAPHIC_DATA]"
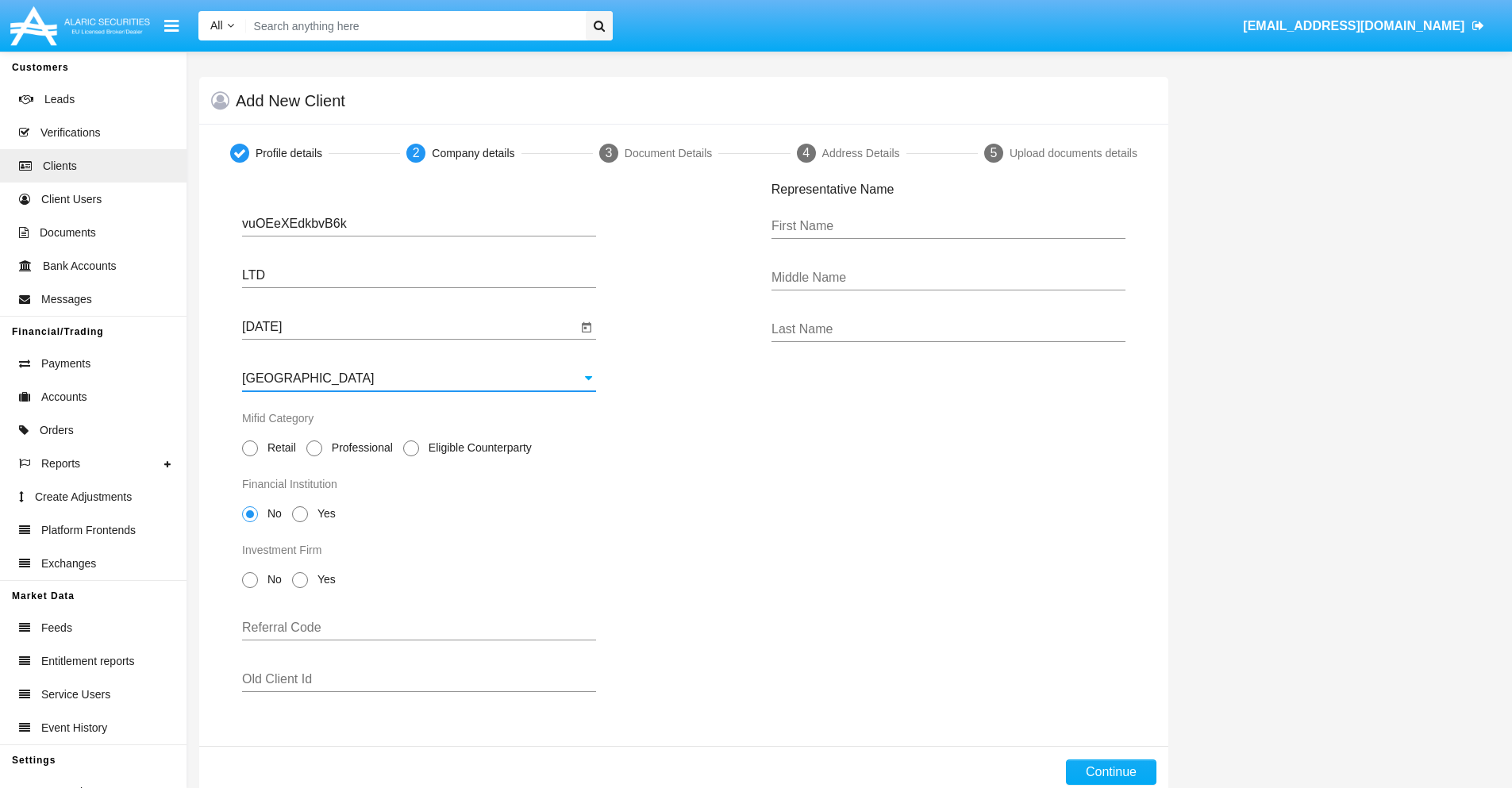
click at [359, 447] on span "Professional" at bounding box center [359, 448] width 75 height 17
click at [314, 457] on input "Professional" at bounding box center [313, 457] width 1 height 1
radio input "true"
click at [272, 514] on span "No" at bounding box center [272, 514] width 28 height 17
click at [250, 522] on input "No" at bounding box center [249, 522] width 1 height 1
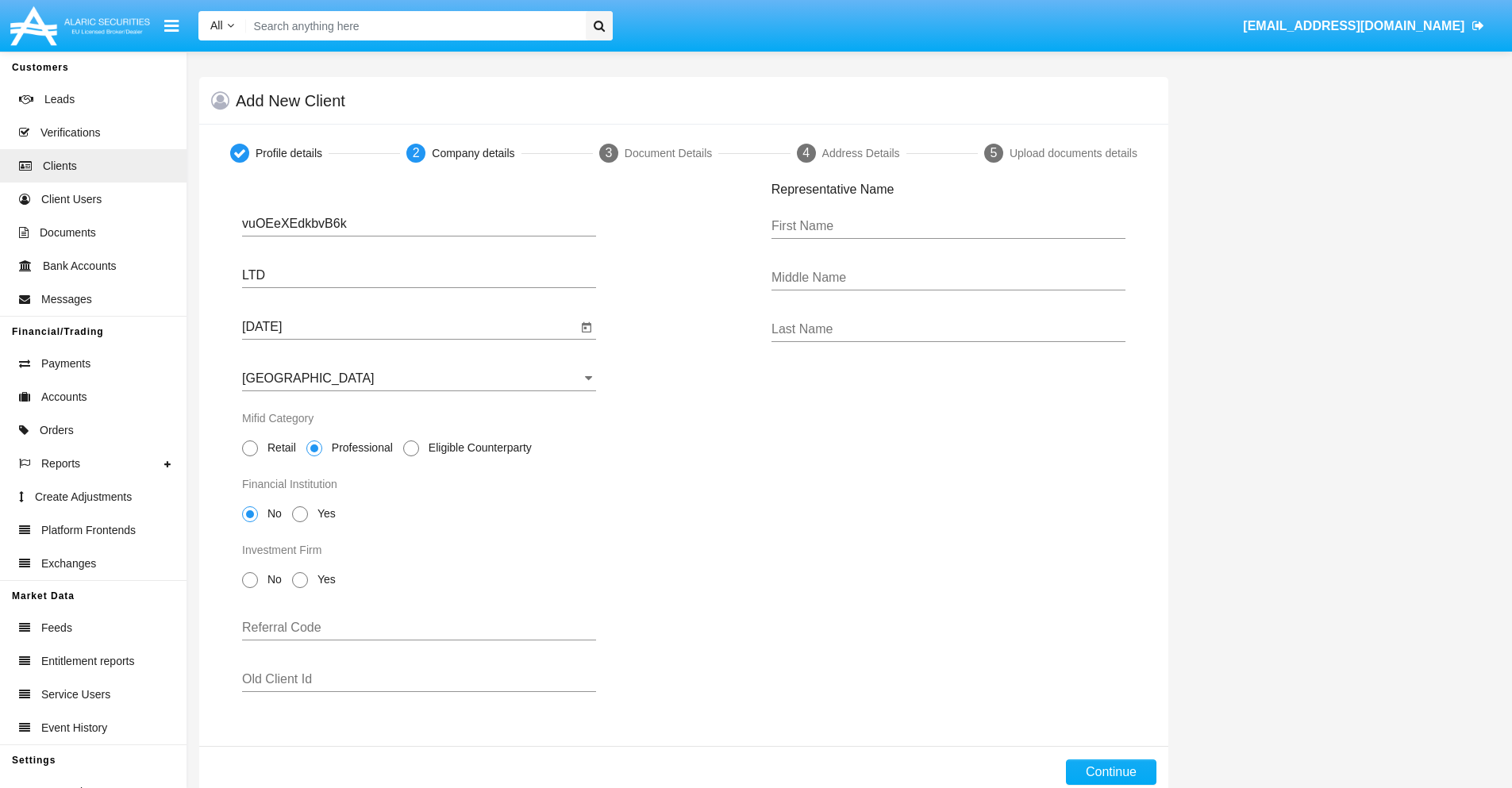
click at [272, 579] on span "No" at bounding box center [272, 580] width 28 height 17
click at [250, 588] on input "No" at bounding box center [249, 588] width 1 height 1
radio input "true"
type input "qOhcGxbMbxCMtHA"
type input "jjyjZxWJGqPZBPG"
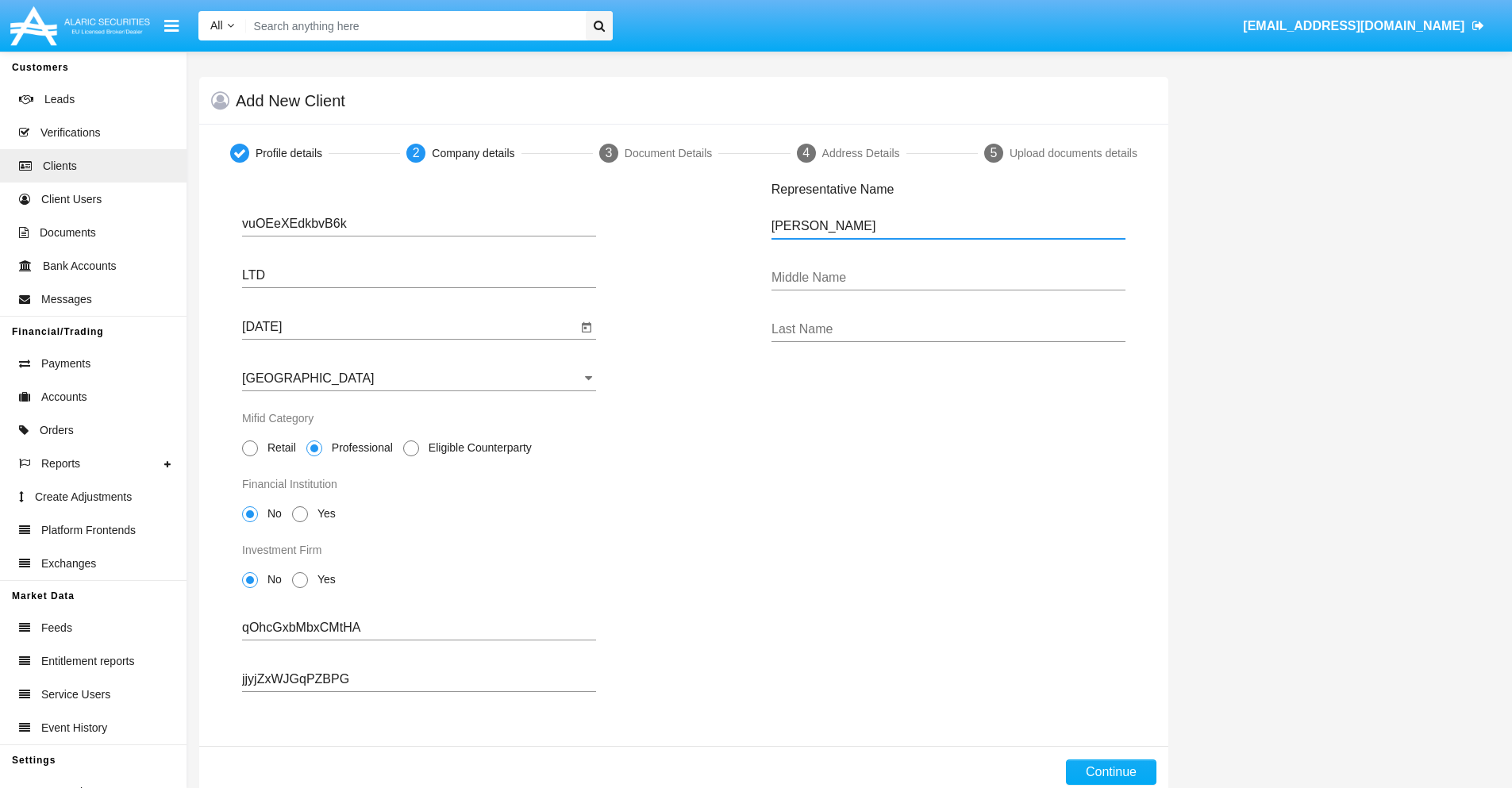
type input "[PERSON_NAME]"
click at [1110, 772] on button "Continue" at bounding box center [1110, 772] width 90 height 26
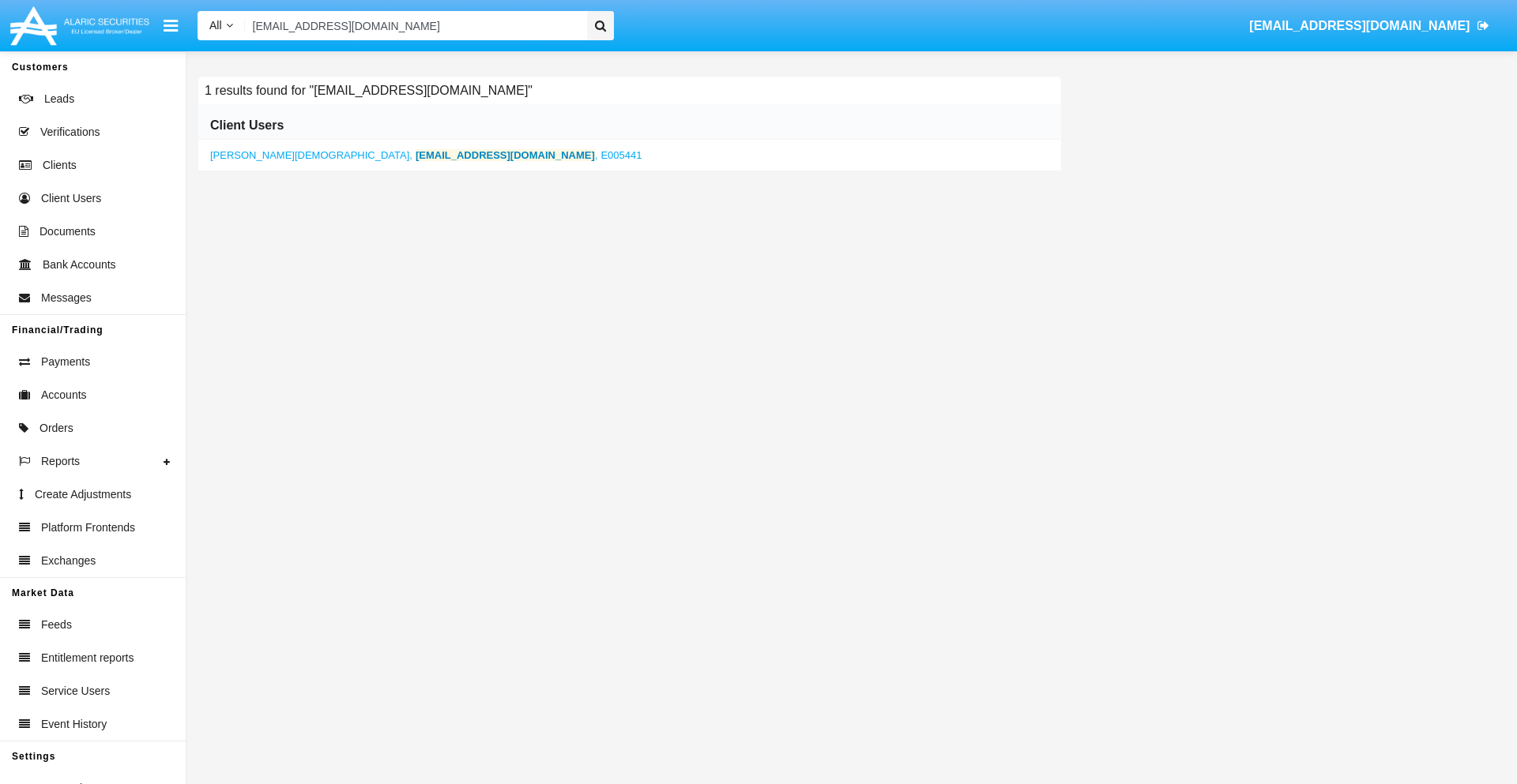
type input "[EMAIL_ADDRESS][DOMAIN_NAME]"
click at [416, 155] on b "[EMAIL_ADDRESS][DOMAIN_NAME]" at bounding box center [506, 155] width 180 height 12
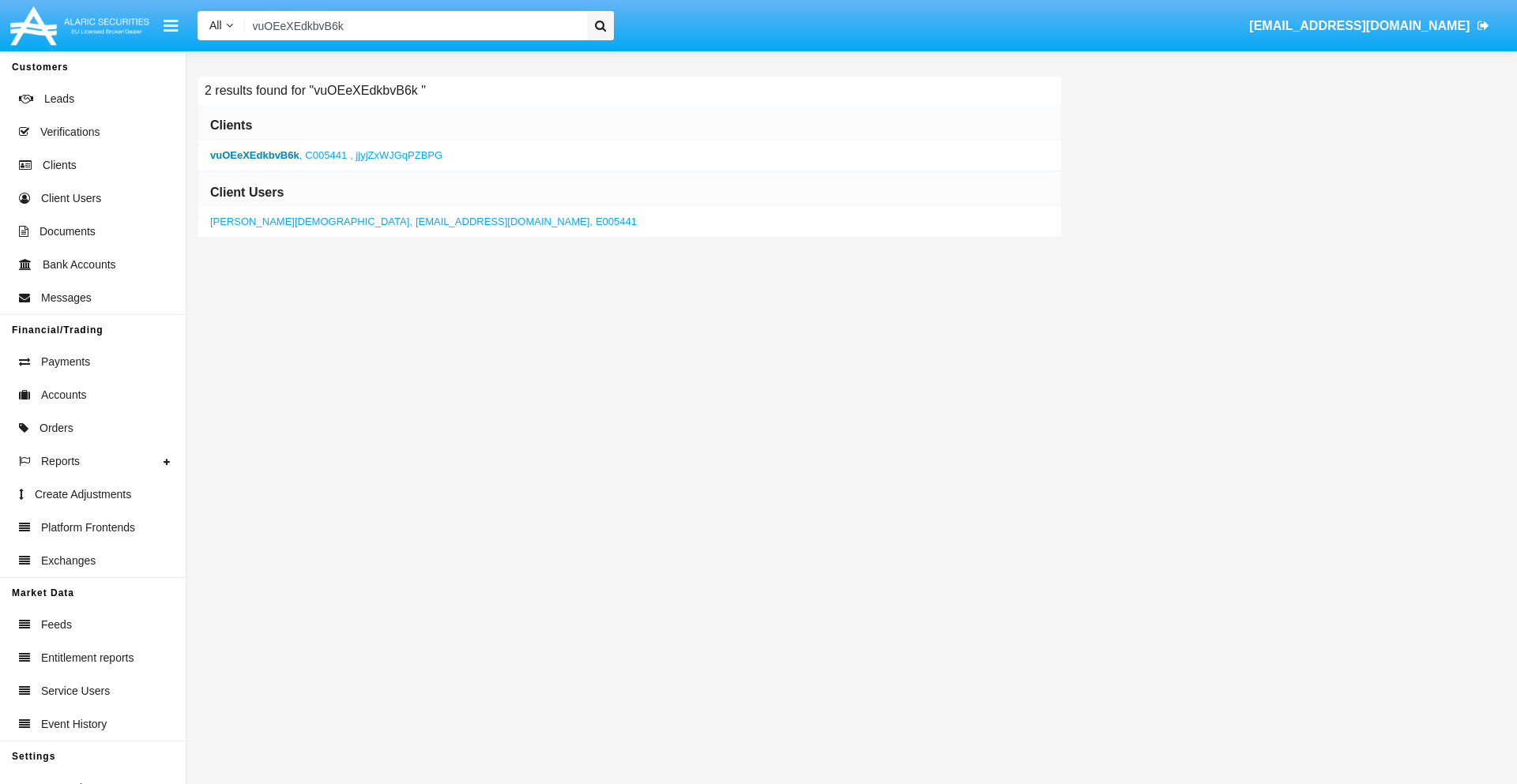
type input "vuOEeXEdkbvB6k"
click at [256, 155] on b "vuOEeXEdkbvB6k" at bounding box center [254, 155] width 89 height 12
